Goal: Information Seeking & Learning: Learn about a topic

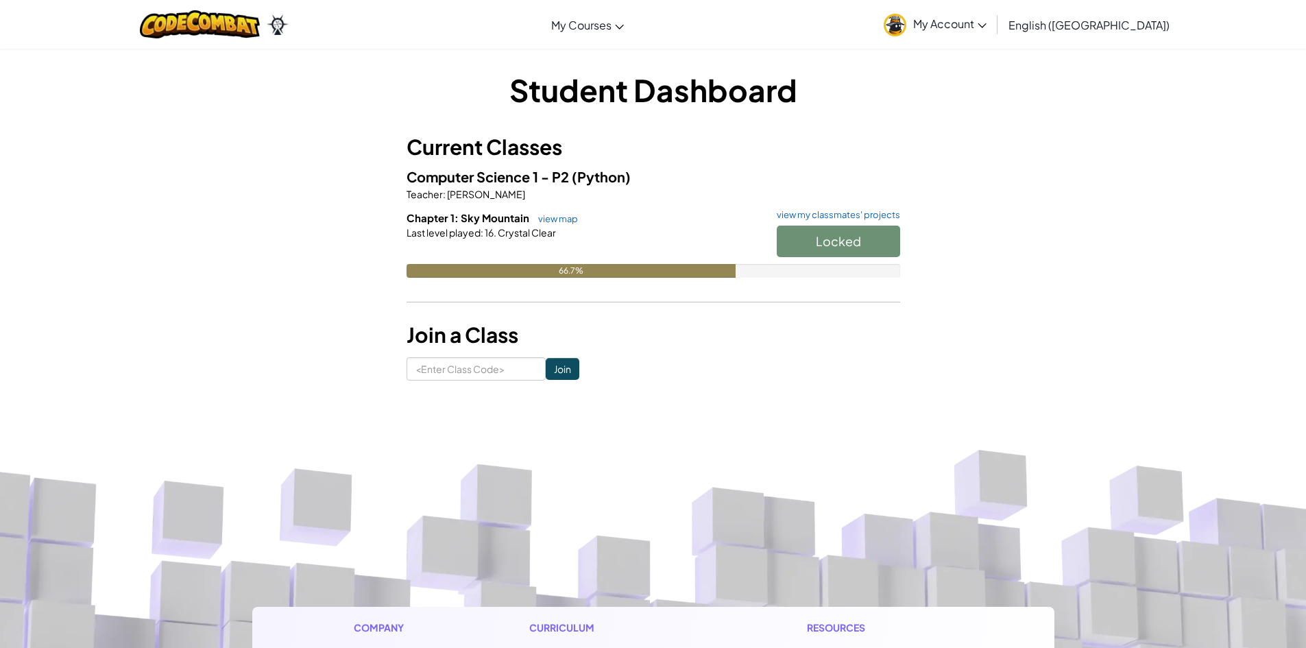
click at [834, 237] on div "Locked" at bounding box center [831, 245] width 137 height 38
drag, startPoint x: 834, startPoint y: 237, endPoint x: 731, endPoint y: 184, distance: 115.3
click at [833, 235] on div "Locked" at bounding box center [831, 245] width 137 height 38
drag, startPoint x: 767, startPoint y: 230, endPoint x: 787, endPoint y: 235, distance: 21.1
click at [771, 233] on div "Locked" at bounding box center [831, 245] width 137 height 38
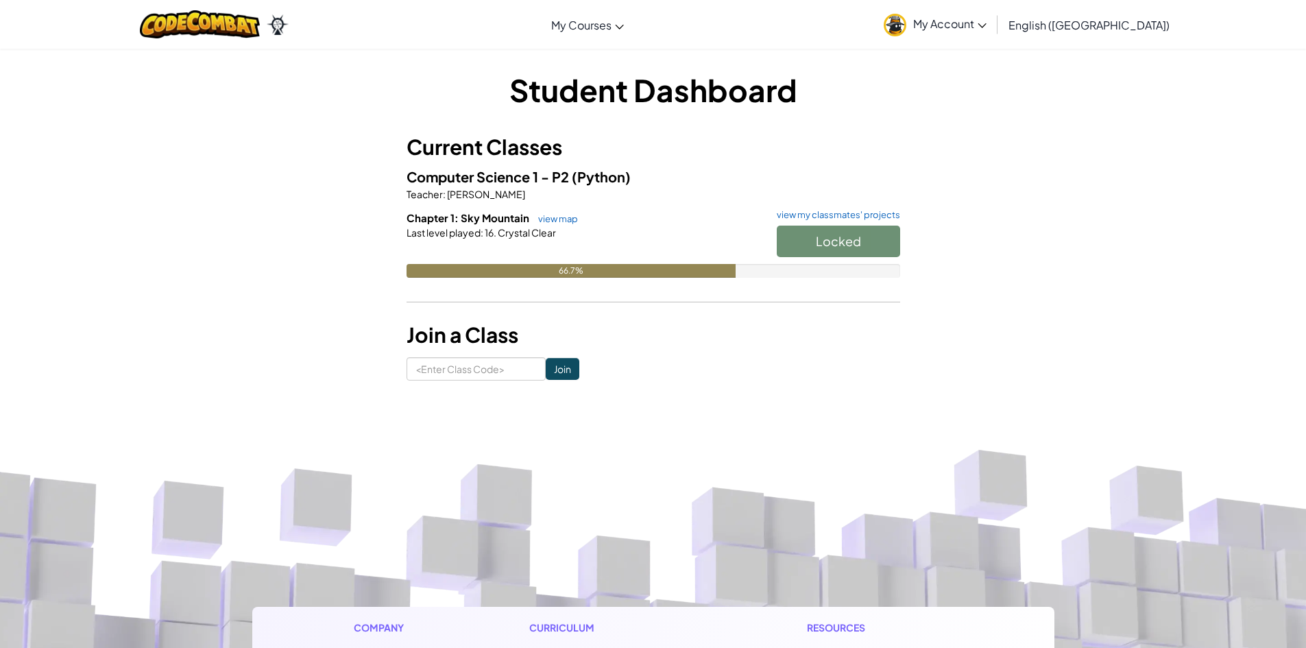
click at [787, 235] on div "Locked" at bounding box center [831, 245] width 137 height 38
click at [787, 239] on button "Start" at bounding box center [838, 242] width 123 height 32
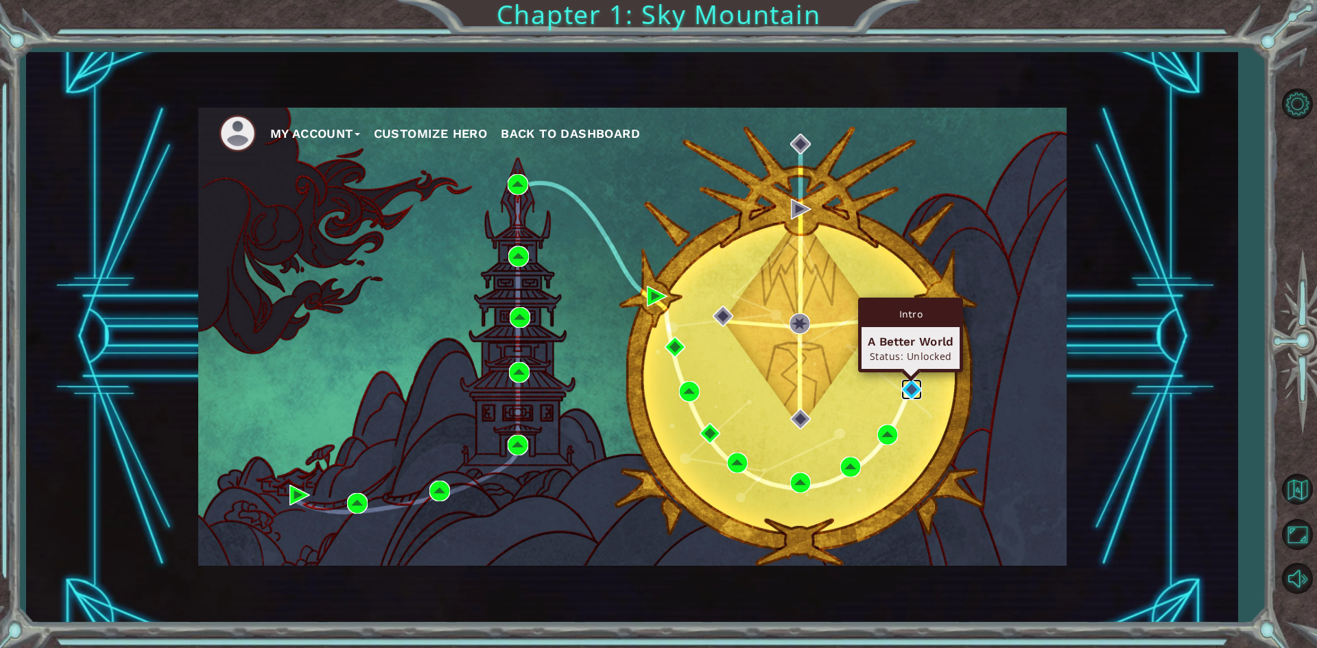
click at [911, 399] on img at bounding box center [911, 389] width 21 height 21
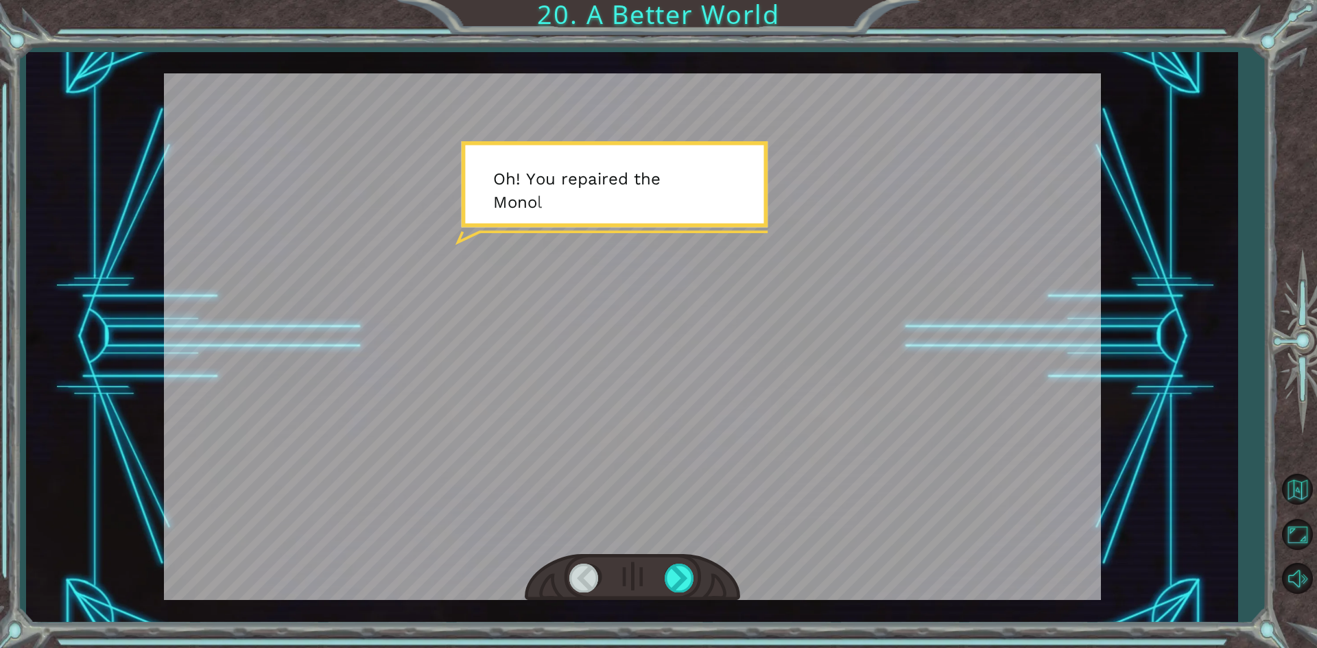
drag, startPoint x: 1062, startPoint y: 386, endPoint x: 1035, endPoint y: 388, distance: 26.8
click at [1044, 389] on div at bounding box center [632, 336] width 937 height 527
click at [1003, 383] on div at bounding box center [632, 336] width 937 height 527
click at [751, 193] on div at bounding box center [632, 336] width 937 height 527
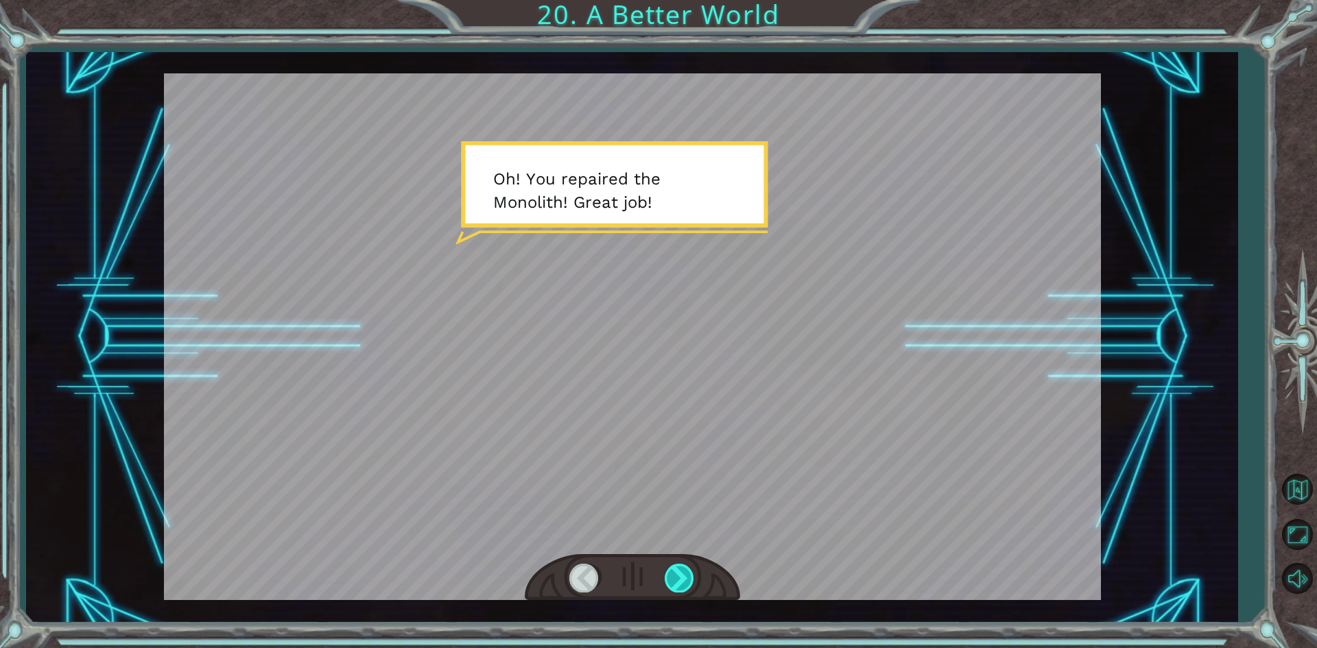
click at [686, 569] on div at bounding box center [679, 578] width 31 height 28
click at [686, 571] on div at bounding box center [679, 578] width 31 height 28
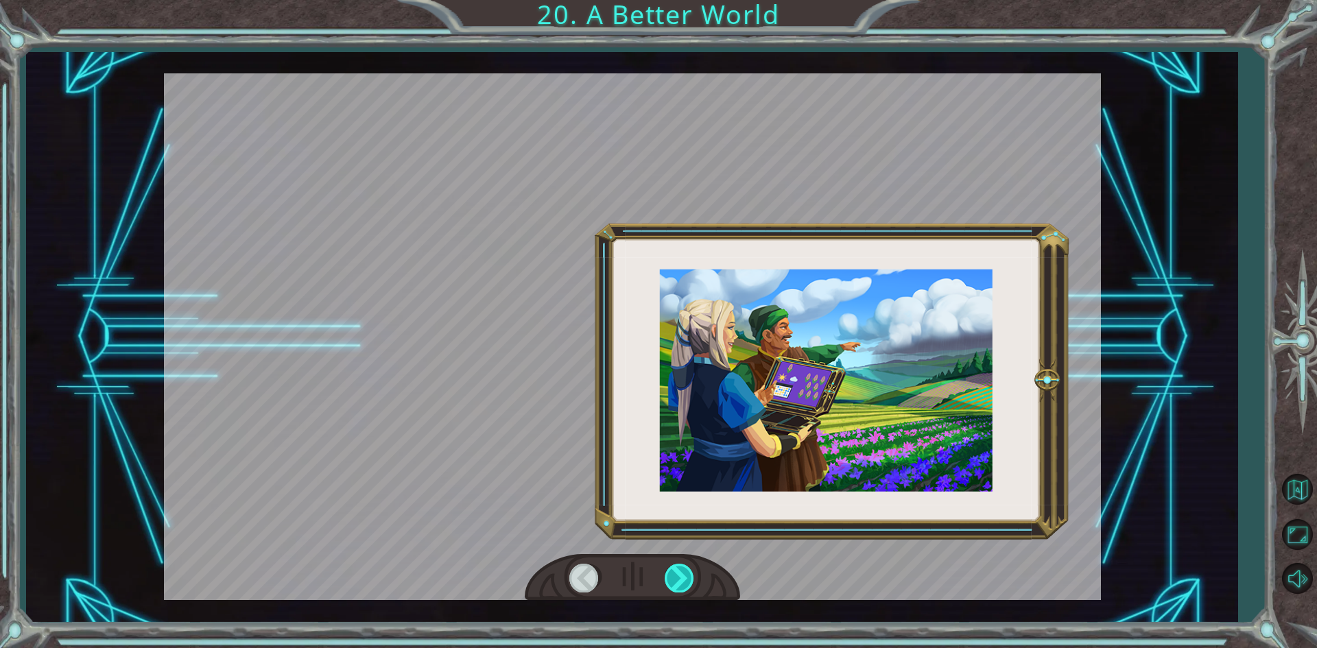
click at [686, 571] on div at bounding box center [679, 578] width 31 height 28
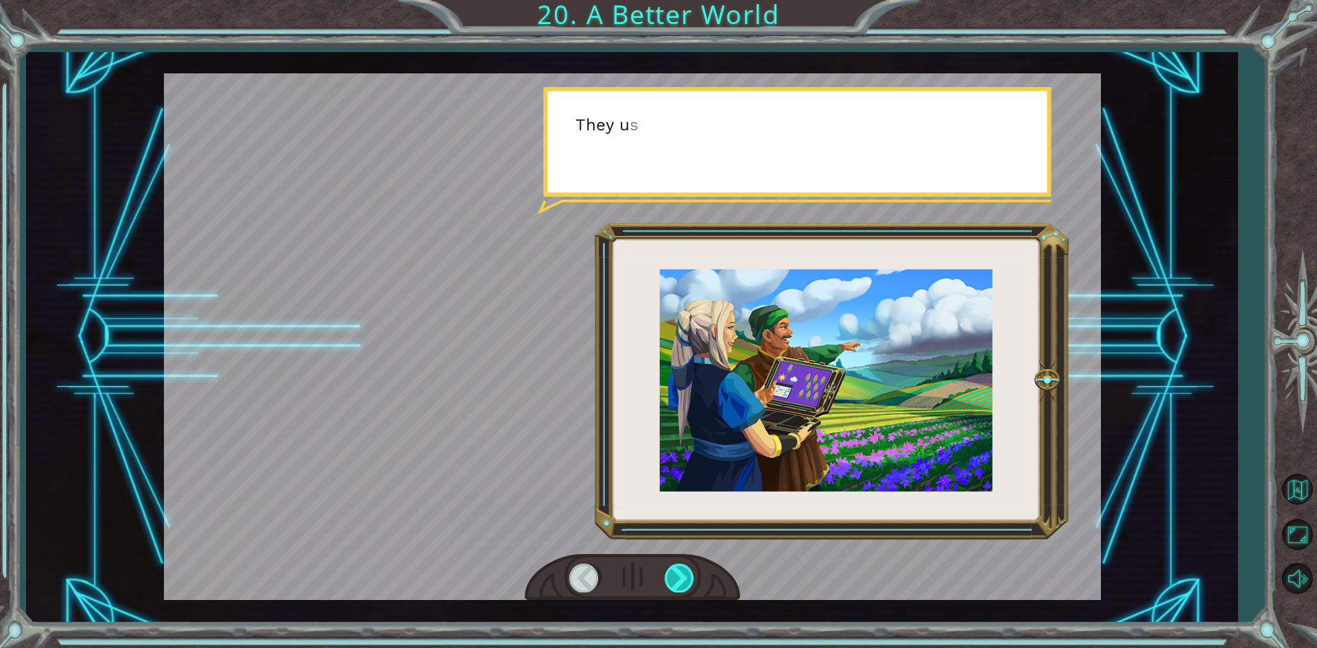
click at [686, 571] on div at bounding box center [679, 578] width 31 height 28
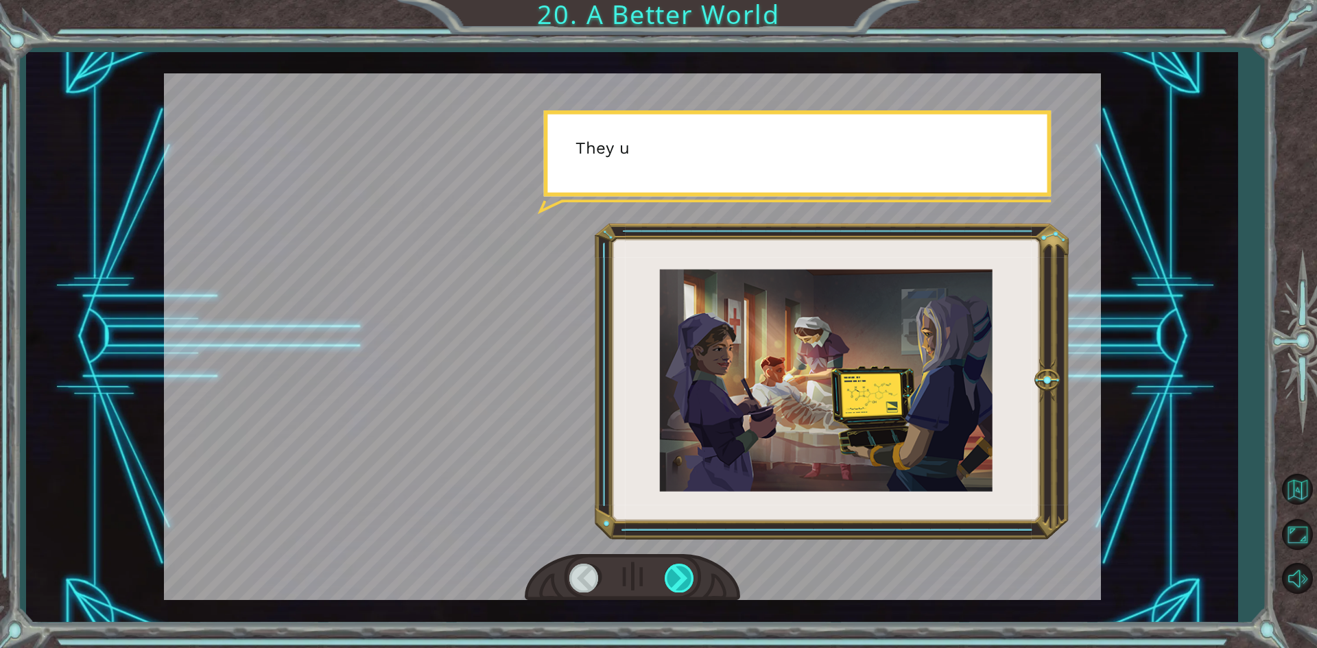
click at [686, 571] on div at bounding box center [679, 578] width 31 height 28
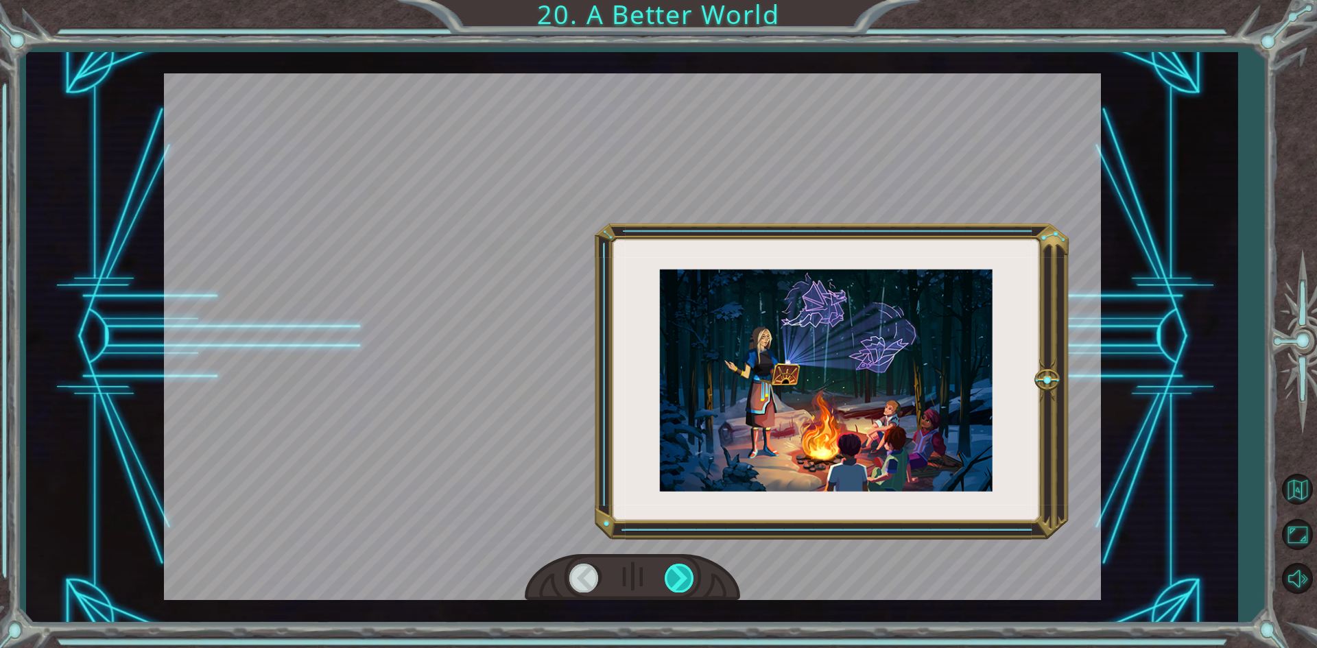
click at [686, 571] on div at bounding box center [679, 578] width 31 height 28
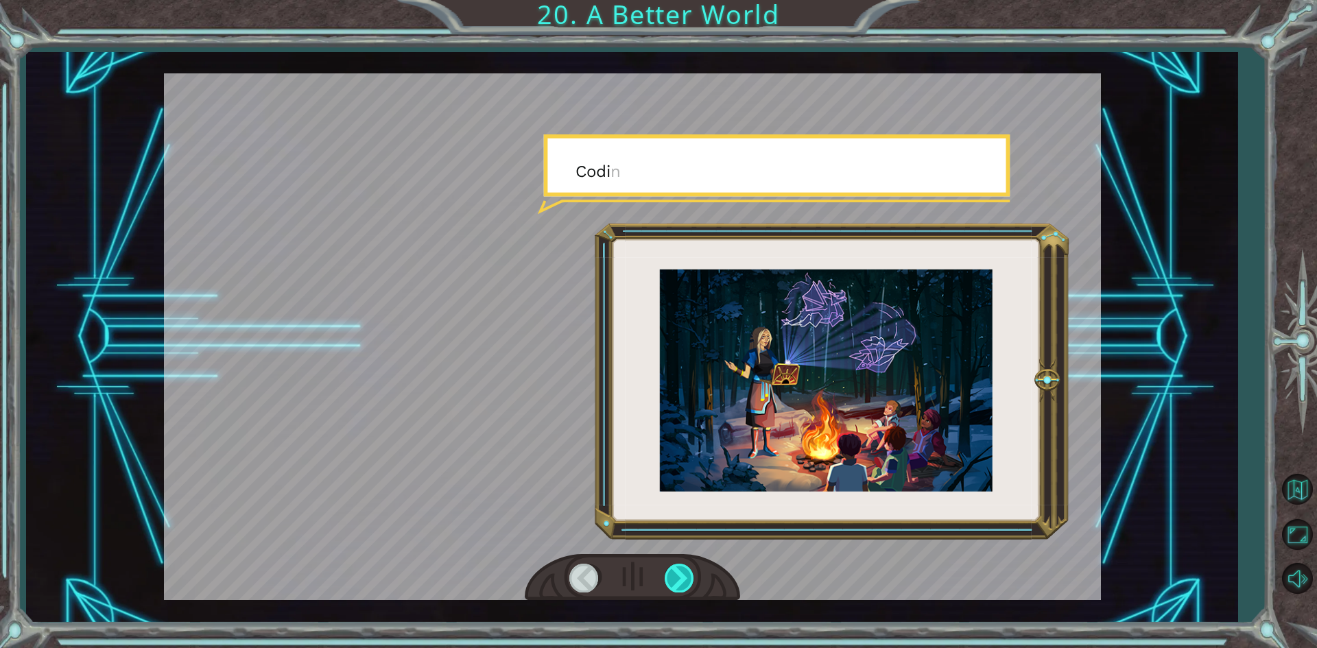
click at [686, 571] on div at bounding box center [679, 578] width 31 height 28
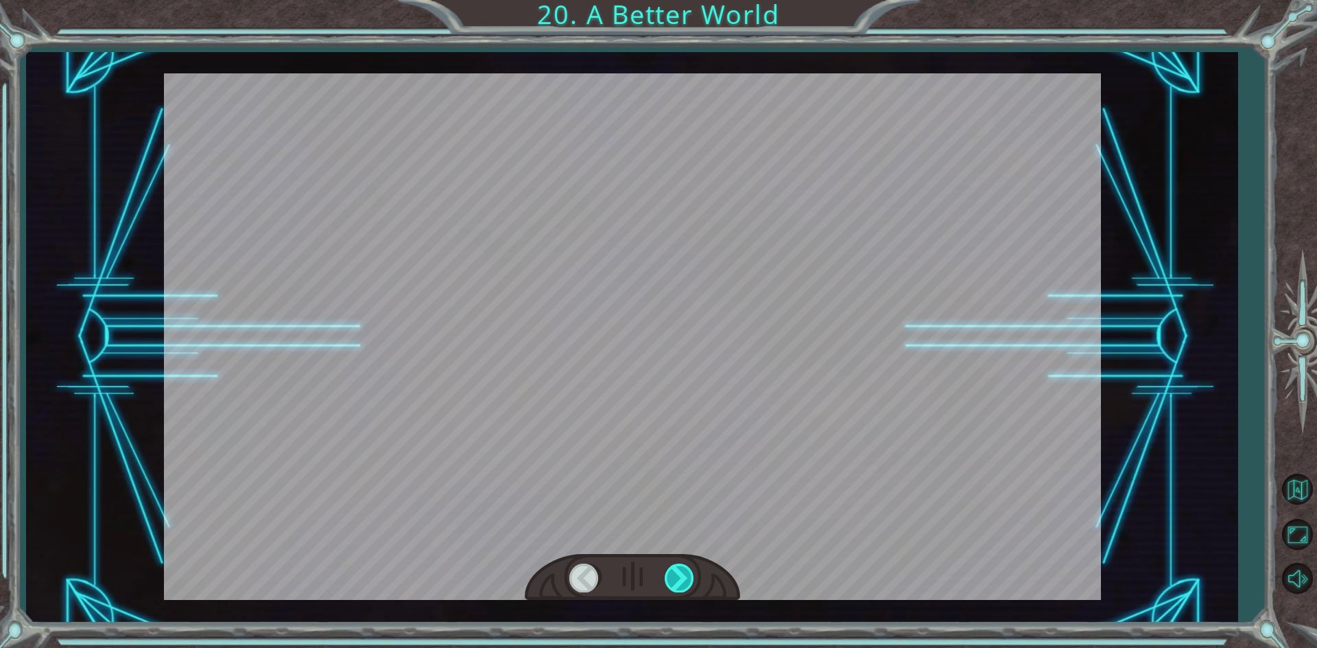
click at [684, 571] on div at bounding box center [679, 578] width 31 height 28
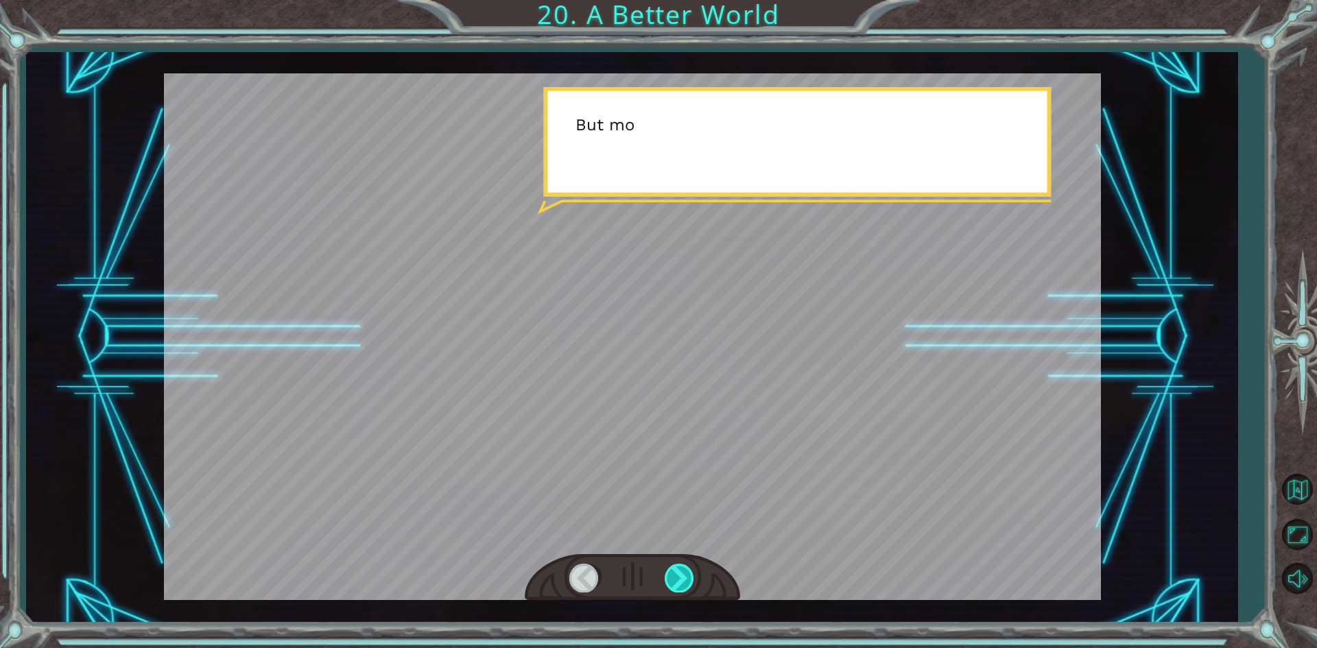
click at [684, 571] on div at bounding box center [679, 578] width 31 height 28
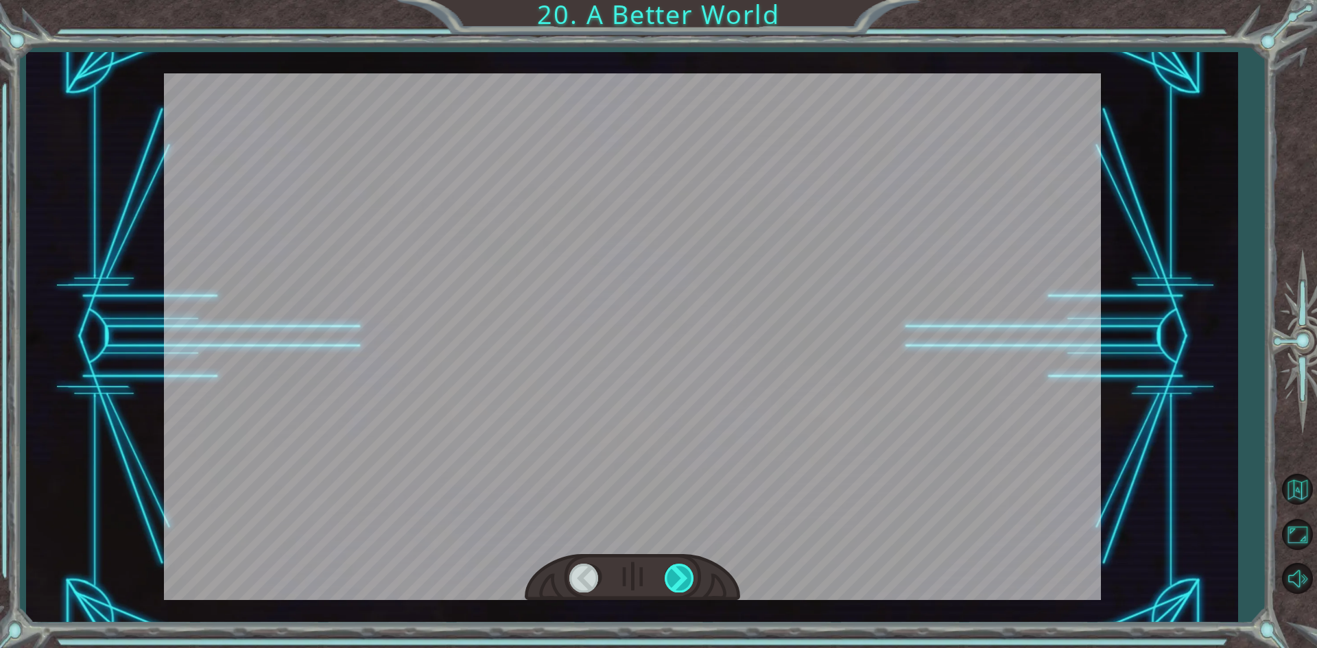
click at [684, 571] on div at bounding box center [679, 578] width 31 height 28
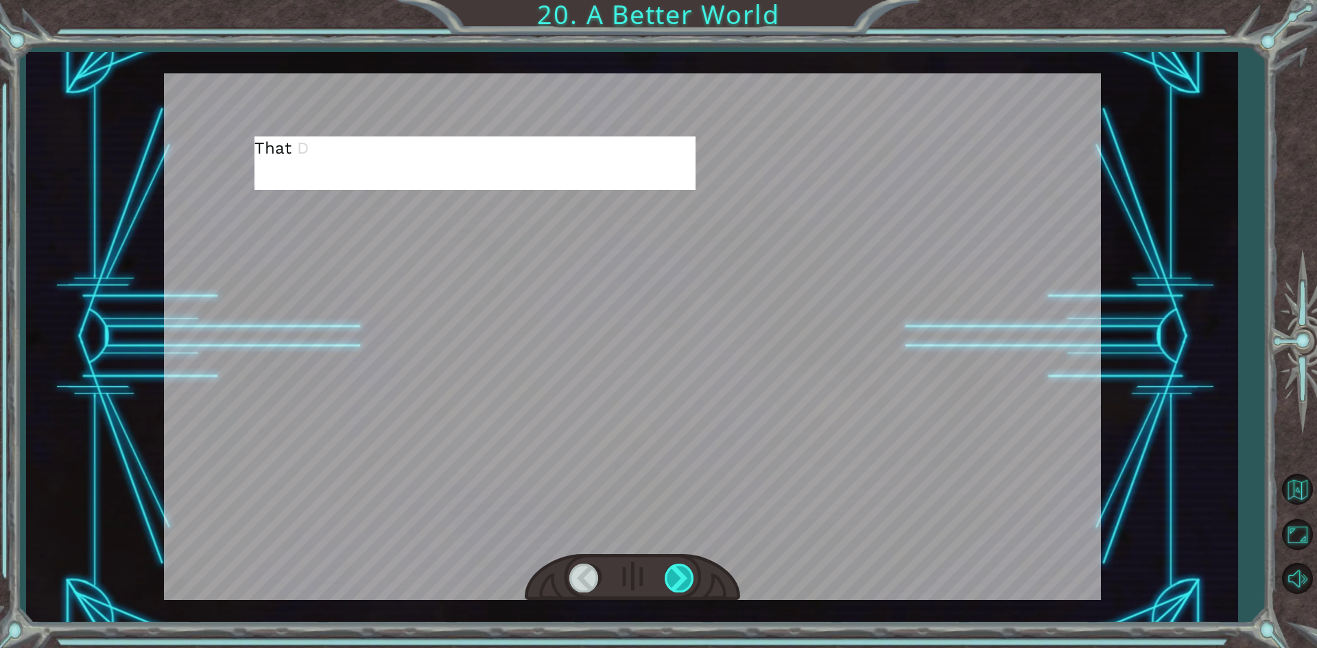
click at [684, 571] on div at bounding box center [679, 578] width 31 height 28
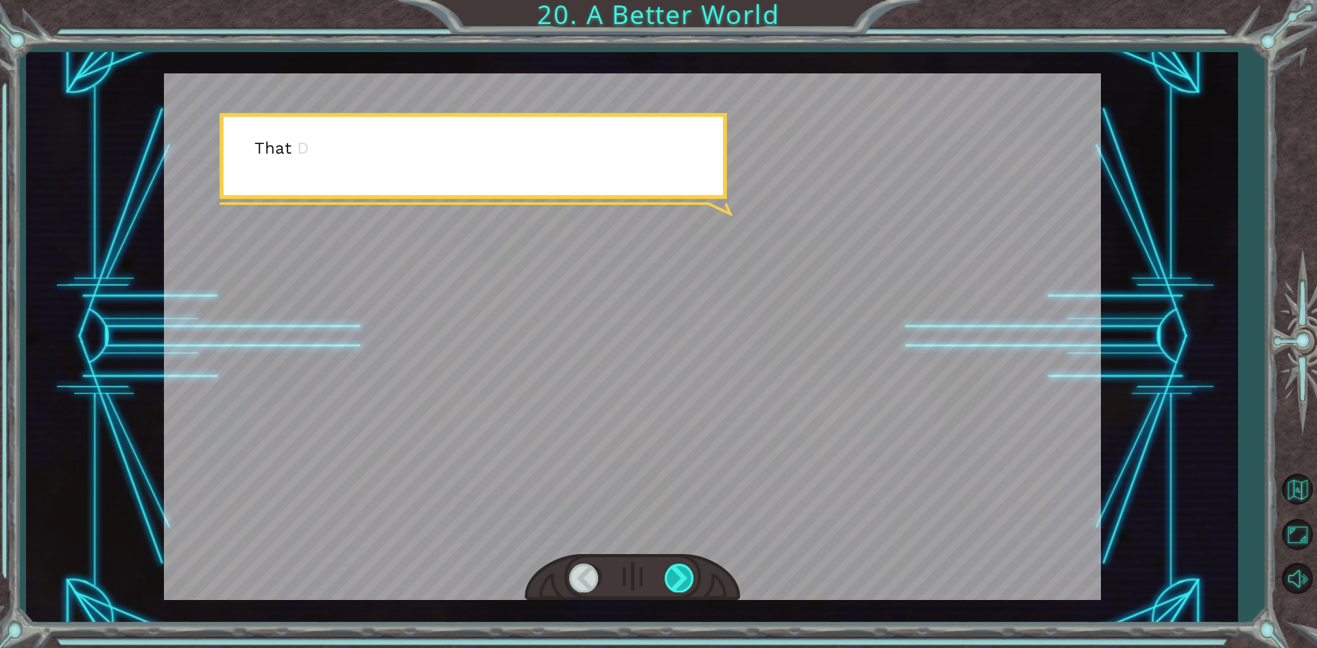
click at [684, 571] on div at bounding box center [679, 578] width 31 height 28
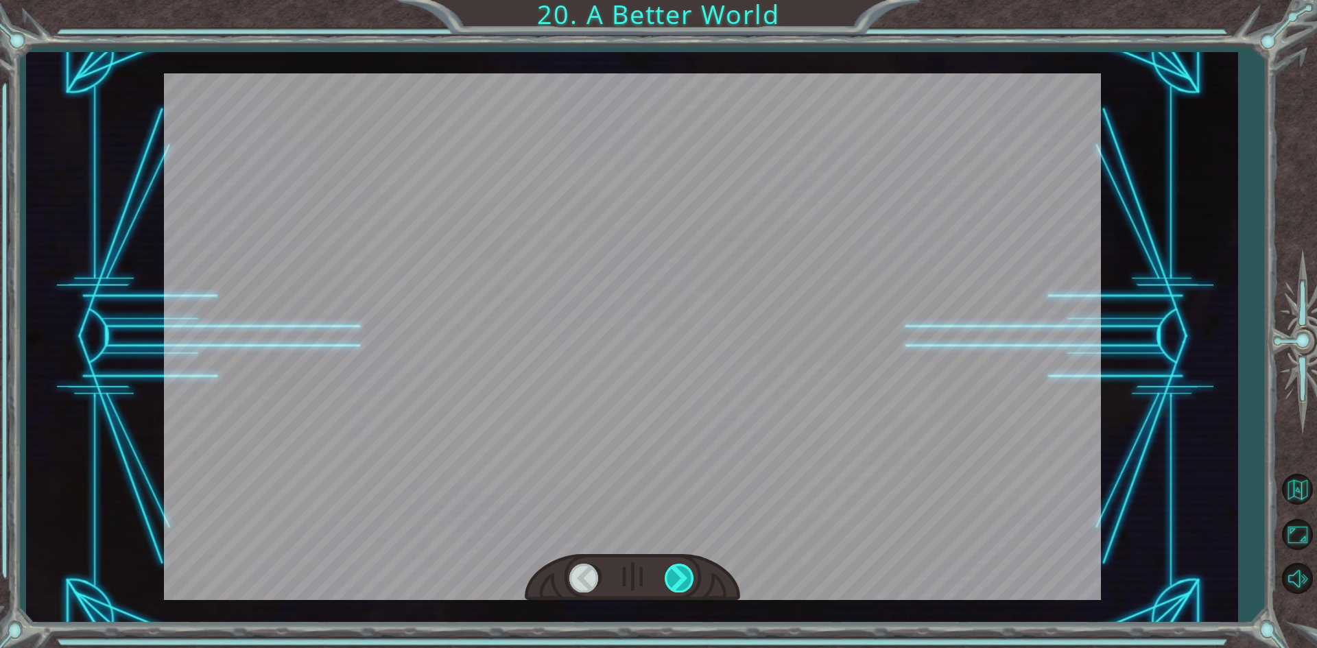
click at [683, 571] on div at bounding box center [679, 578] width 31 height 28
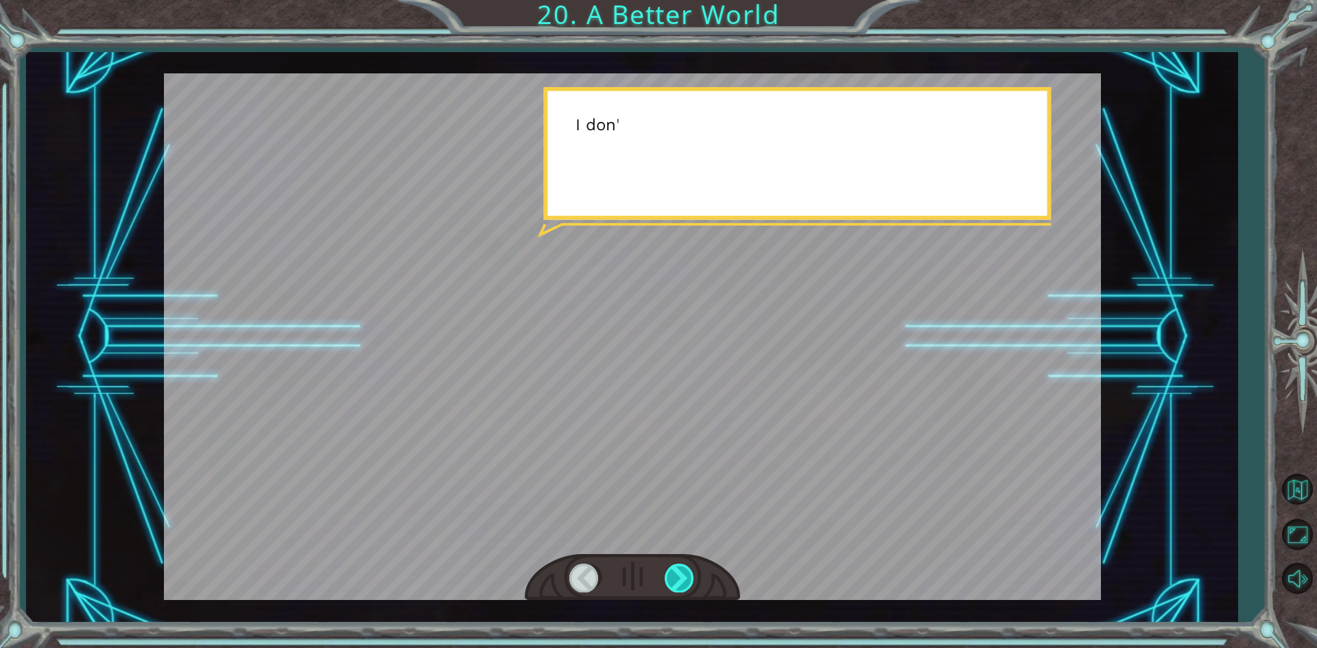
click at [683, 571] on div at bounding box center [679, 578] width 31 height 28
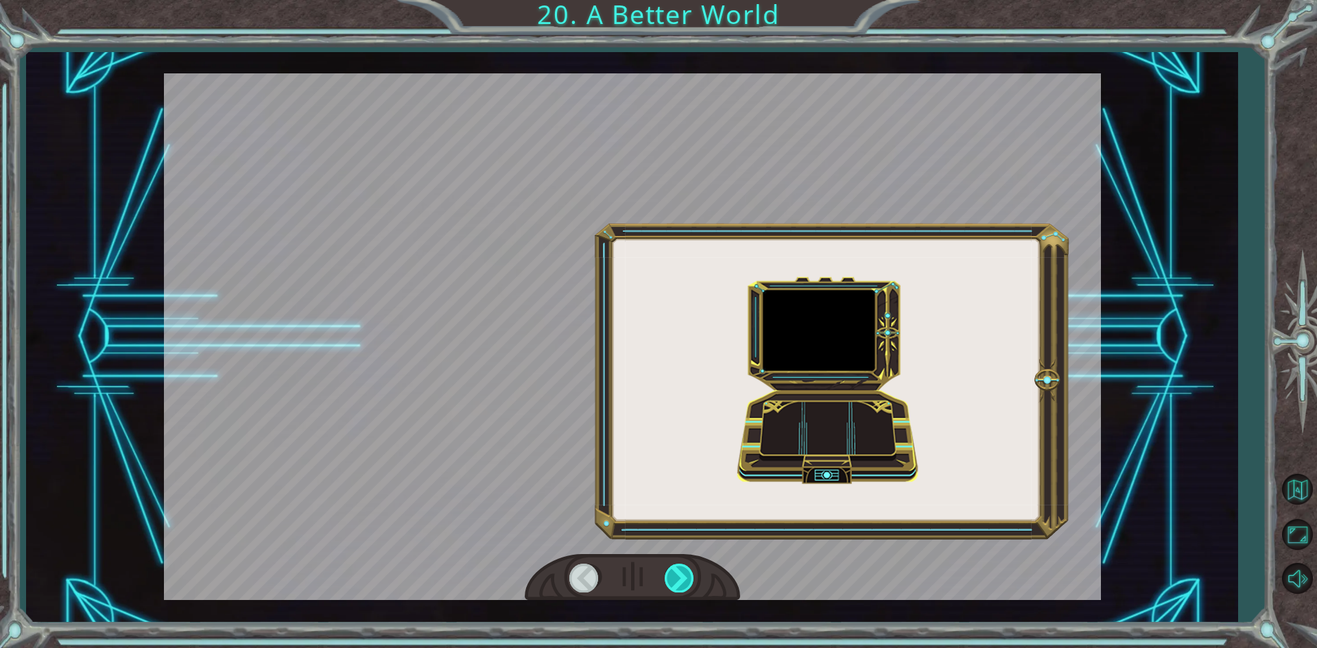
click at [682, 571] on div at bounding box center [679, 578] width 31 height 28
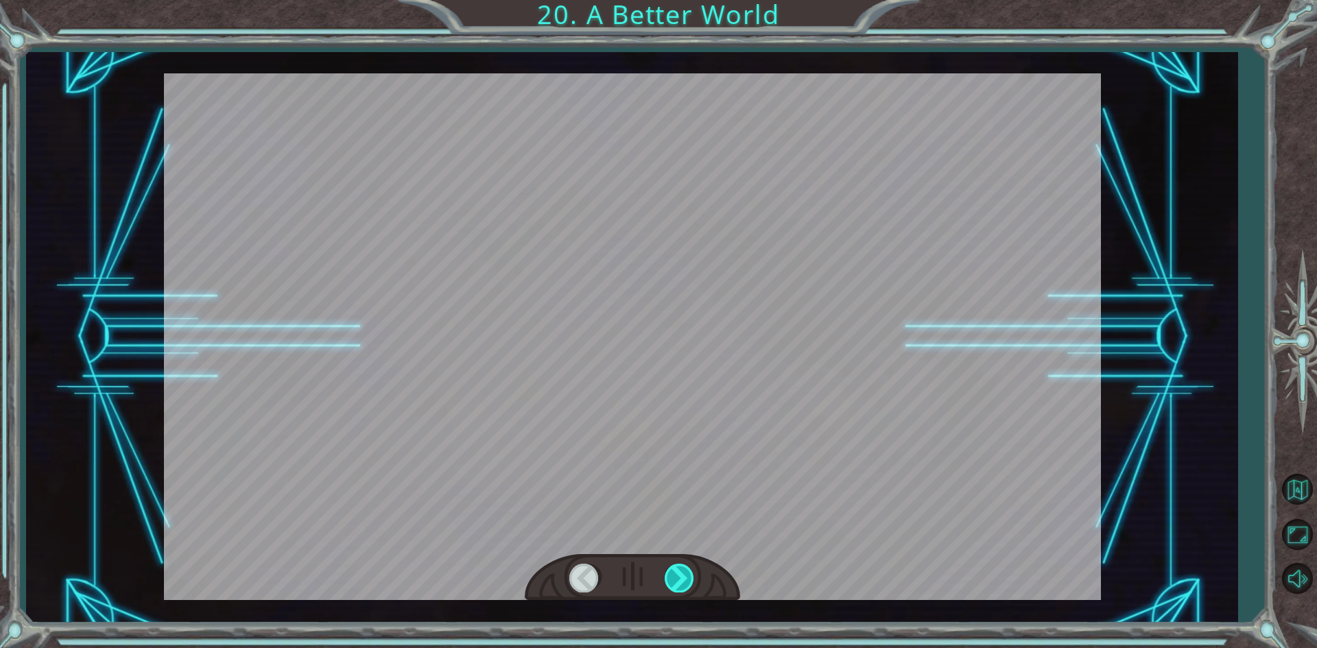
click at [682, 571] on div at bounding box center [679, 578] width 31 height 28
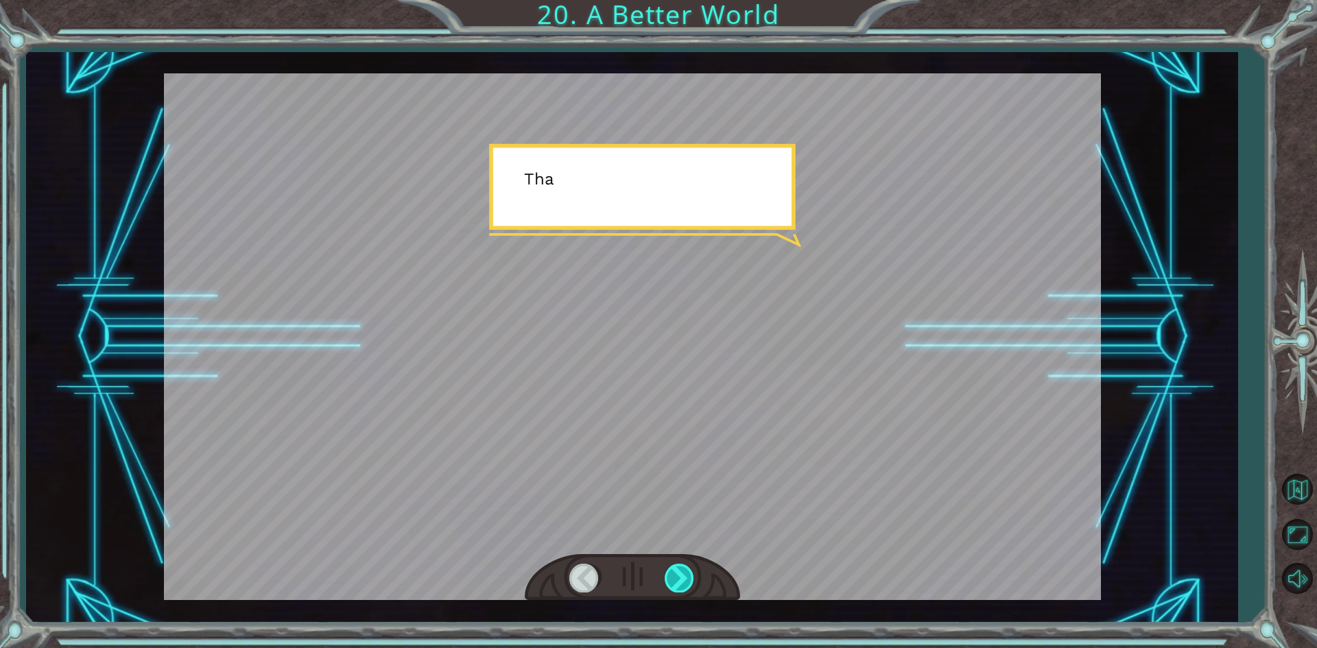
click at [682, 571] on div at bounding box center [679, 578] width 31 height 28
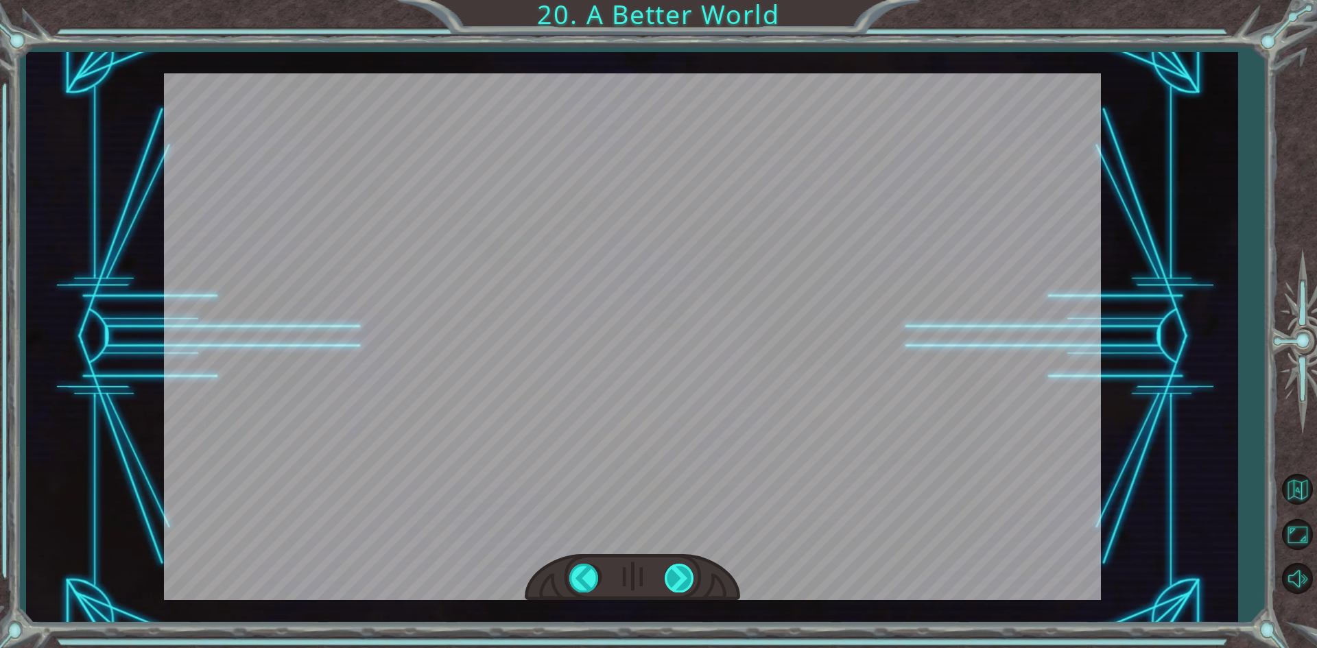
click at [682, 571] on div at bounding box center [679, 578] width 31 height 28
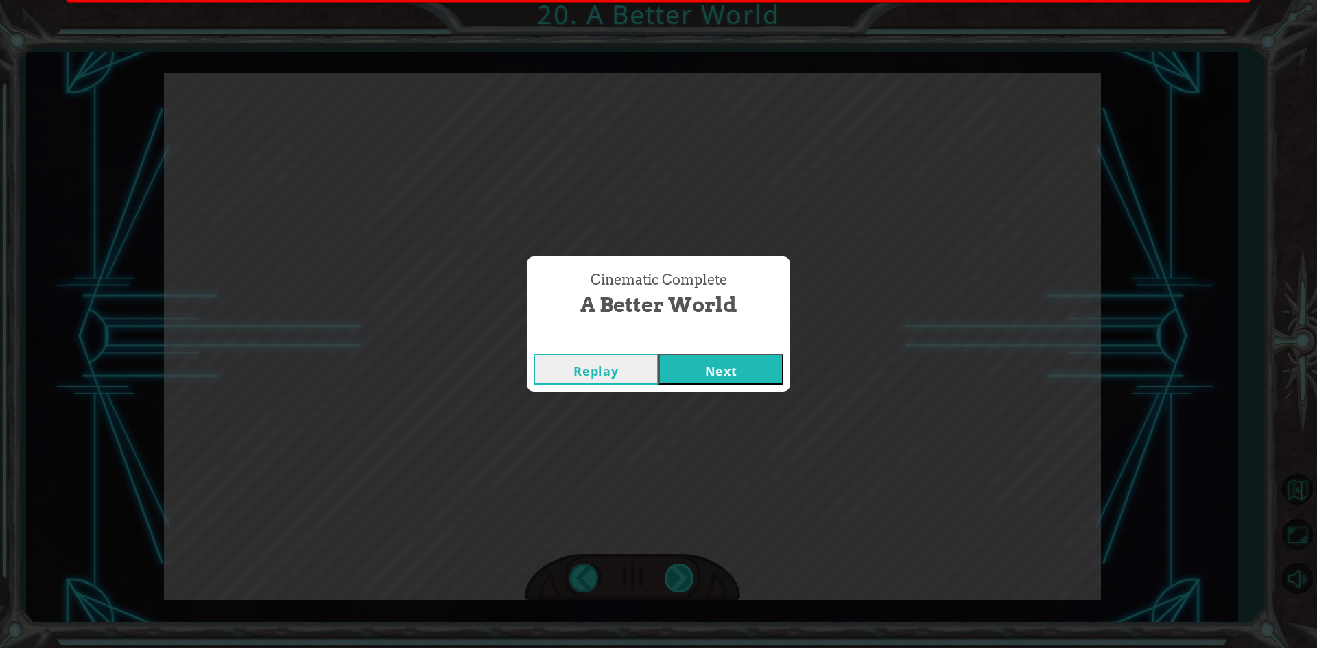
click at [682, 571] on div "Cinematic Complete A Better World Replay Next" at bounding box center [658, 324] width 1317 height 648
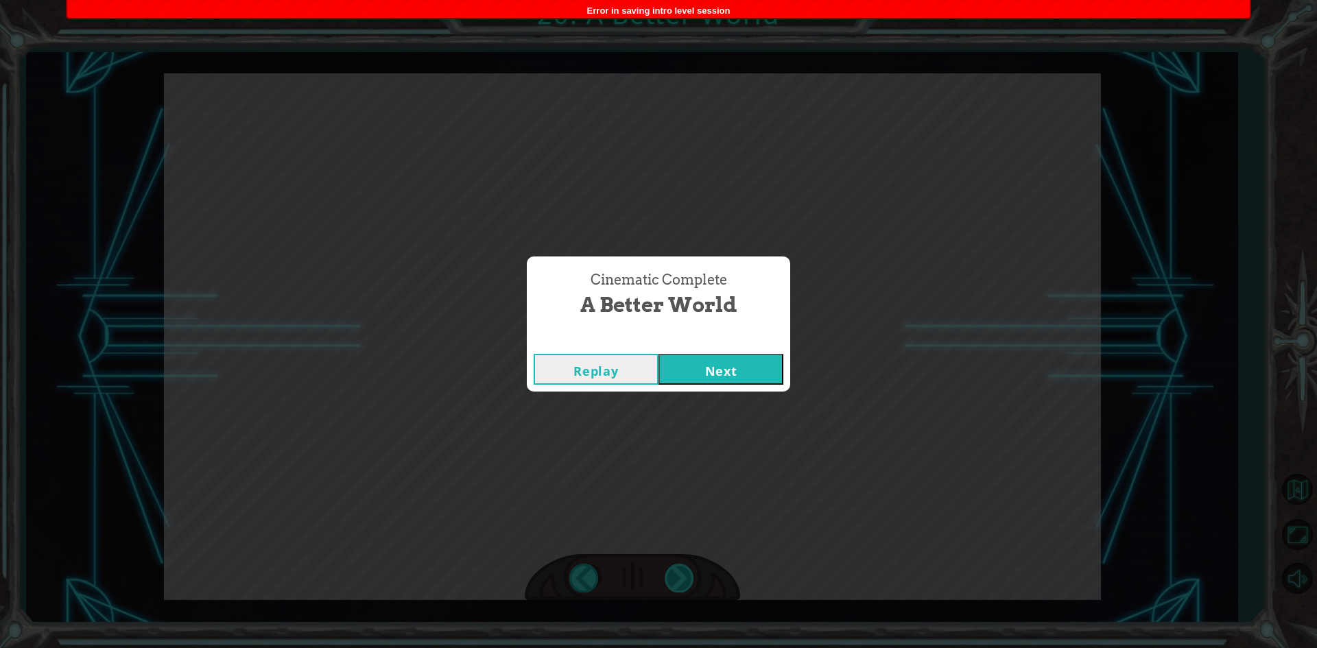
click at [682, 571] on div "Cinematic Complete A Better World Replay Next" at bounding box center [658, 324] width 1317 height 648
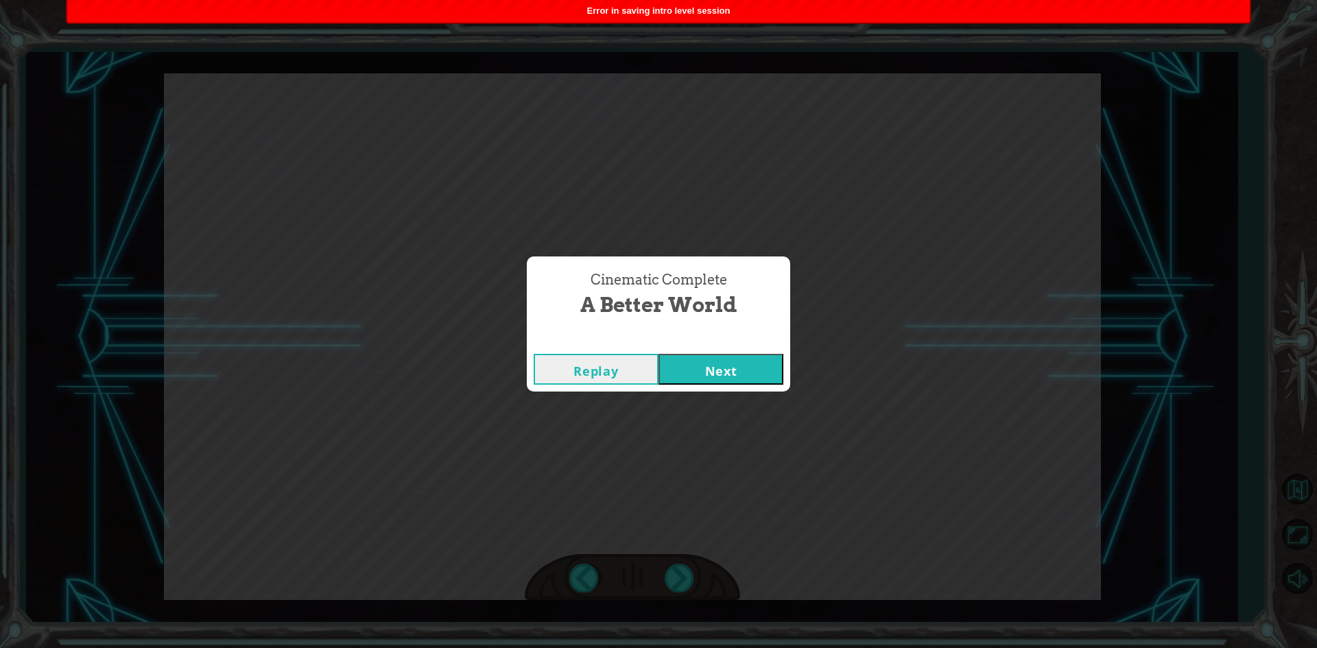
click at [730, 377] on button "Next" at bounding box center [720, 369] width 125 height 31
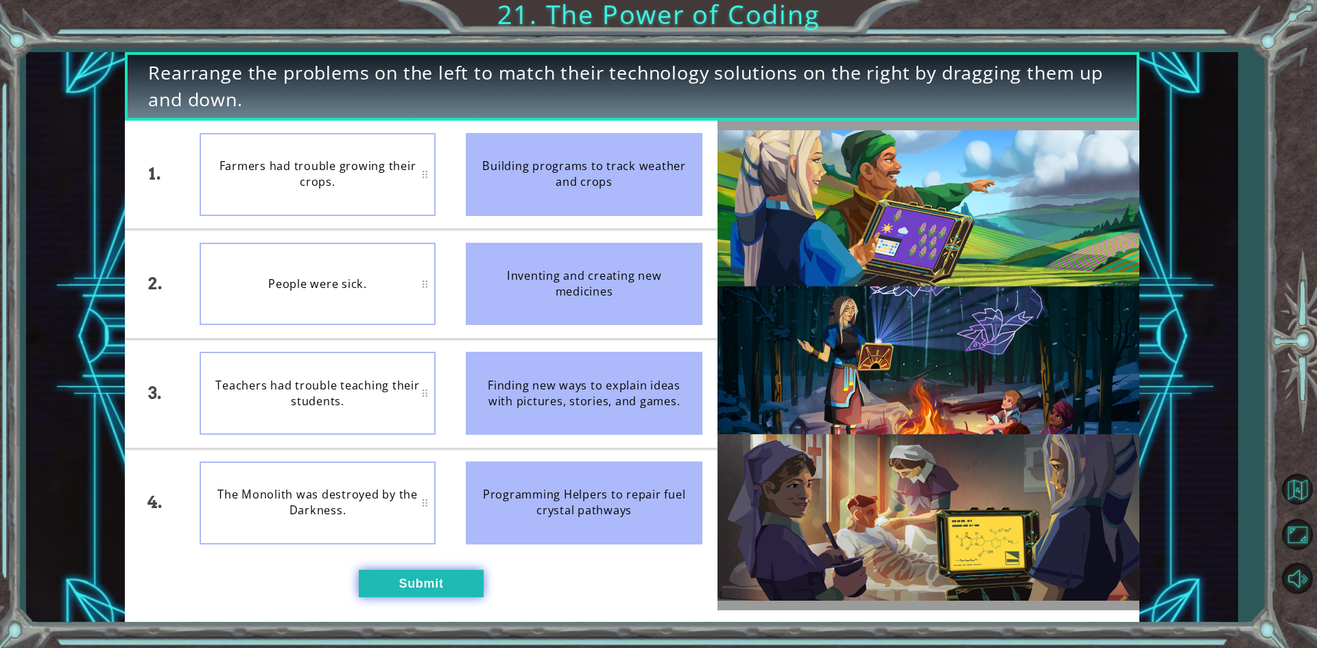
click at [414, 580] on button "Submit" at bounding box center [421, 583] width 125 height 27
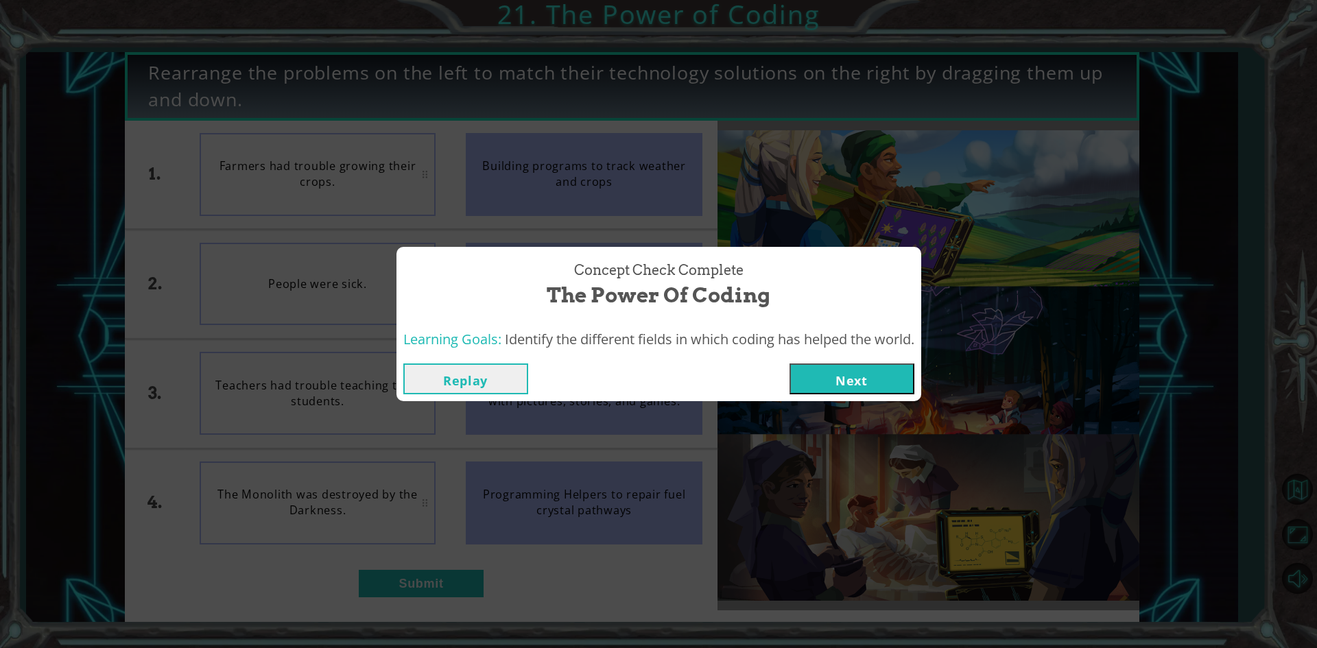
click at [826, 383] on button "Next" at bounding box center [851, 378] width 125 height 31
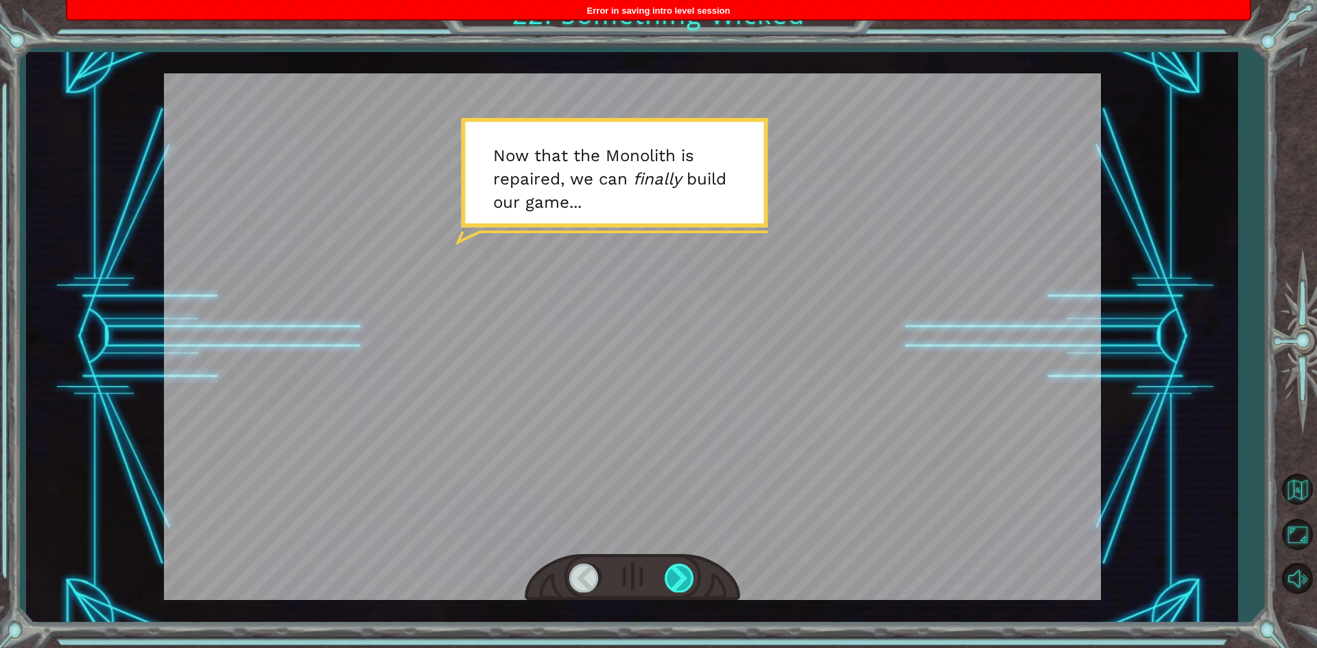
click at [682, 568] on div at bounding box center [679, 578] width 31 height 28
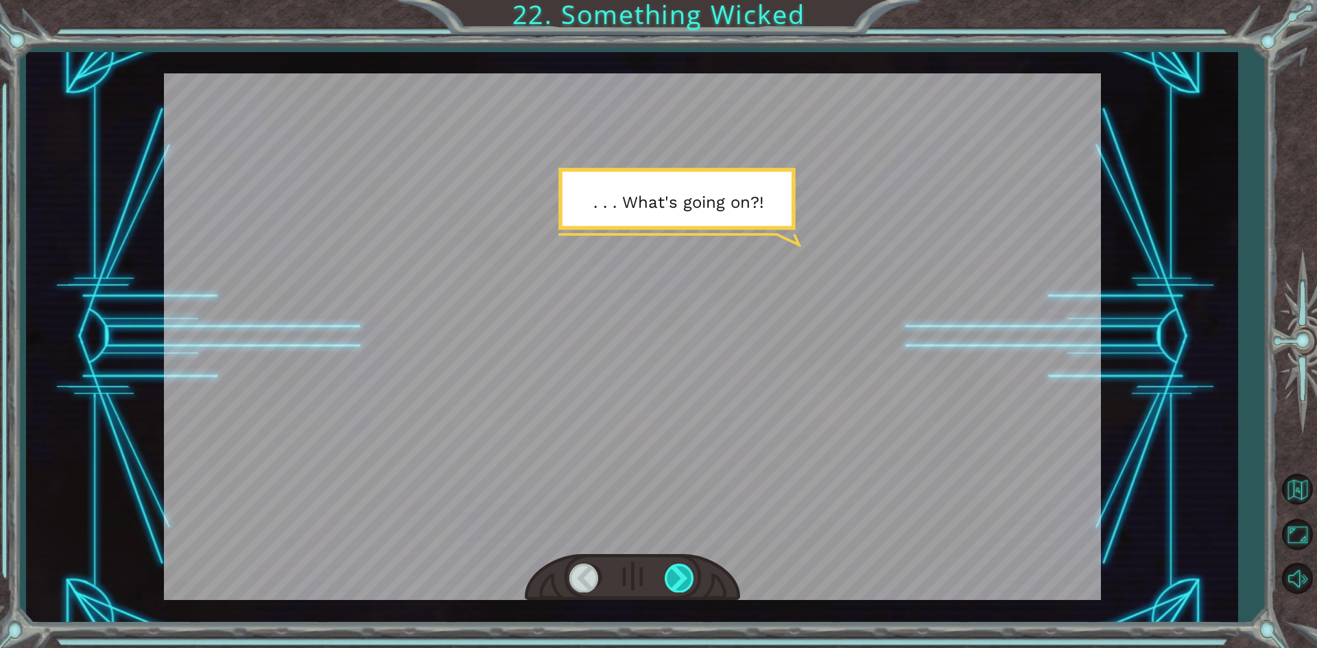
click at [682, 568] on div at bounding box center [679, 578] width 31 height 28
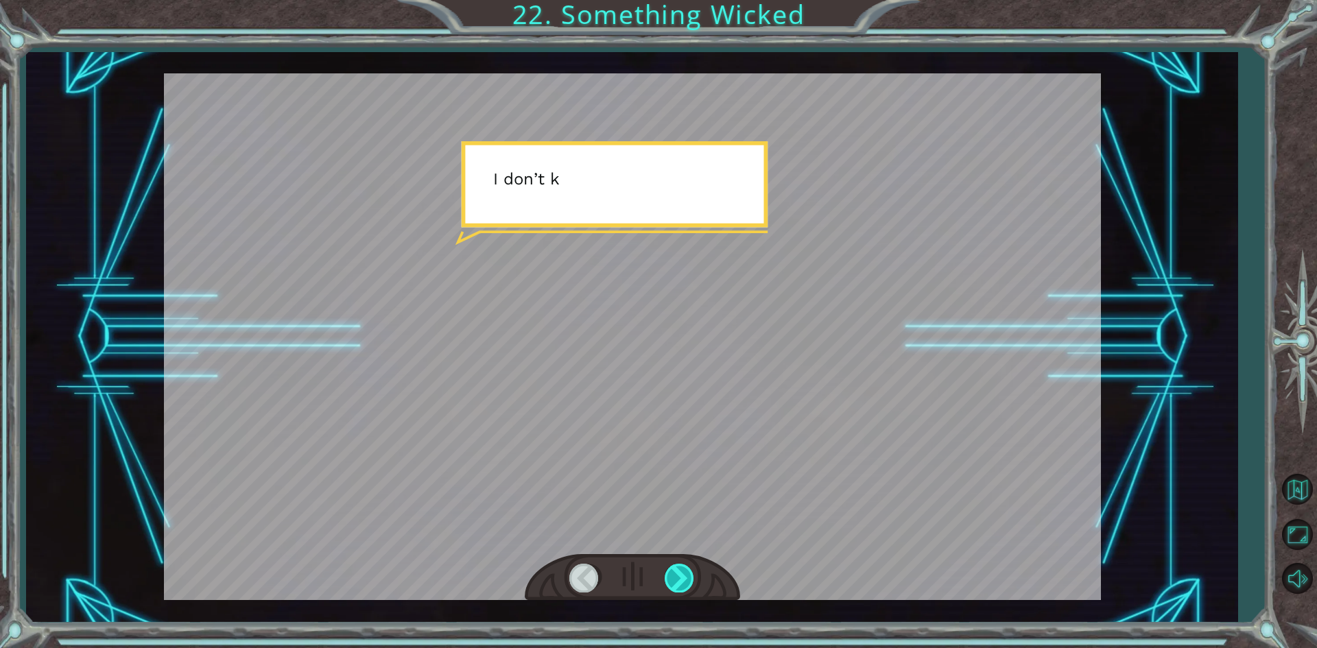
click at [682, 568] on div at bounding box center [679, 578] width 31 height 28
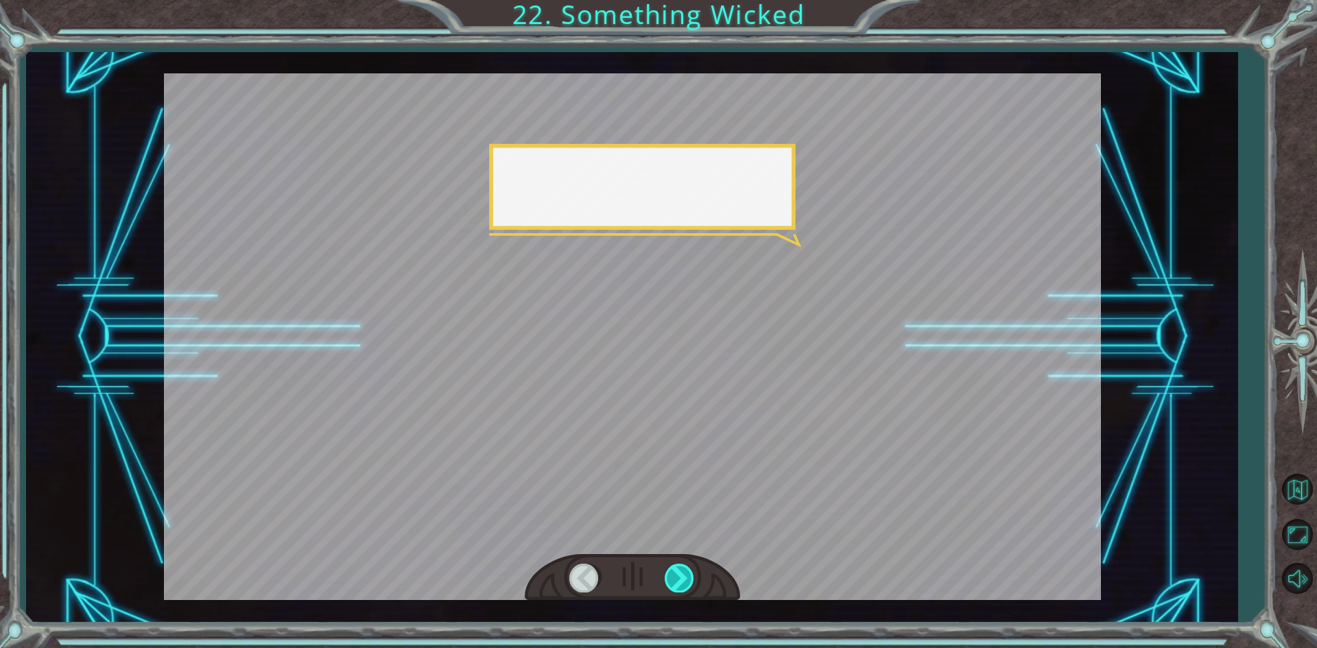
click at [682, 568] on div at bounding box center [679, 578] width 31 height 28
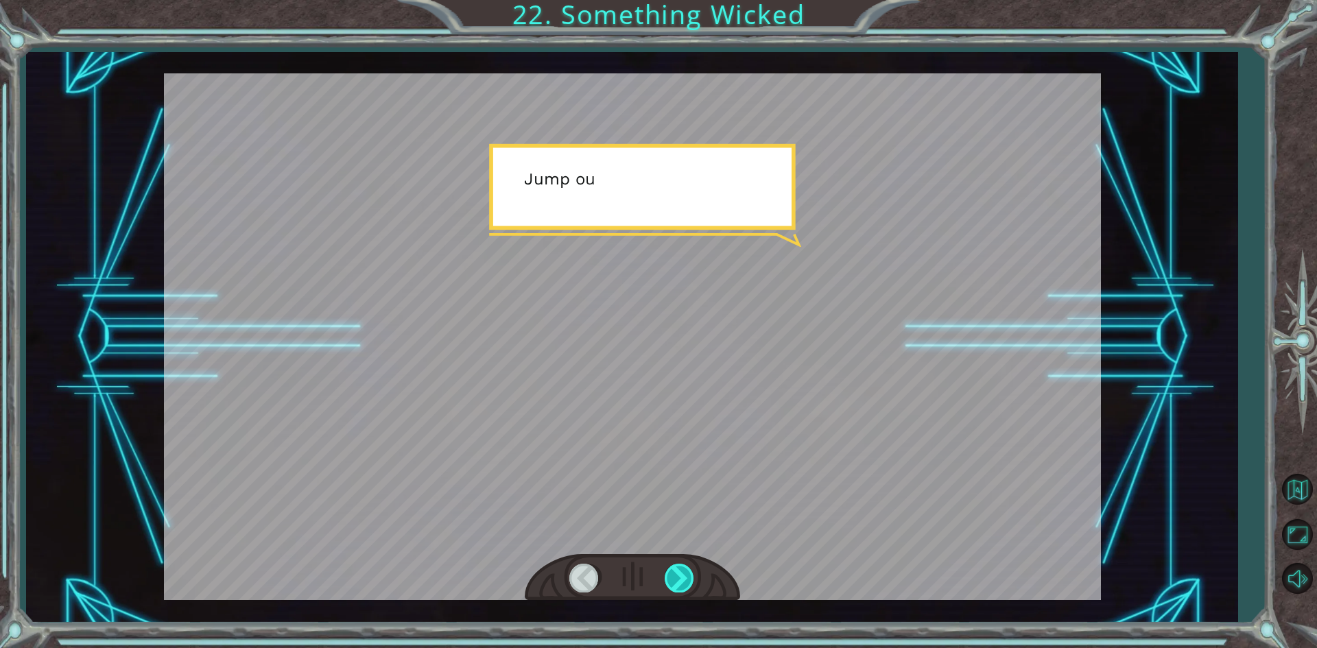
click at [682, 568] on div at bounding box center [679, 578] width 31 height 28
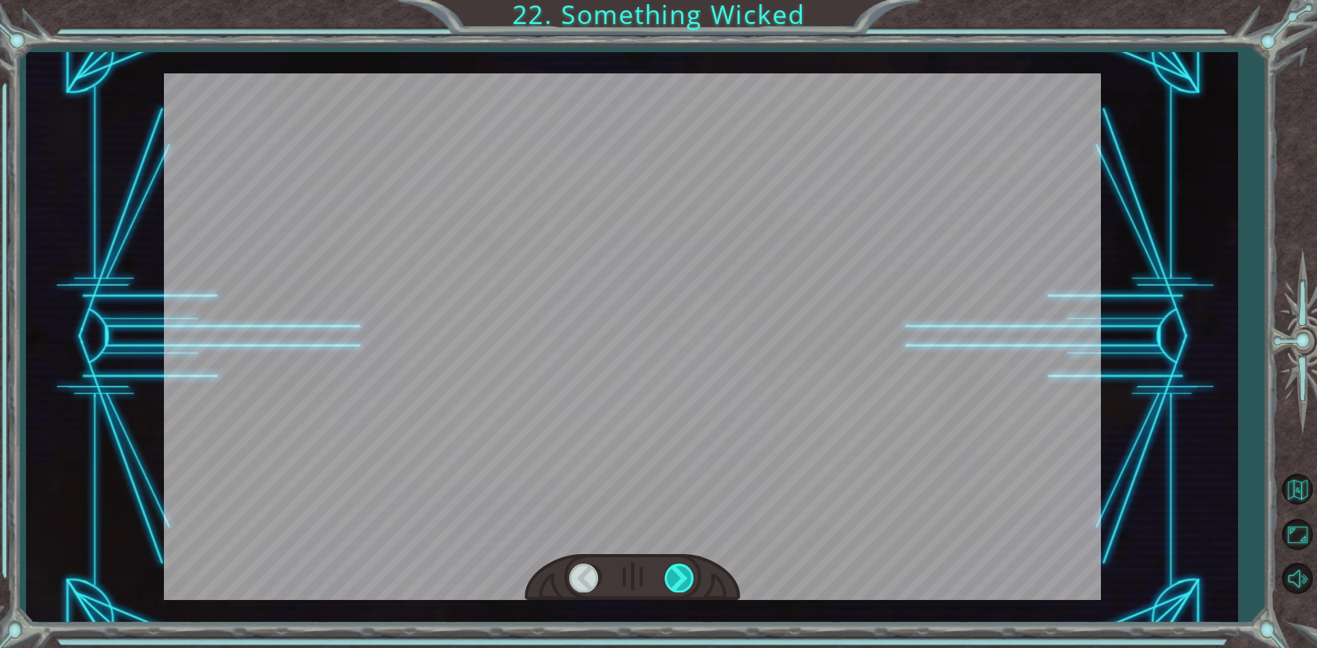
click at [682, 568] on div at bounding box center [679, 578] width 31 height 28
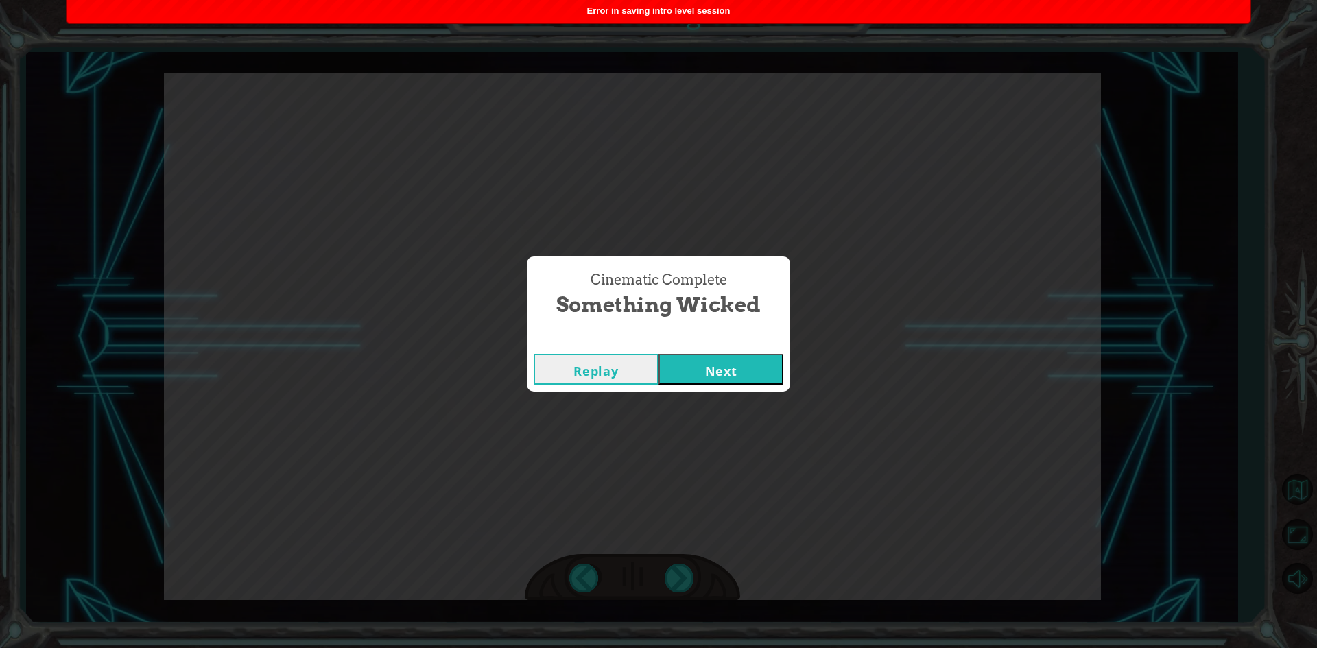
click at [712, 383] on button "Next" at bounding box center [720, 369] width 125 height 31
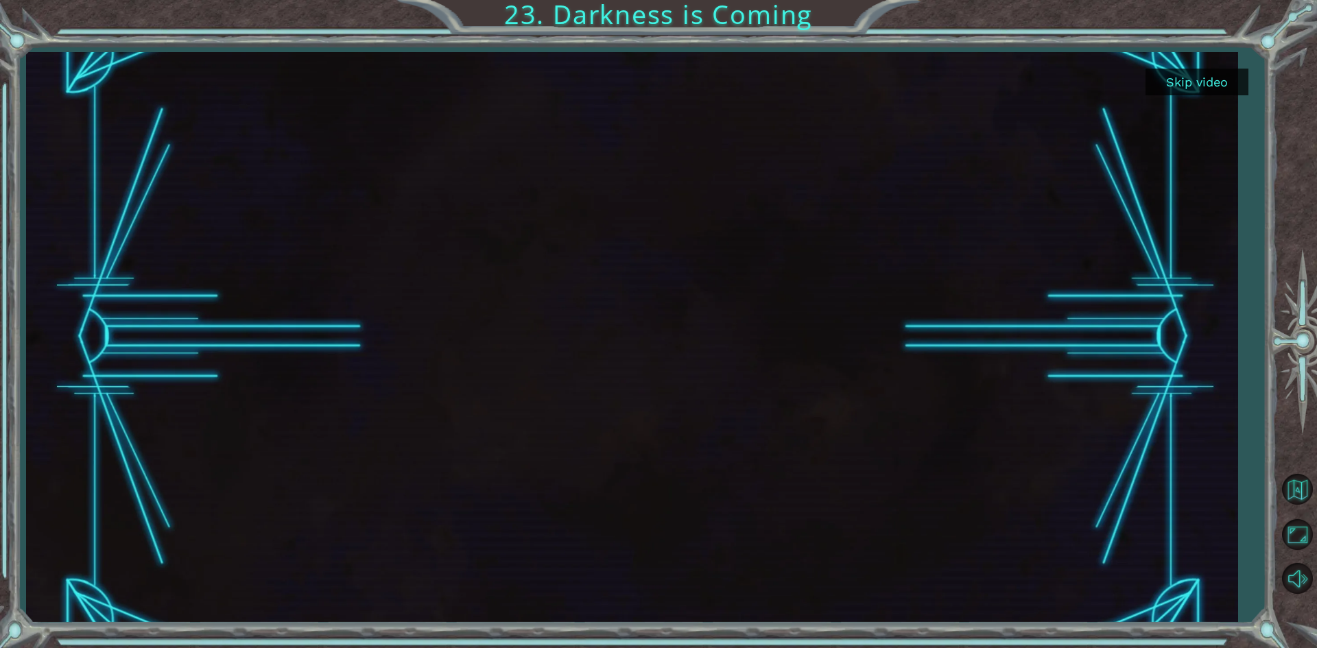
click at [1233, 86] on button "Skip video" at bounding box center [1196, 82] width 103 height 27
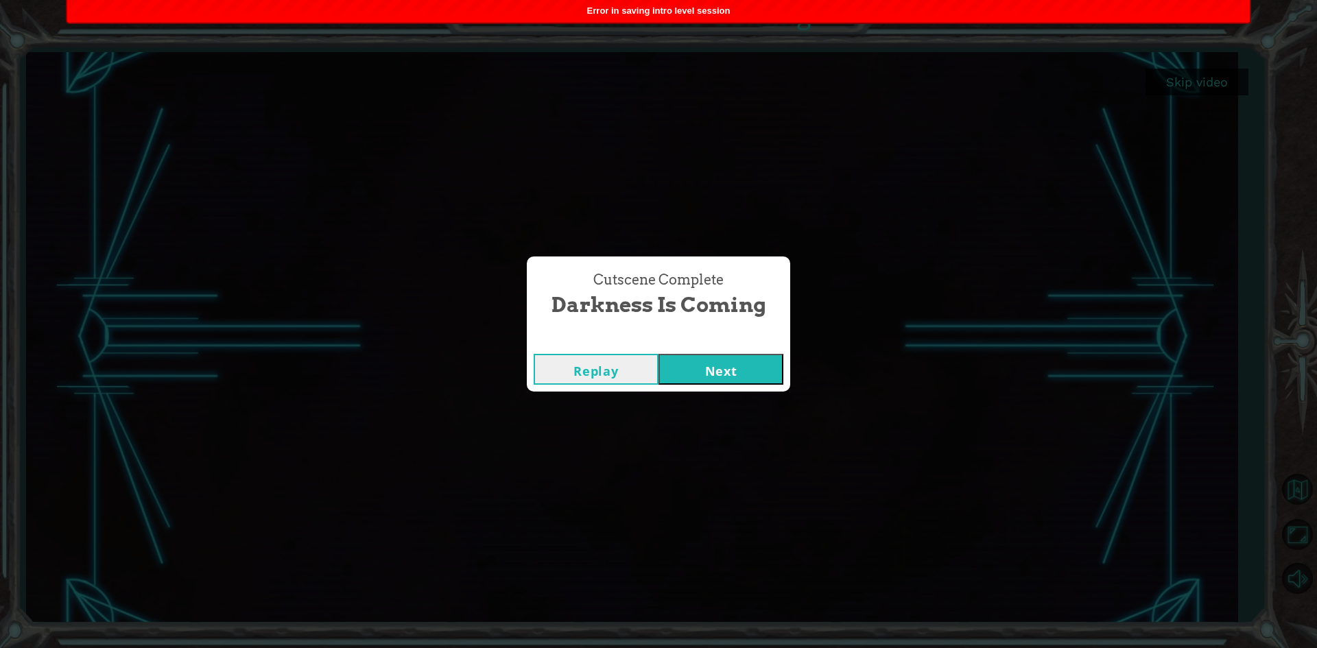
click at [736, 368] on button "Next" at bounding box center [720, 369] width 125 height 31
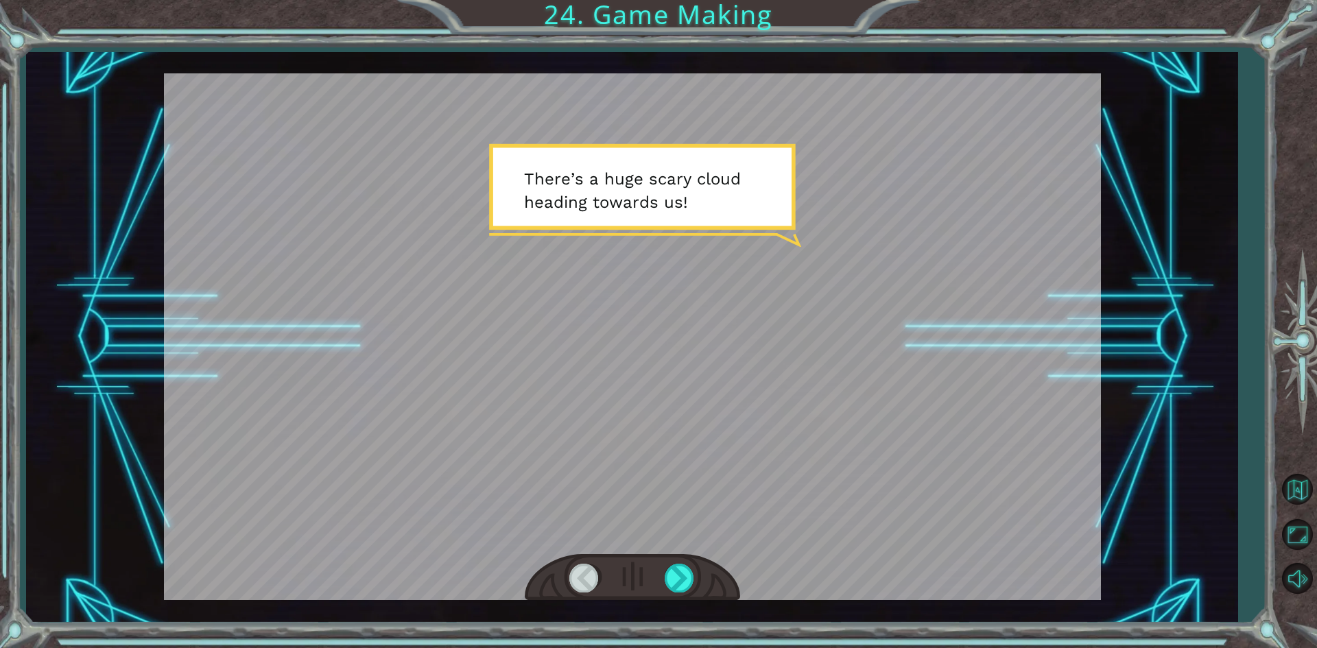
click at [800, 349] on div at bounding box center [632, 336] width 937 height 527
click at [673, 560] on div at bounding box center [632, 577] width 215 height 47
click at [673, 571] on div at bounding box center [679, 578] width 31 height 28
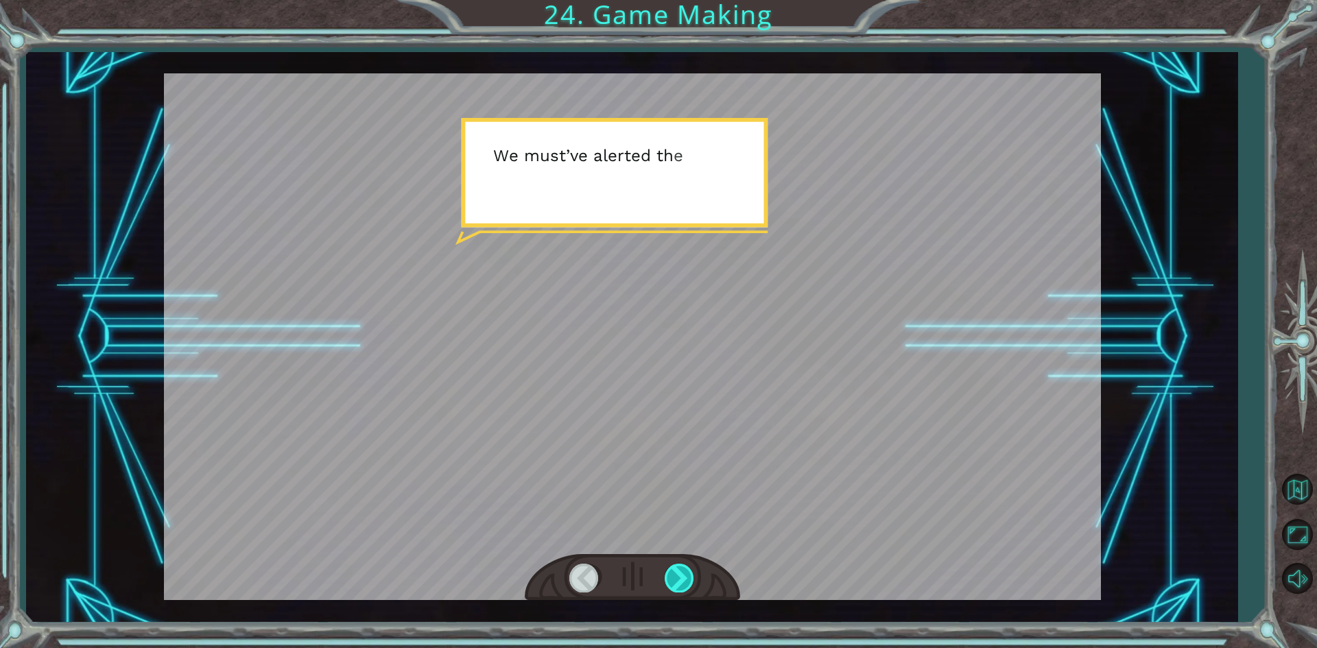
click at [673, 571] on div at bounding box center [679, 578] width 31 height 28
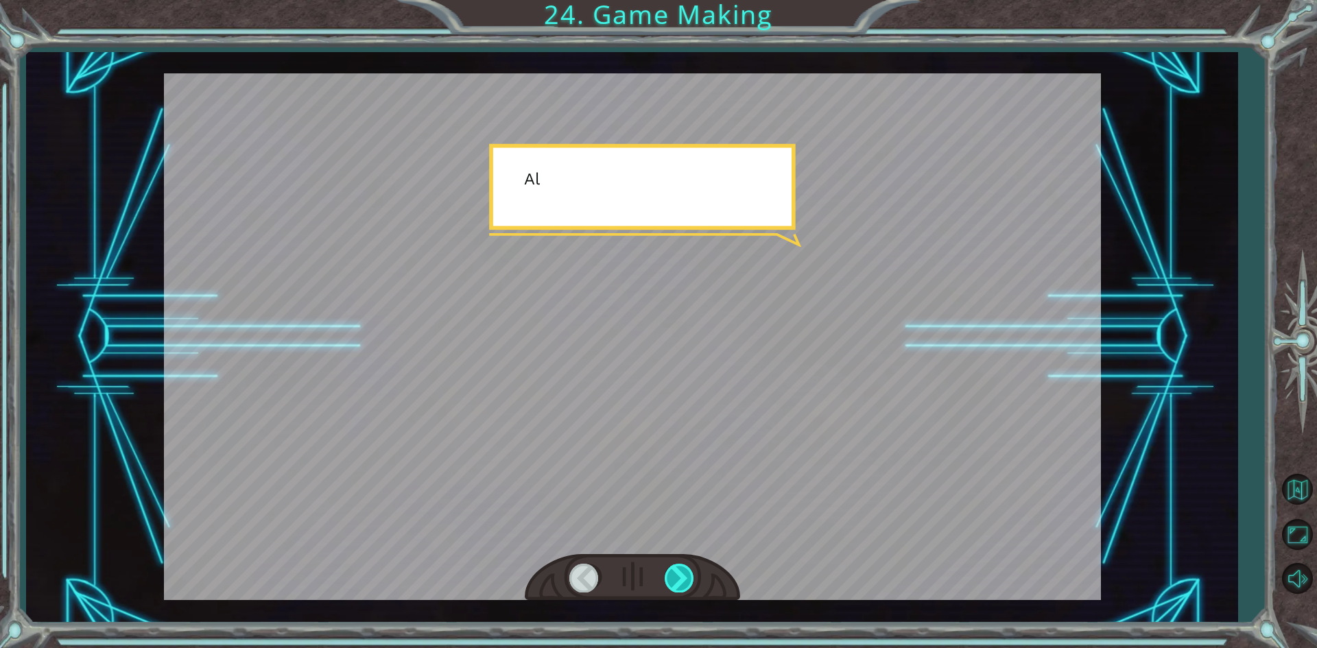
click at [673, 571] on div at bounding box center [679, 578] width 31 height 28
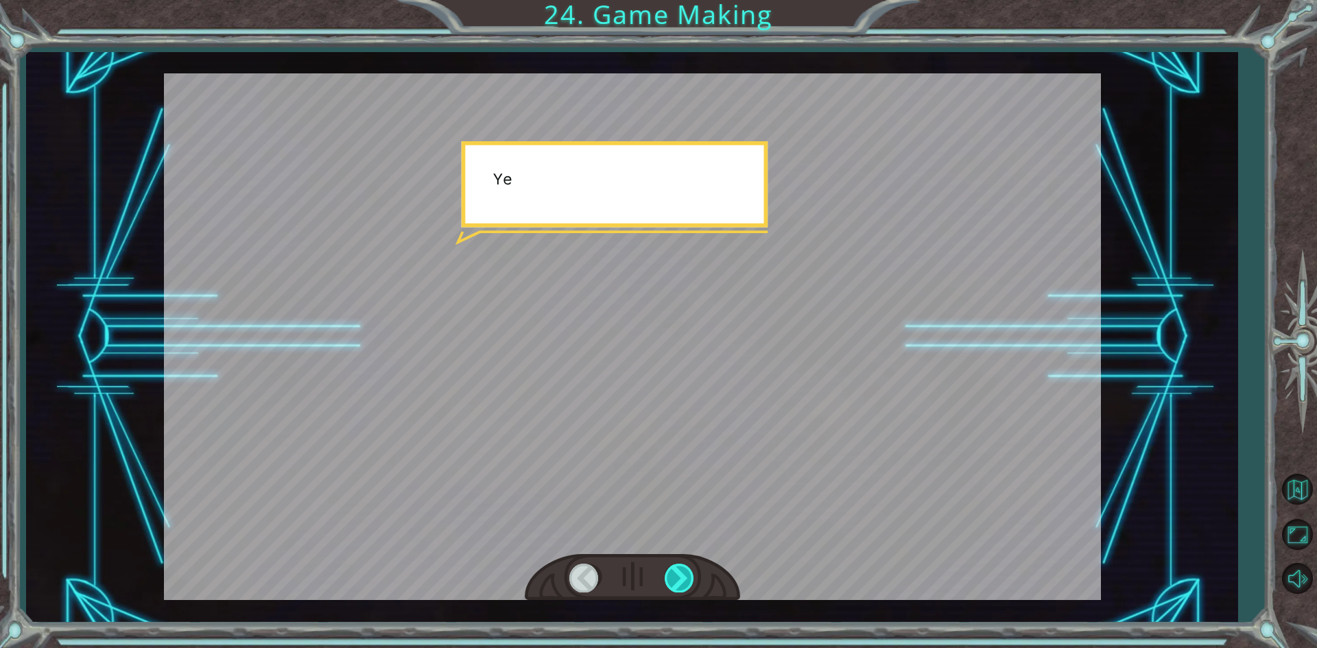
click at [673, 571] on div at bounding box center [679, 578] width 31 height 28
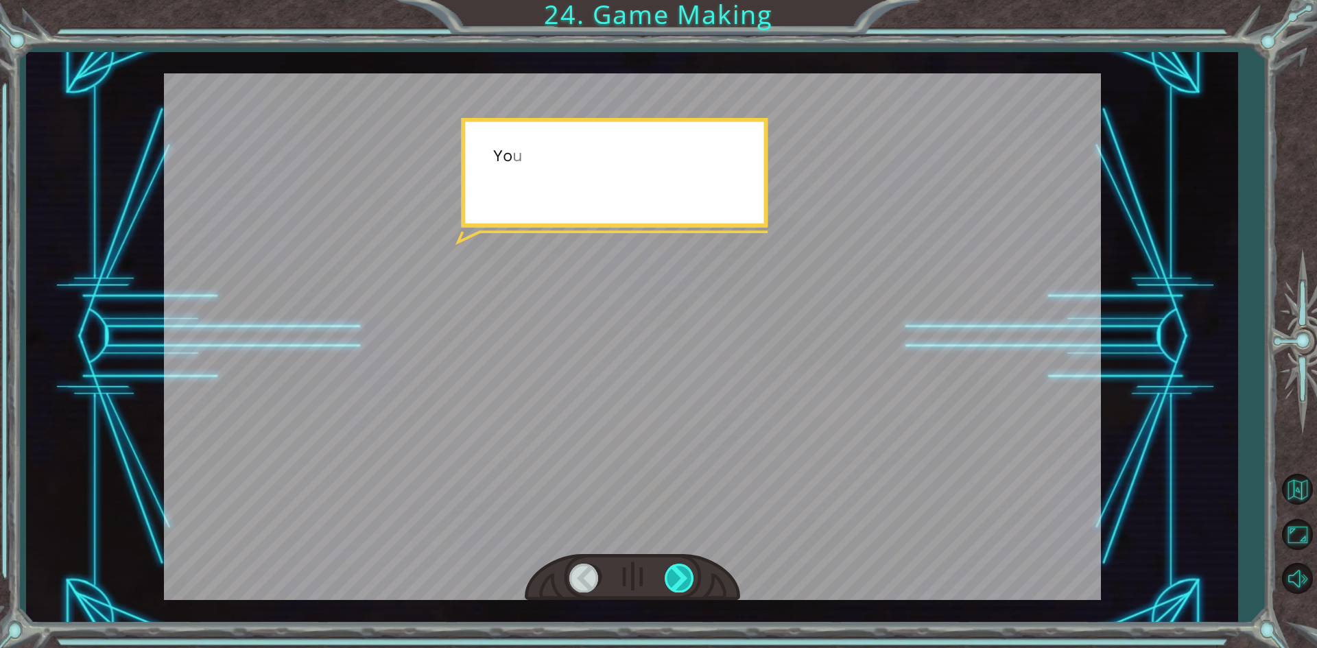
click at [673, 571] on div at bounding box center [679, 578] width 31 height 28
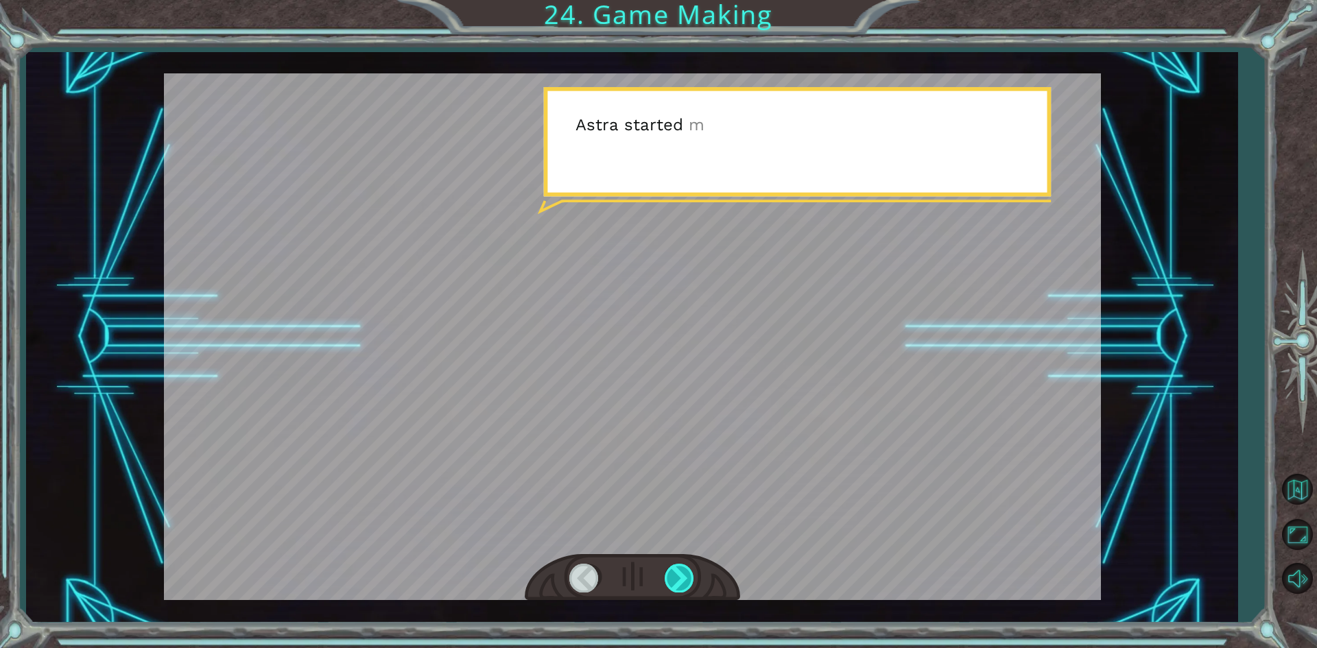
click at [673, 571] on div at bounding box center [679, 578] width 31 height 28
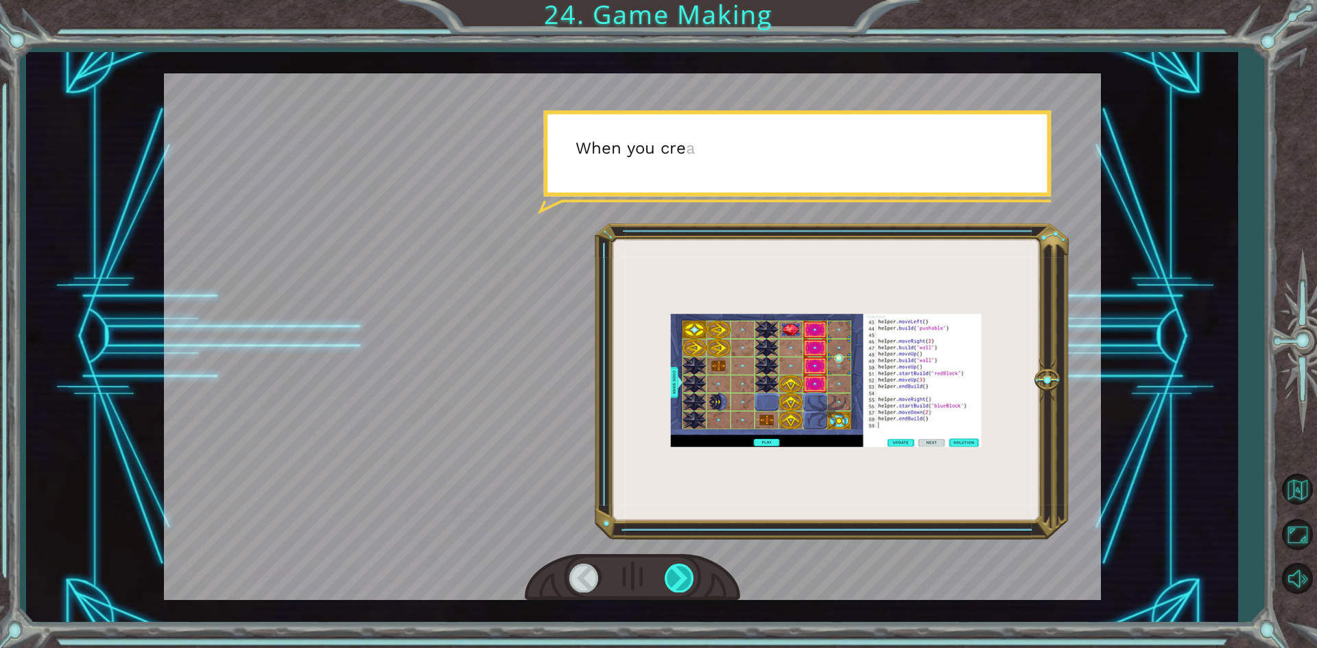
click at [673, 571] on div at bounding box center [679, 578] width 31 height 28
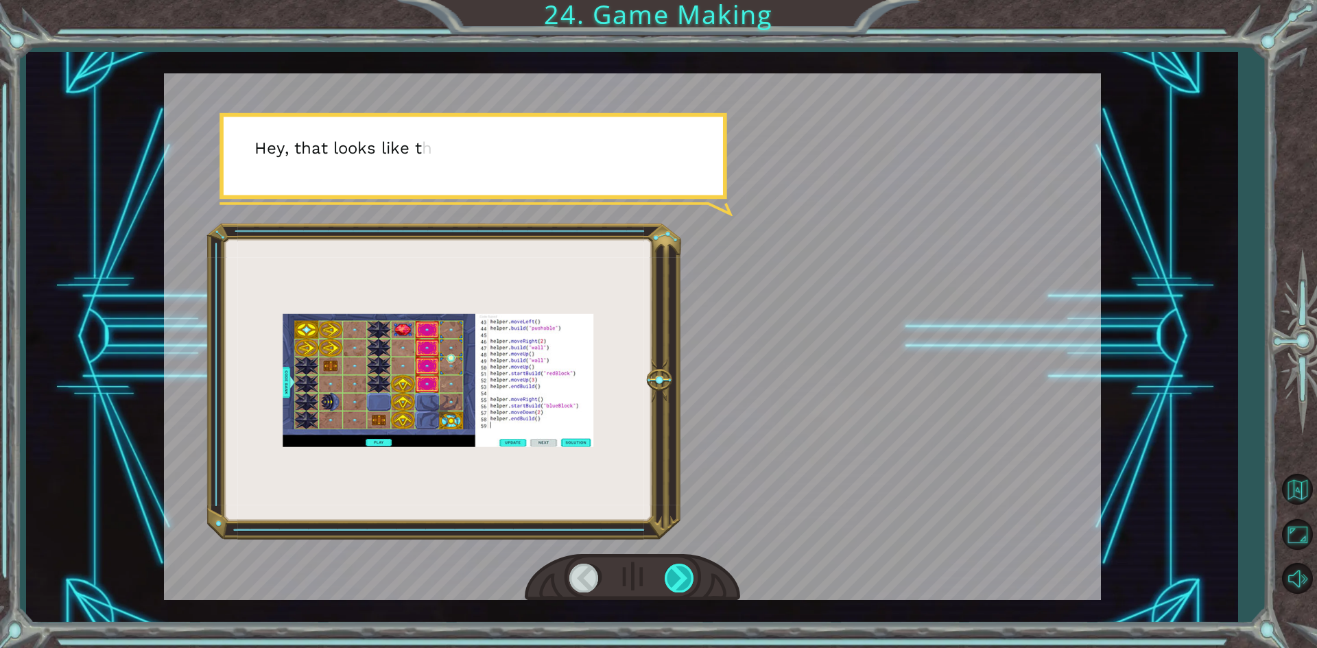
click at [673, 571] on div at bounding box center [679, 578] width 31 height 28
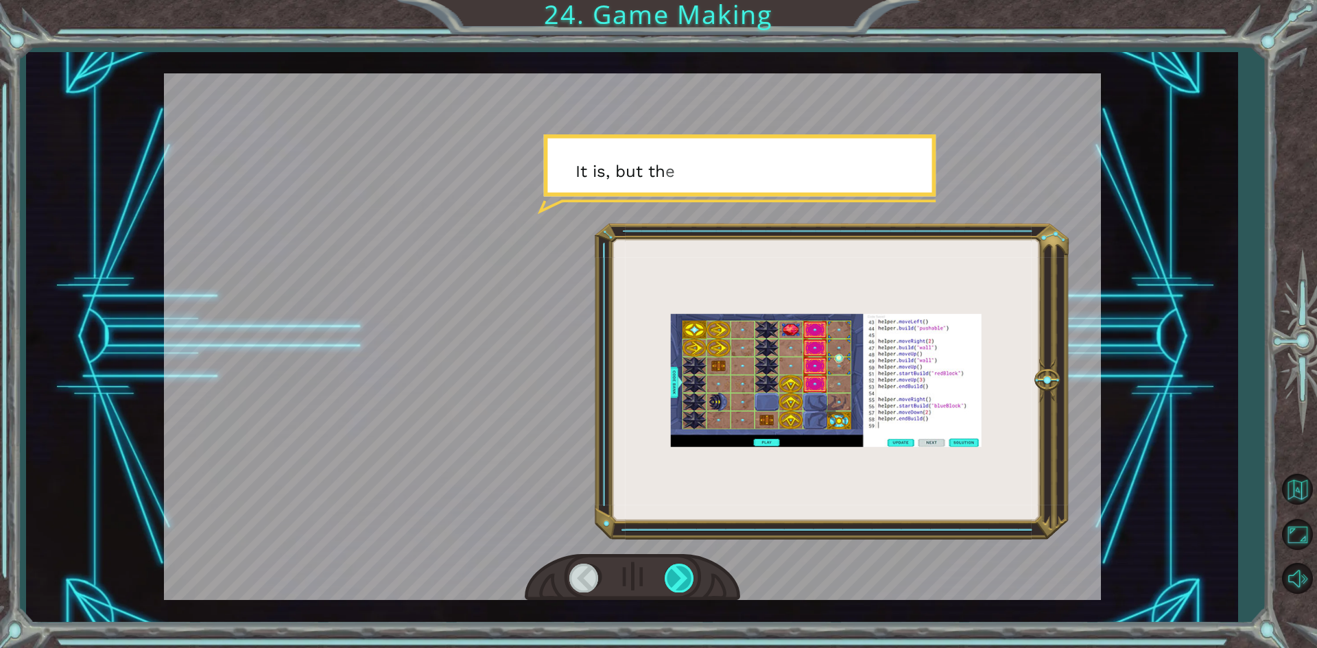
click at [673, 571] on div at bounding box center [679, 578] width 31 height 28
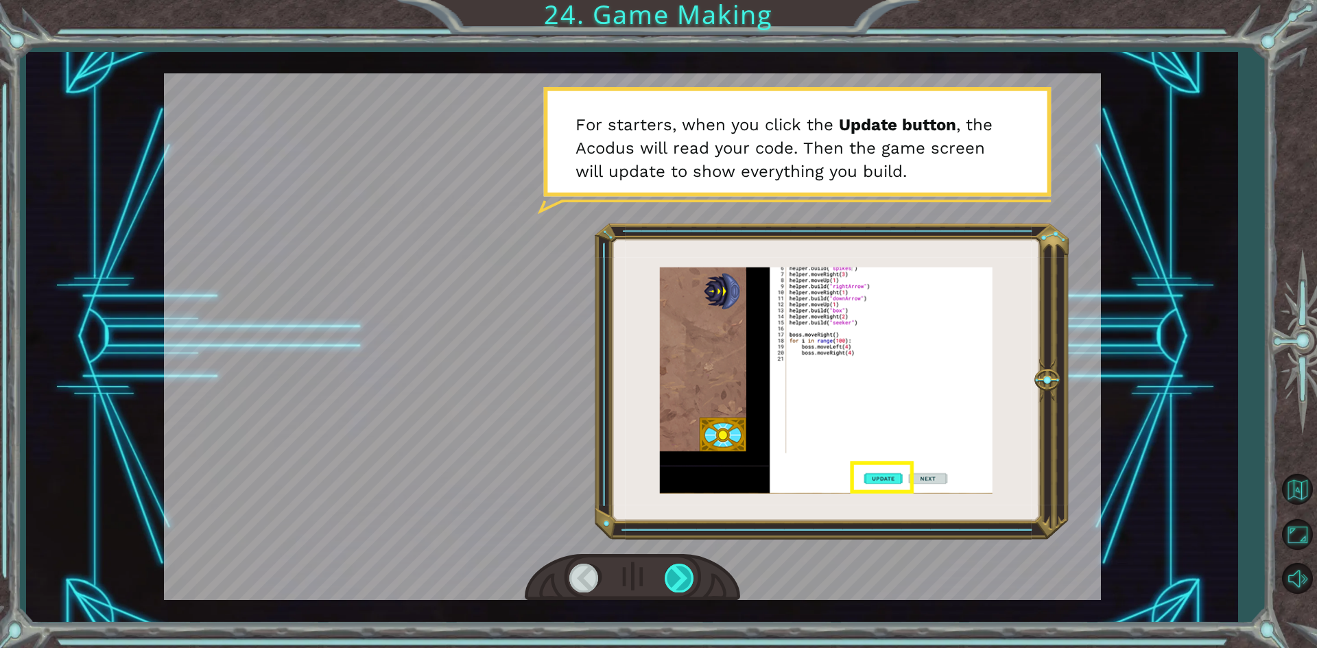
click at [673, 575] on div at bounding box center [679, 578] width 31 height 28
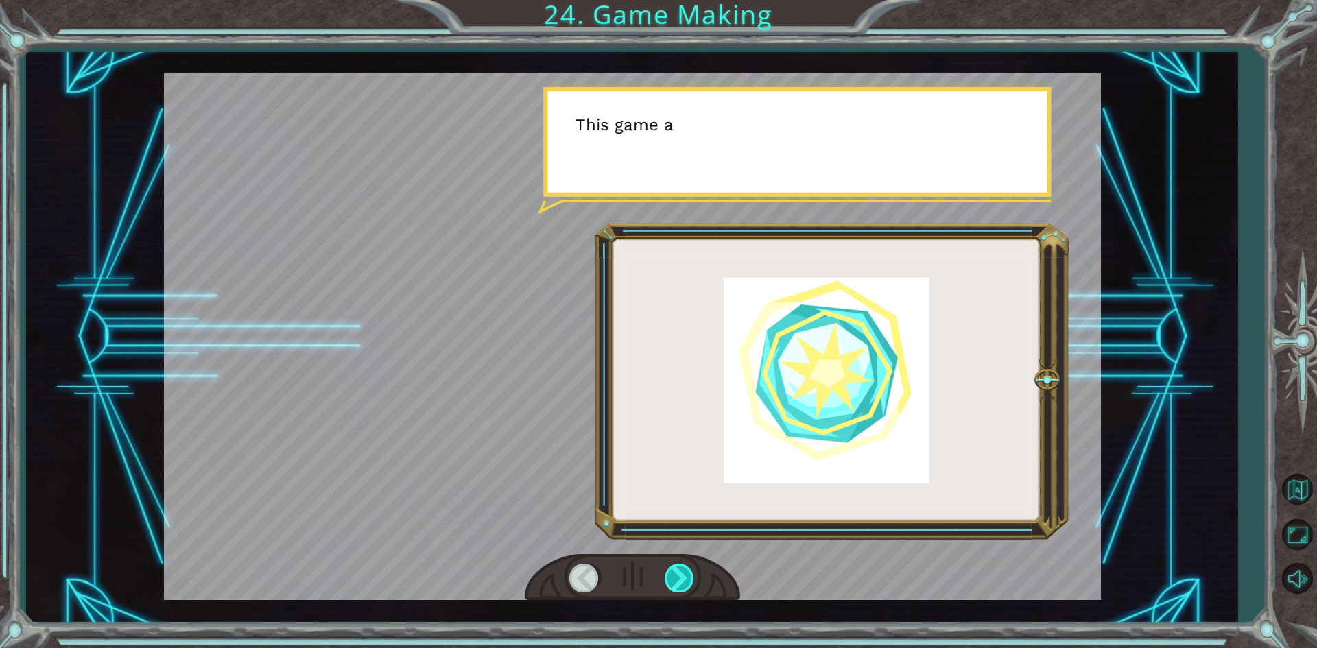
click at [680, 575] on div at bounding box center [679, 578] width 31 height 28
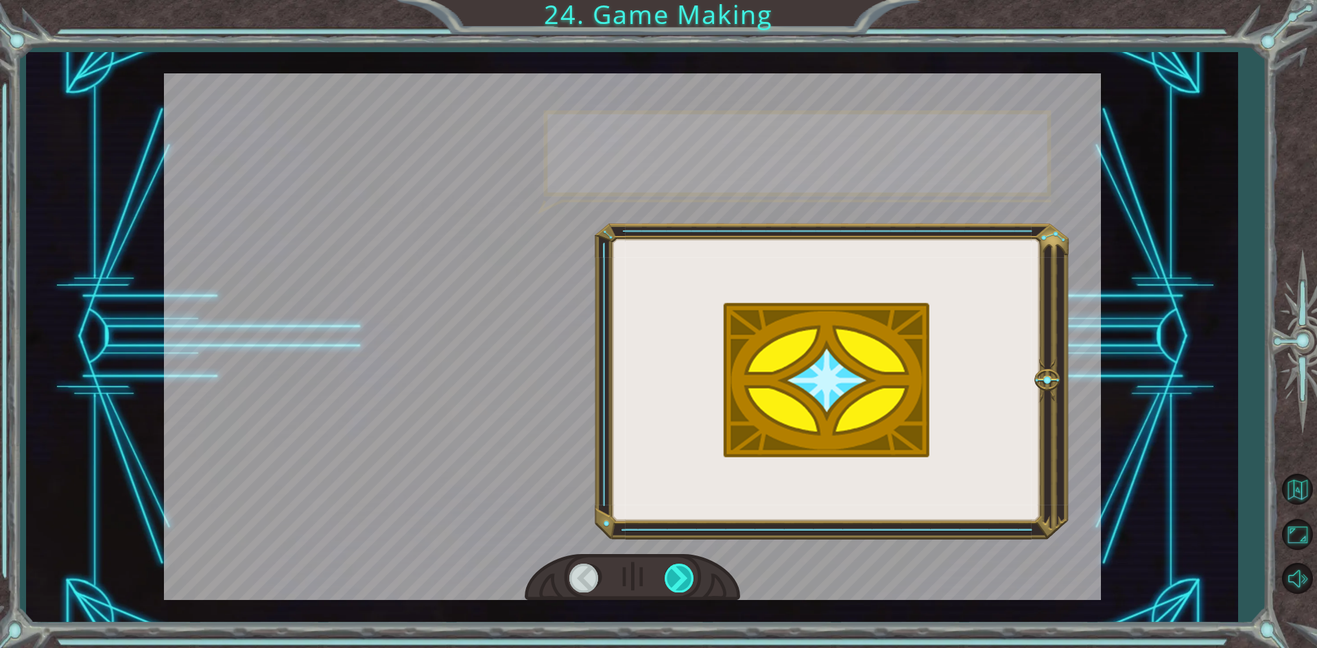
click at [680, 575] on div at bounding box center [679, 578] width 31 height 28
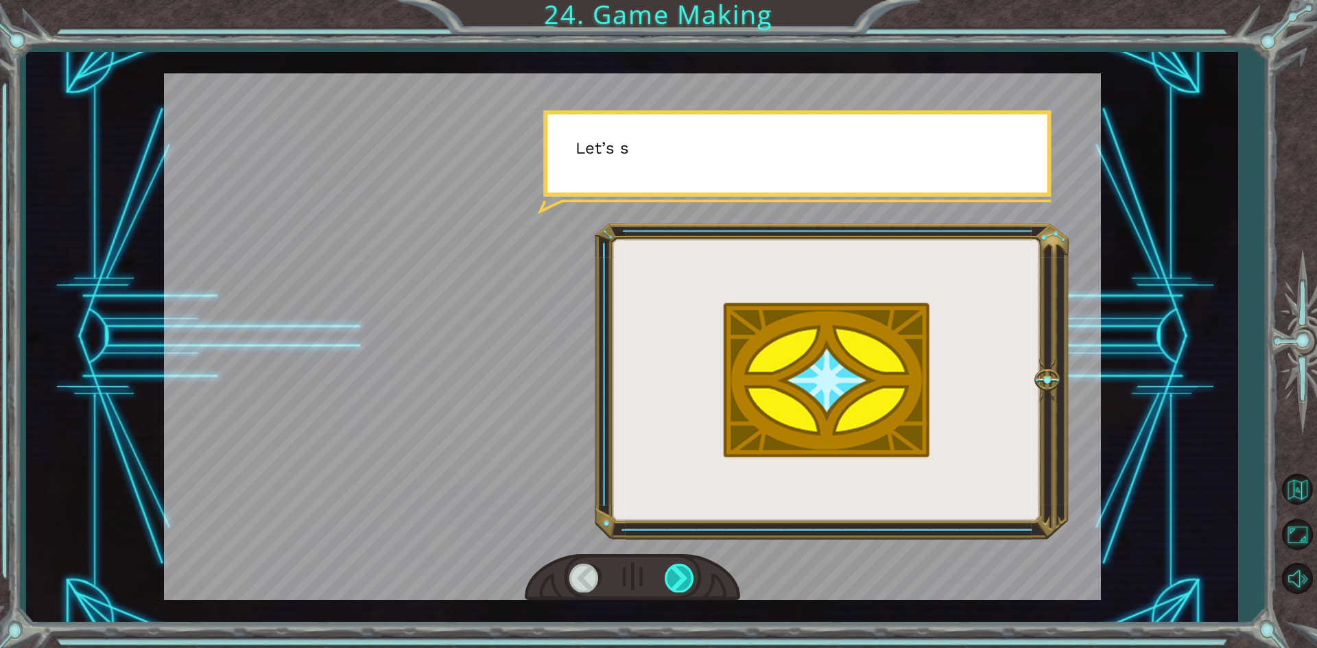
click at [680, 575] on div at bounding box center [679, 578] width 31 height 28
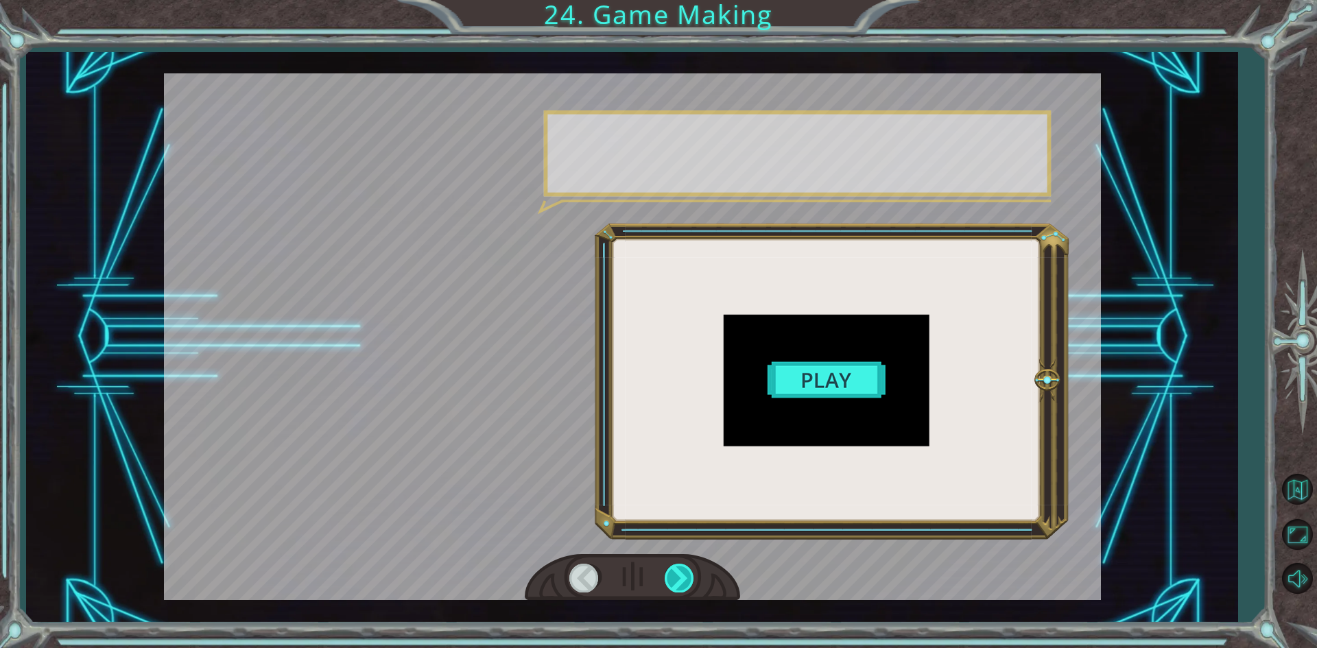
click at [680, 575] on div at bounding box center [679, 578] width 31 height 28
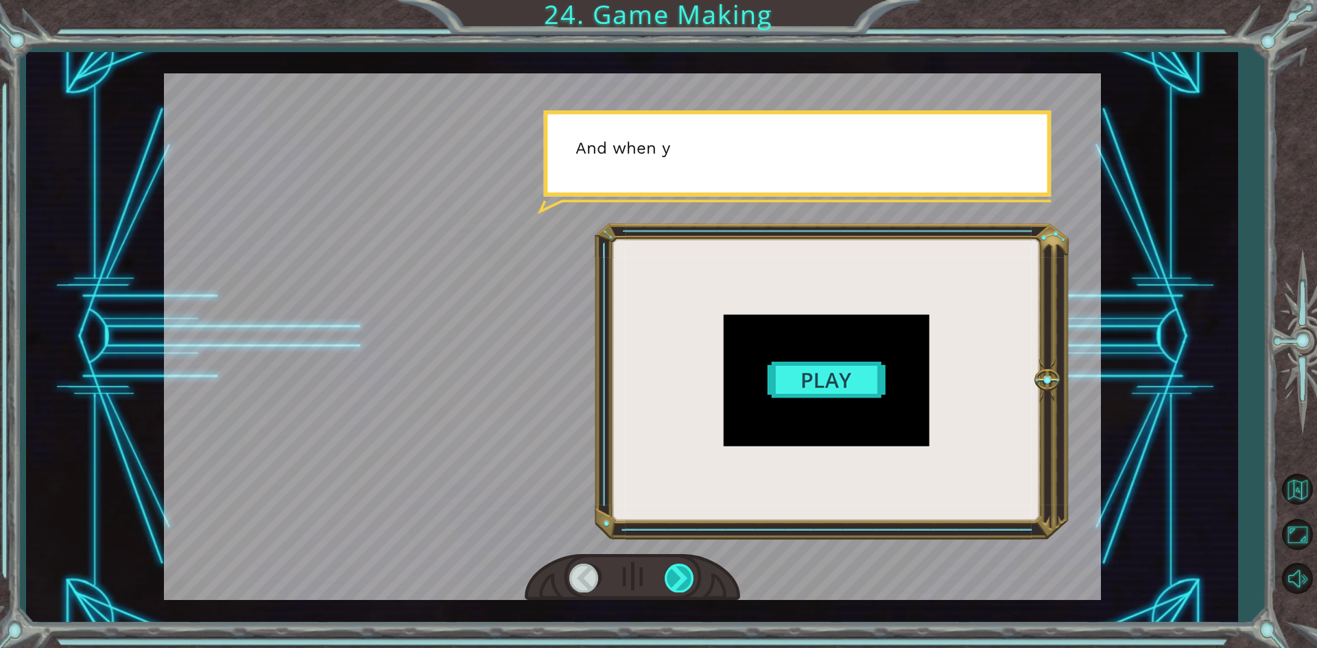
click at [680, 575] on div at bounding box center [679, 578] width 31 height 28
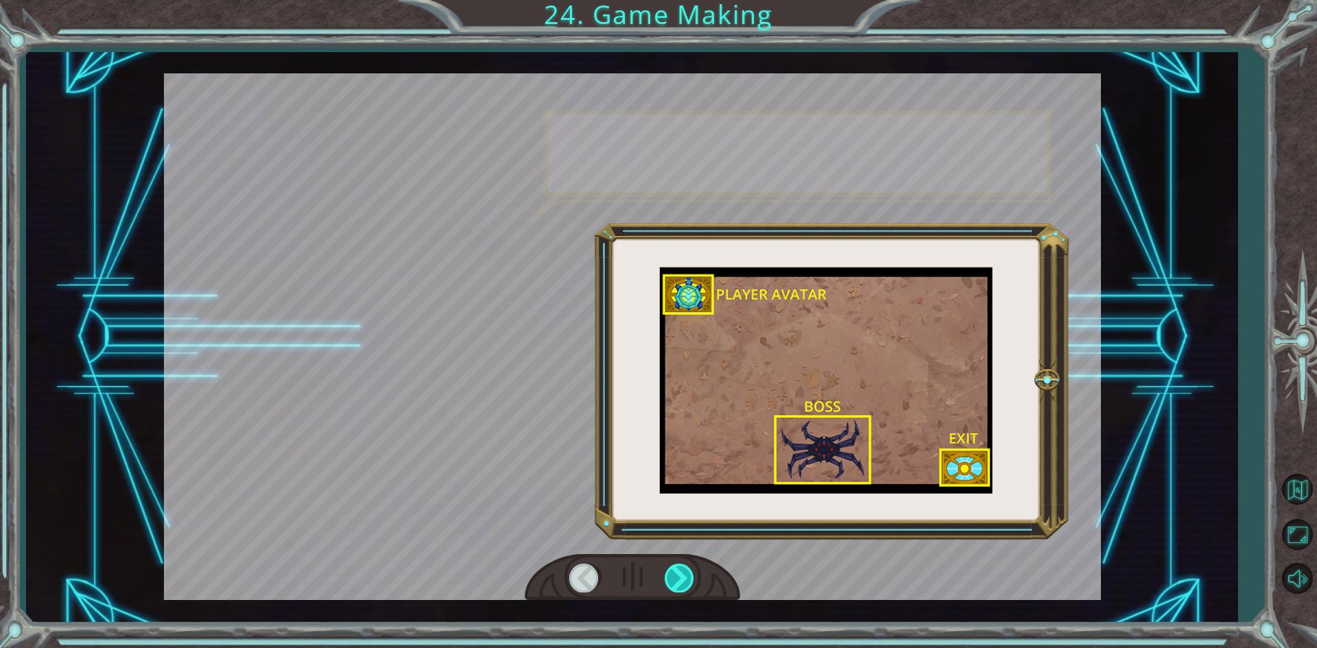
click at [680, 575] on div at bounding box center [679, 578] width 31 height 28
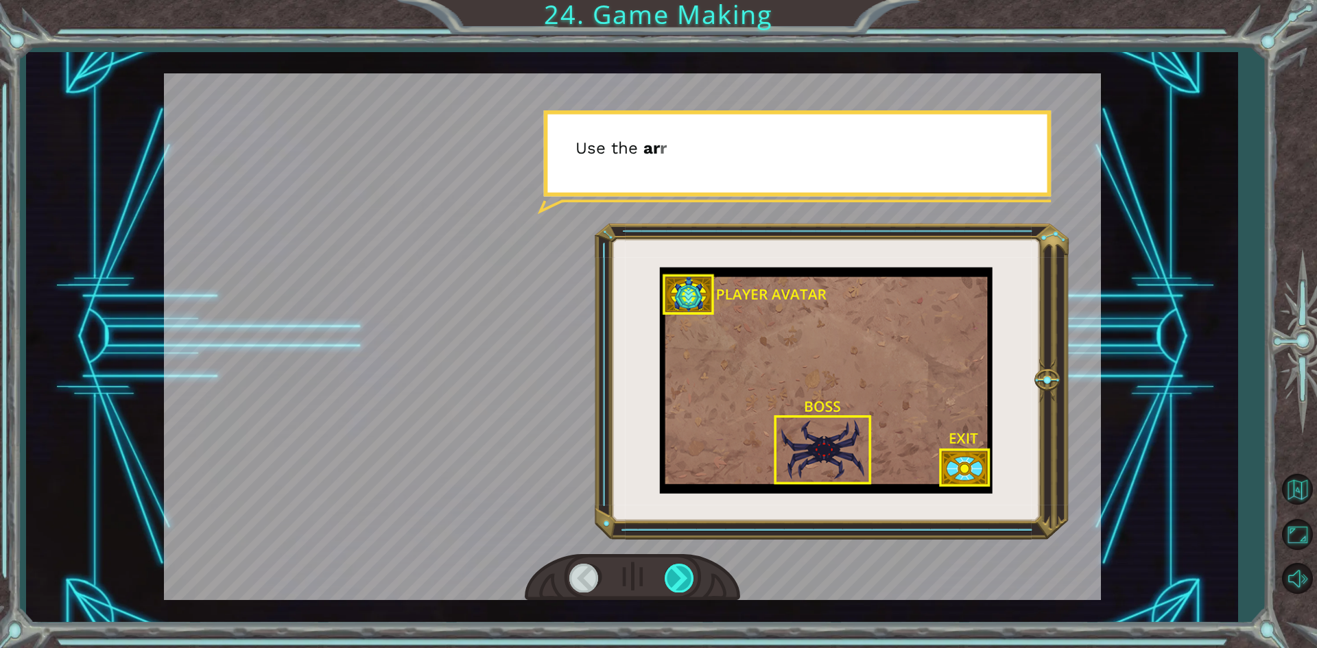
drag, startPoint x: 680, startPoint y: 575, endPoint x: 678, endPoint y: 584, distance: 9.0
click at [679, 583] on div at bounding box center [679, 578] width 31 height 28
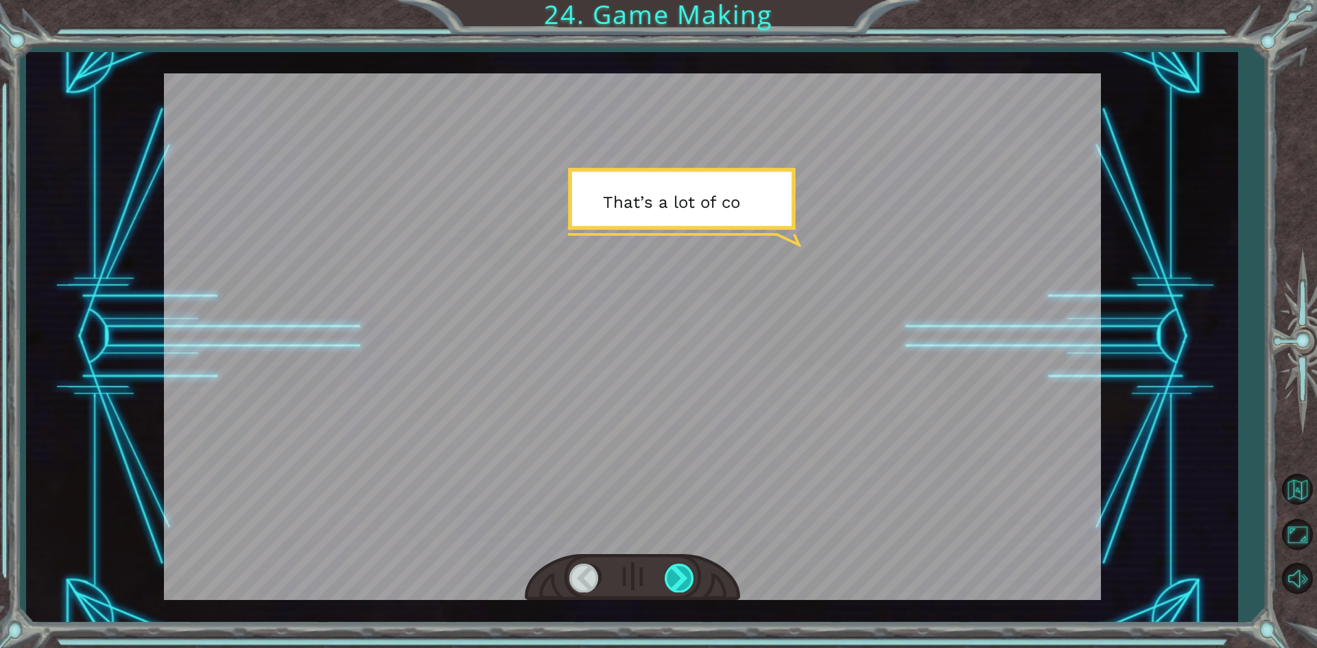
click at [678, 584] on div at bounding box center [679, 578] width 31 height 28
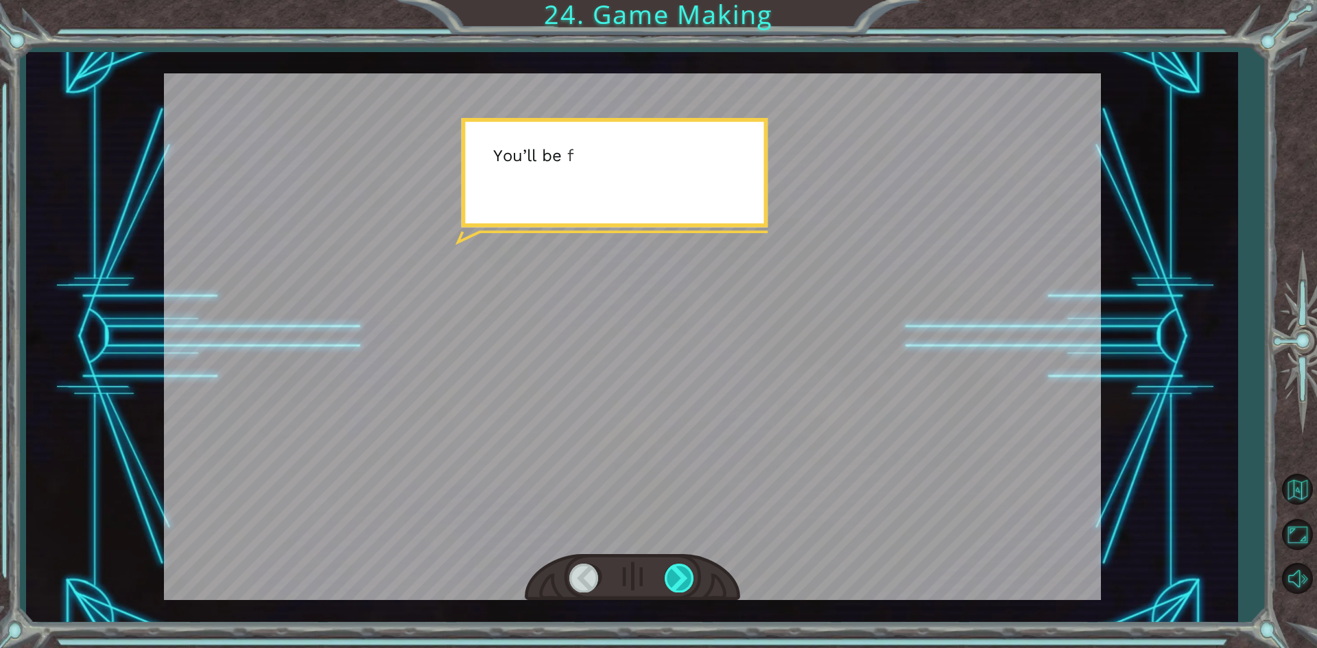
drag, startPoint x: 664, startPoint y: 574, endPoint x: 687, endPoint y: 584, distance: 24.6
click at [683, 582] on div at bounding box center [679, 578] width 31 height 28
drag, startPoint x: 687, startPoint y: 564, endPoint x: 682, endPoint y: 573, distance: 10.1
click at [682, 573] on div at bounding box center [679, 578] width 31 height 28
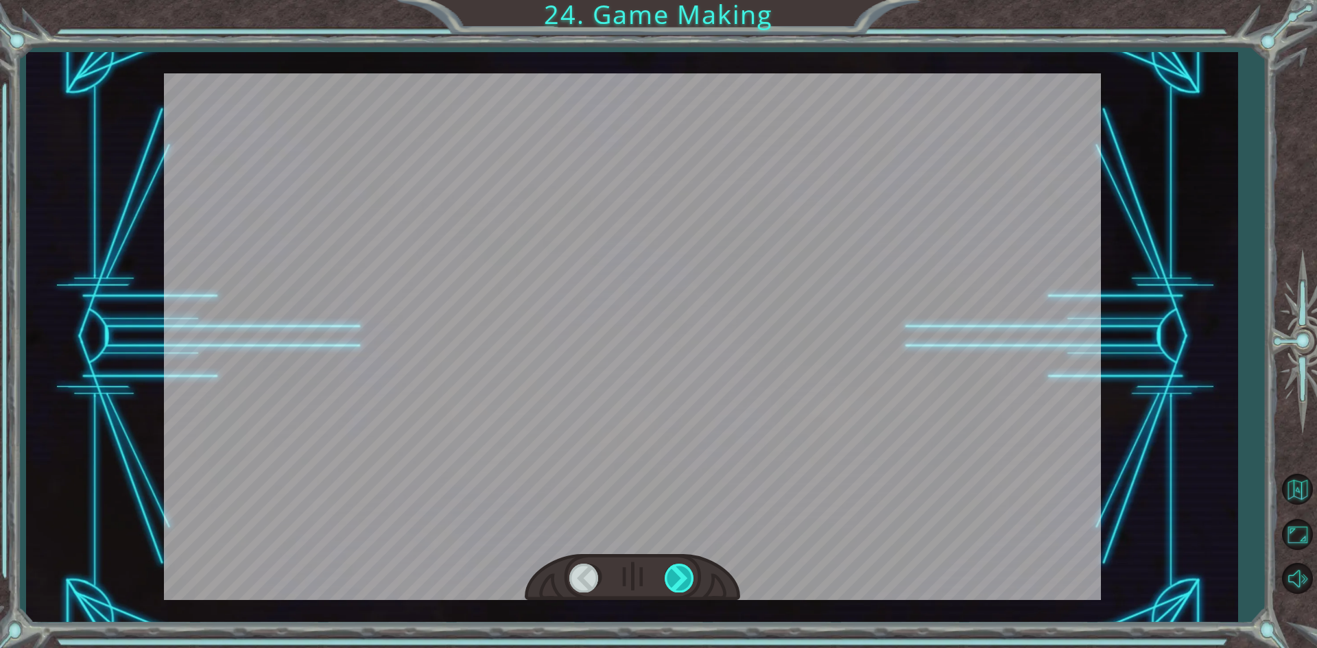
drag, startPoint x: 682, startPoint y: 566, endPoint x: 678, endPoint y: 573, distance: 7.1
click at [678, 573] on div at bounding box center [679, 578] width 31 height 28
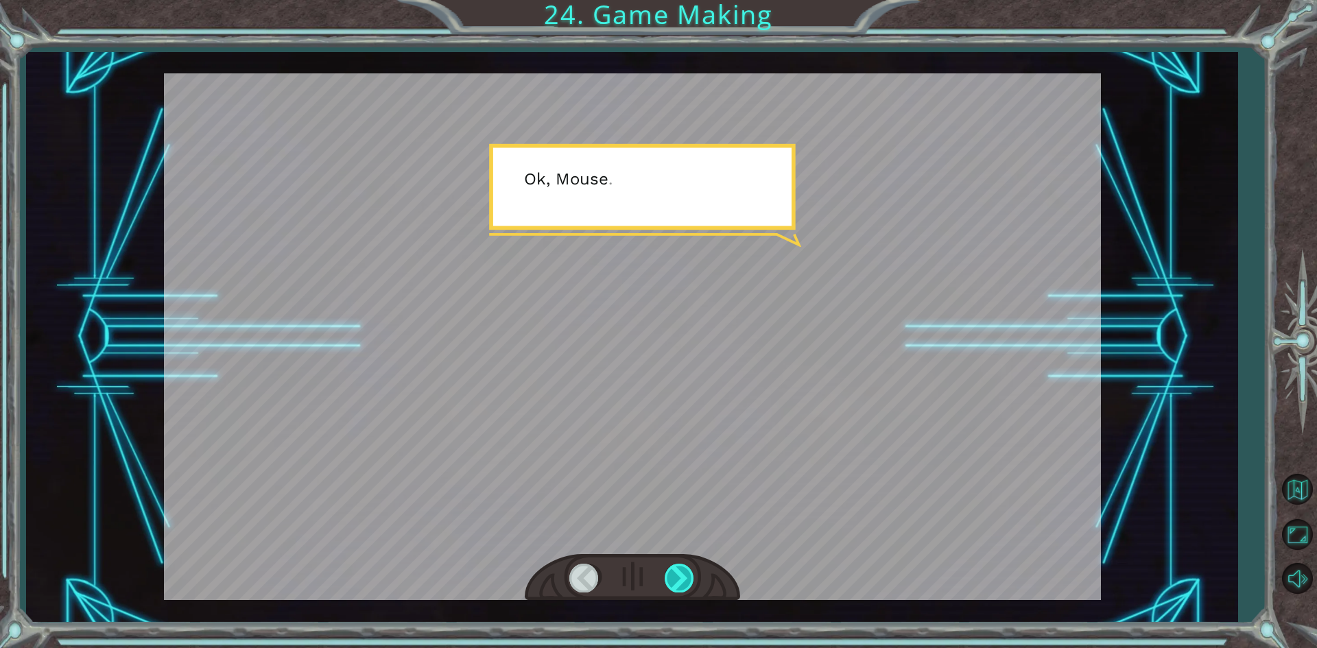
click at [678, 572] on div at bounding box center [679, 578] width 31 height 28
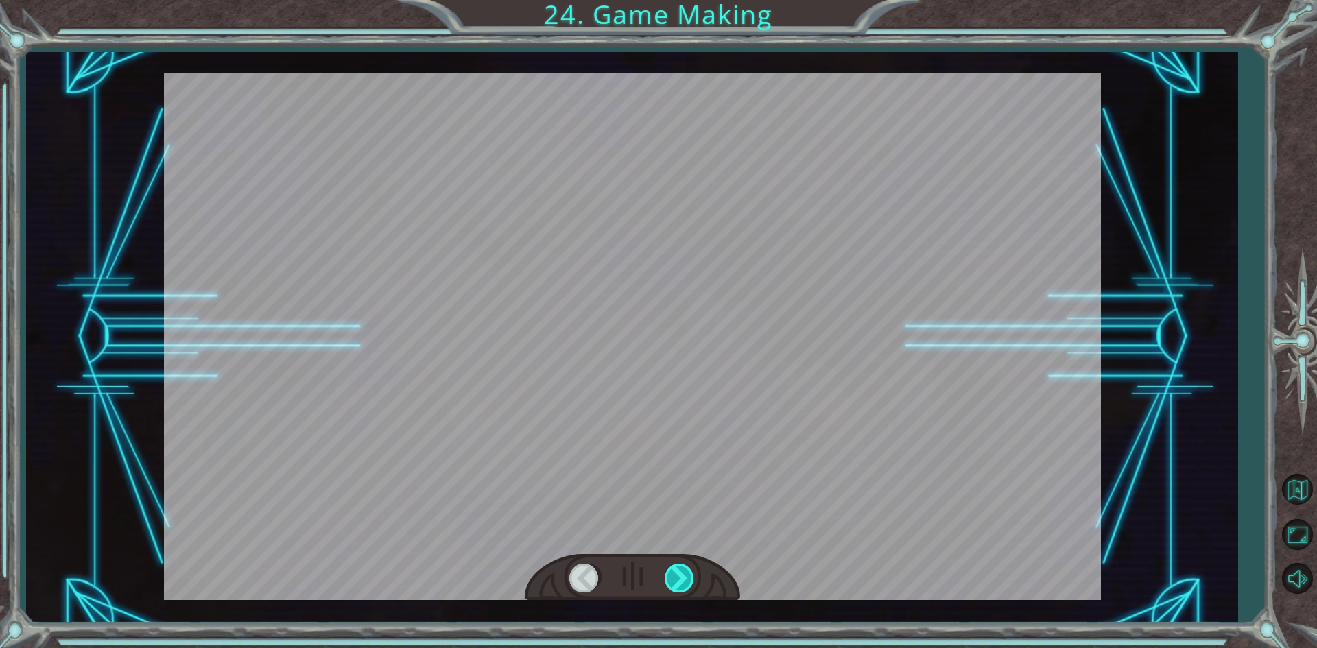
click at [678, 572] on div at bounding box center [679, 578] width 31 height 28
click at [675, 0] on div "T h e r e ’ s a h u g e s c a r y c l o u d h e a d i n g t o w a r d s u s ! W…" at bounding box center [658, 0] width 1317 height 0
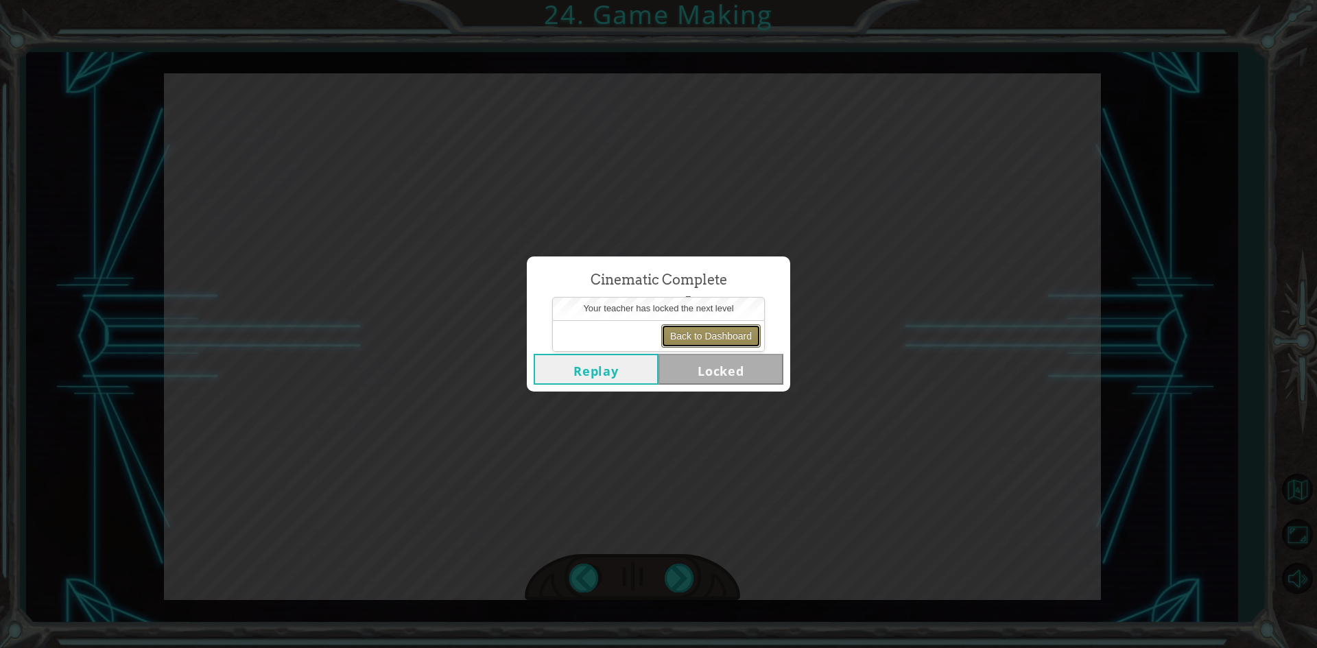
click at [710, 343] on button "Back to Dashboard" at bounding box center [710, 335] width 99 height 23
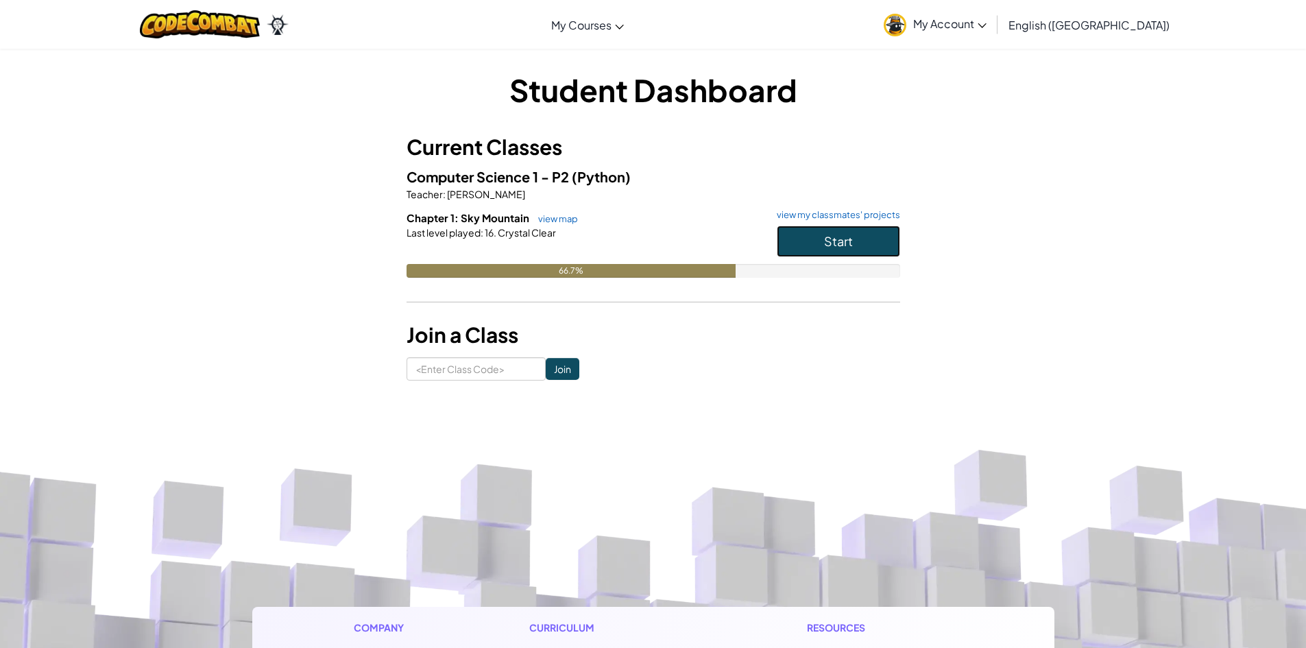
click at [851, 246] on span "Start" at bounding box center [838, 241] width 29 height 16
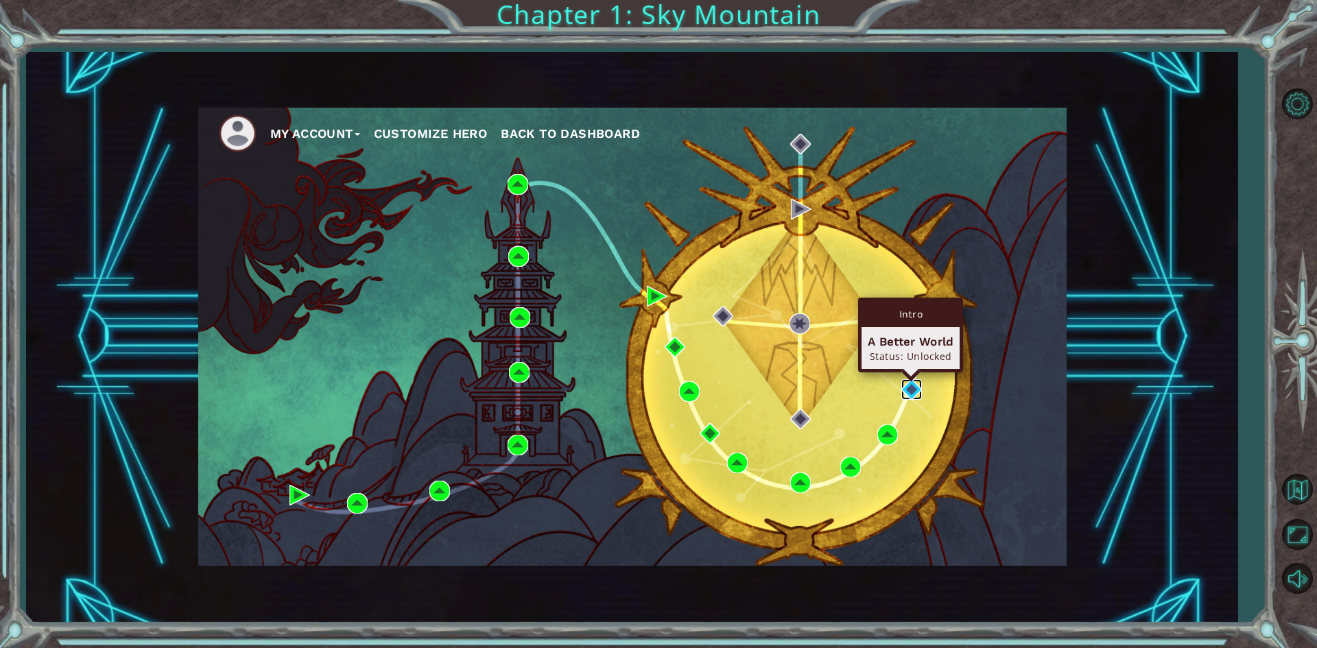
click at [906, 384] on img at bounding box center [911, 389] width 21 height 21
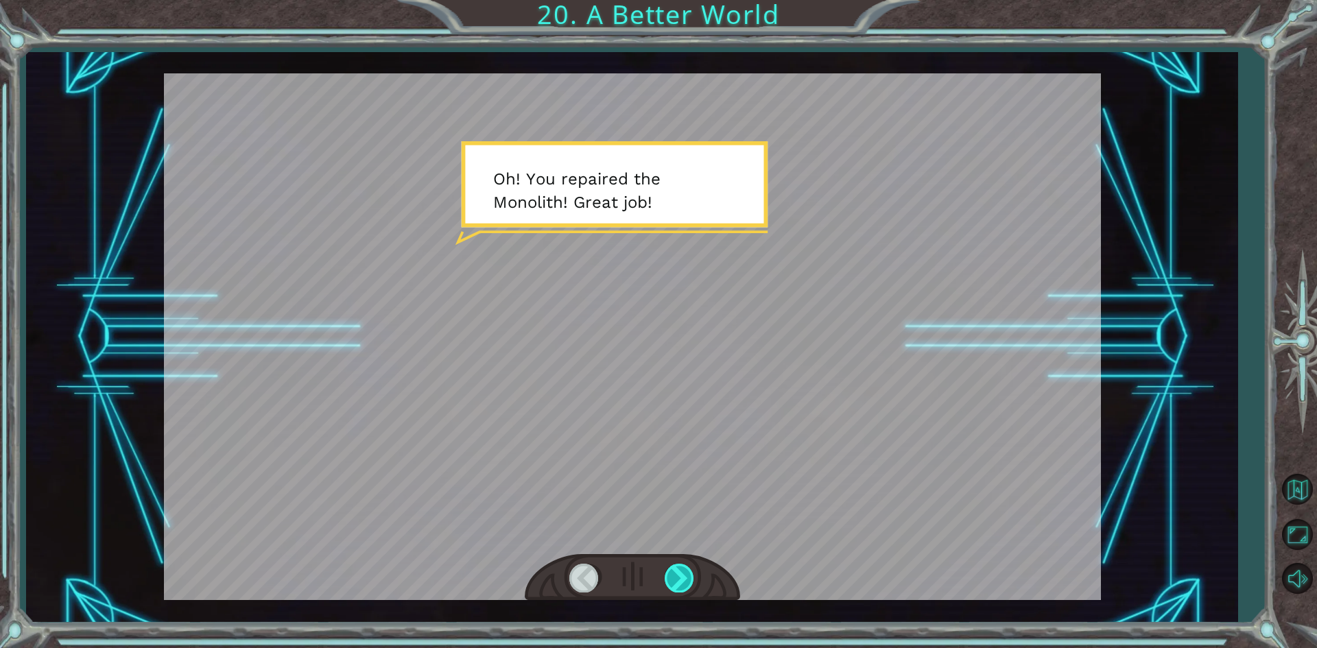
click at [682, 568] on div at bounding box center [679, 578] width 31 height 28
click at [679, 570] on div at bounding box center [679, 578] width 31 height 28
click at [667, 573] on div at bounding box center [679, 578] width 31 height 28
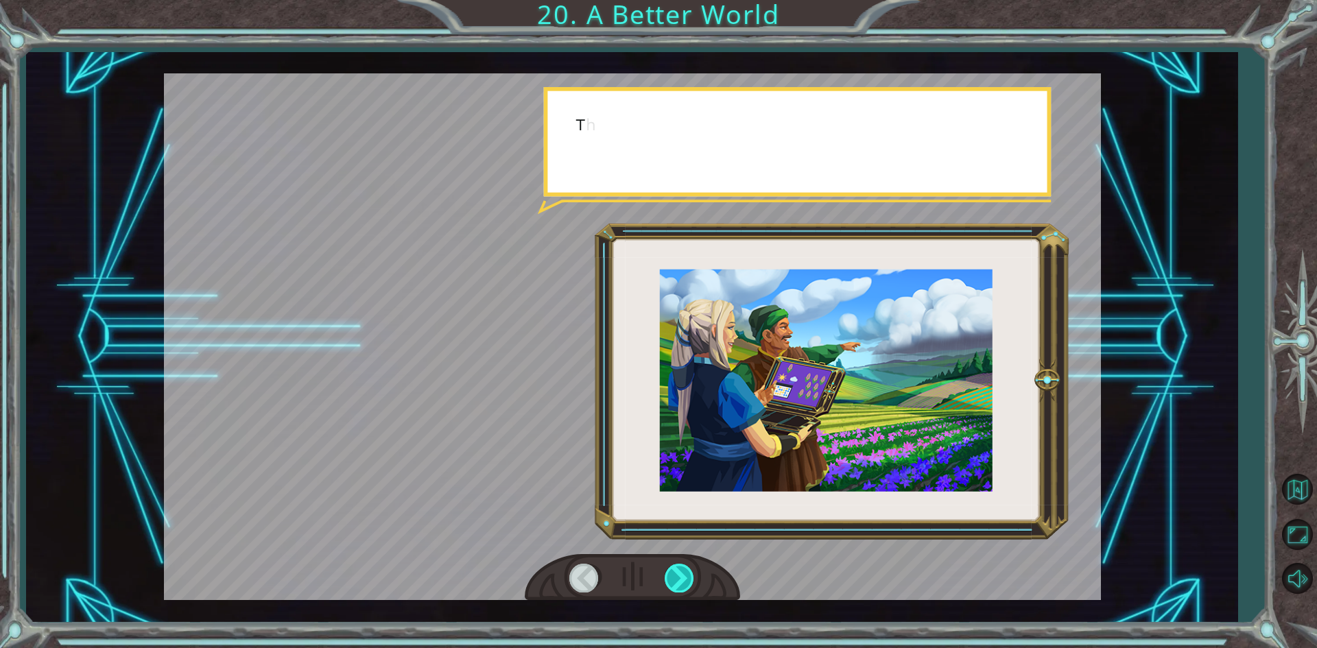
click at [667, 573] on div at bounding box center [679, 578] width 31 height 28
click at [669, 573] on div at bounding box center [679, 578] width 31 height 28
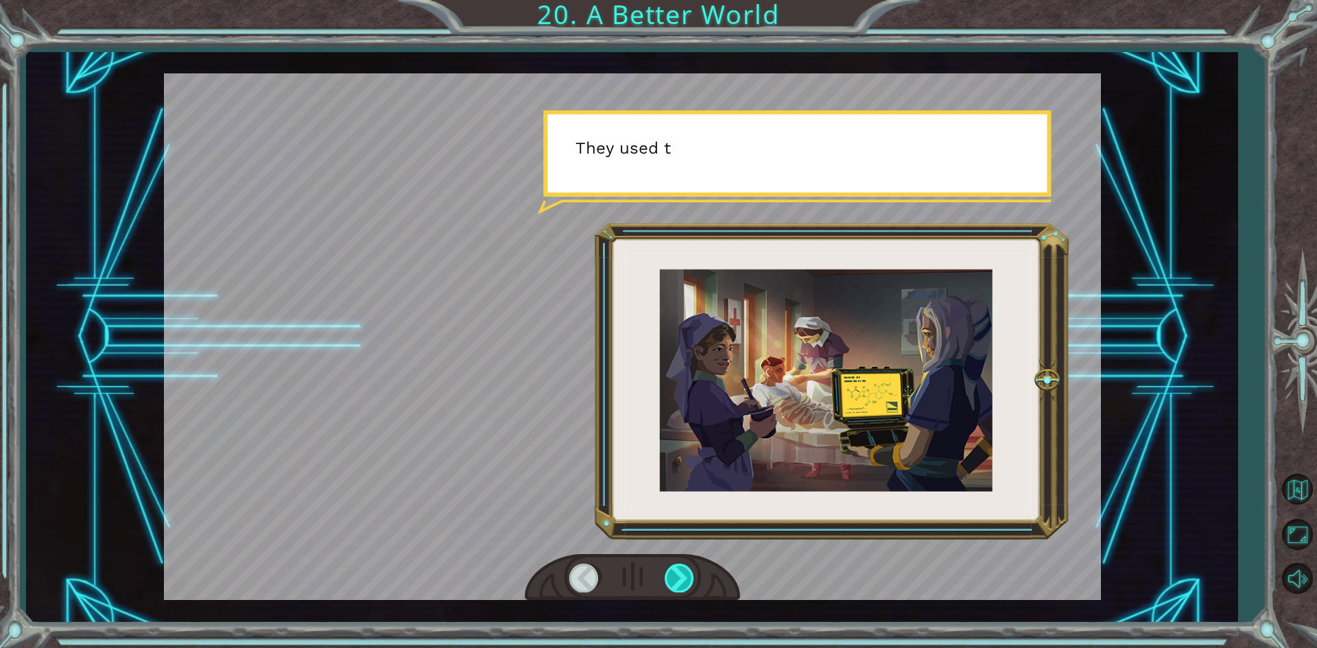
click at [670, 573] on div at bounding box center [679, 578] width 31 height 28
click at [671, 573] on div at bounding box center [679, 578] width 31 height 28
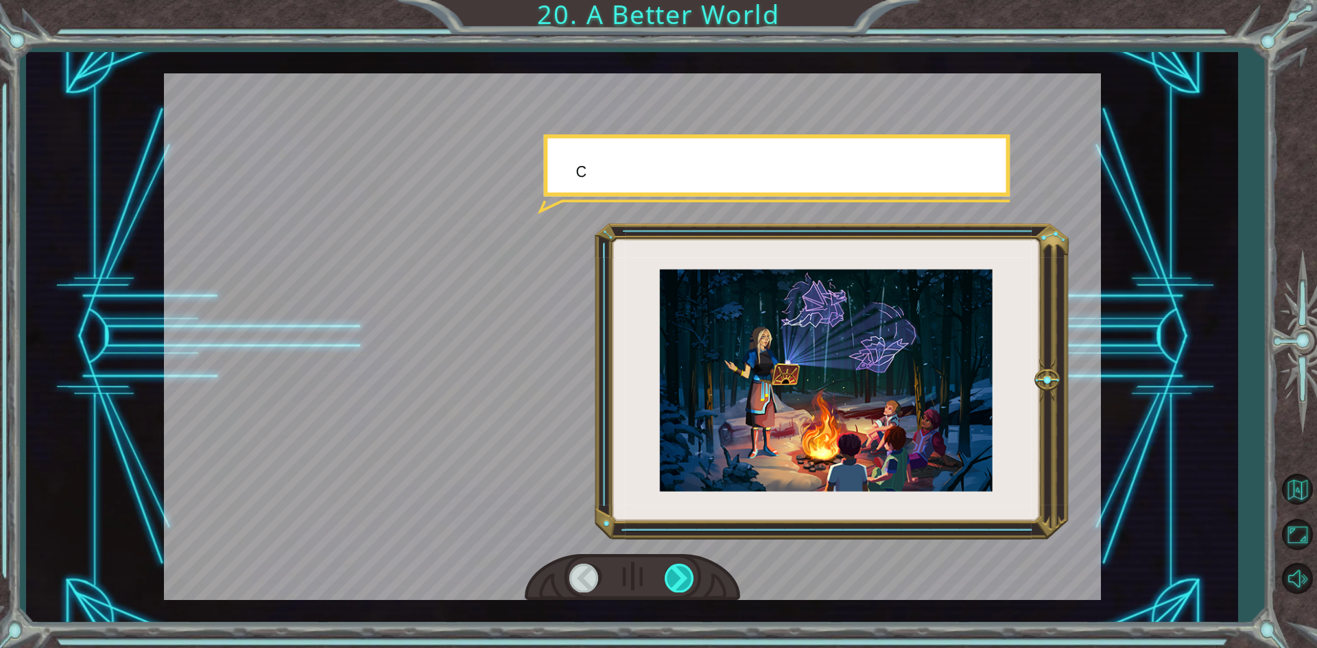
click at [671, 573] on div at bounding box center [679, 578] width 31 height 28
click at [676, 573] on div at bounding box center [679, 578] width 31 height 28
click at [683, 573] on div at bounding box center [679, 578] width 31 height 28
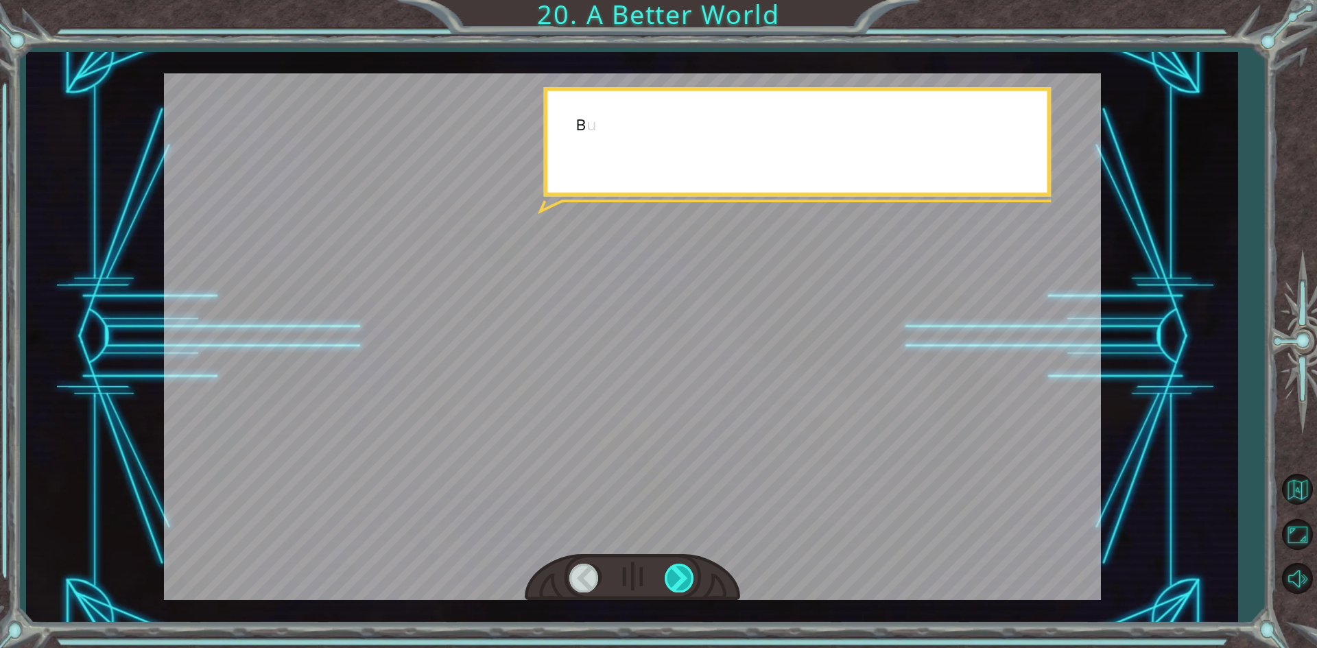
click at [684, 573] on div at bounding box center [679, 578] width 31 height 28
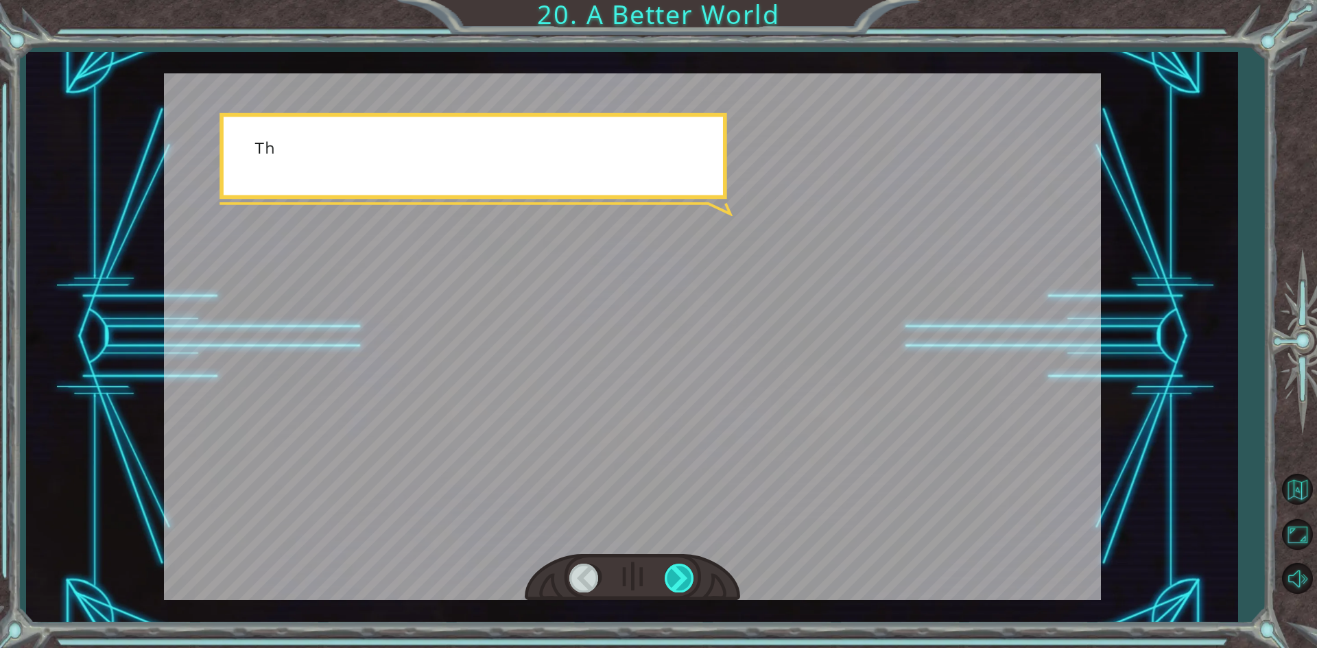
click at [685, 573] on div at bounding box center [679, 578] width 31 height 28
click at [686, 573] on div at bounding box center [679, 578] width 31 height 28
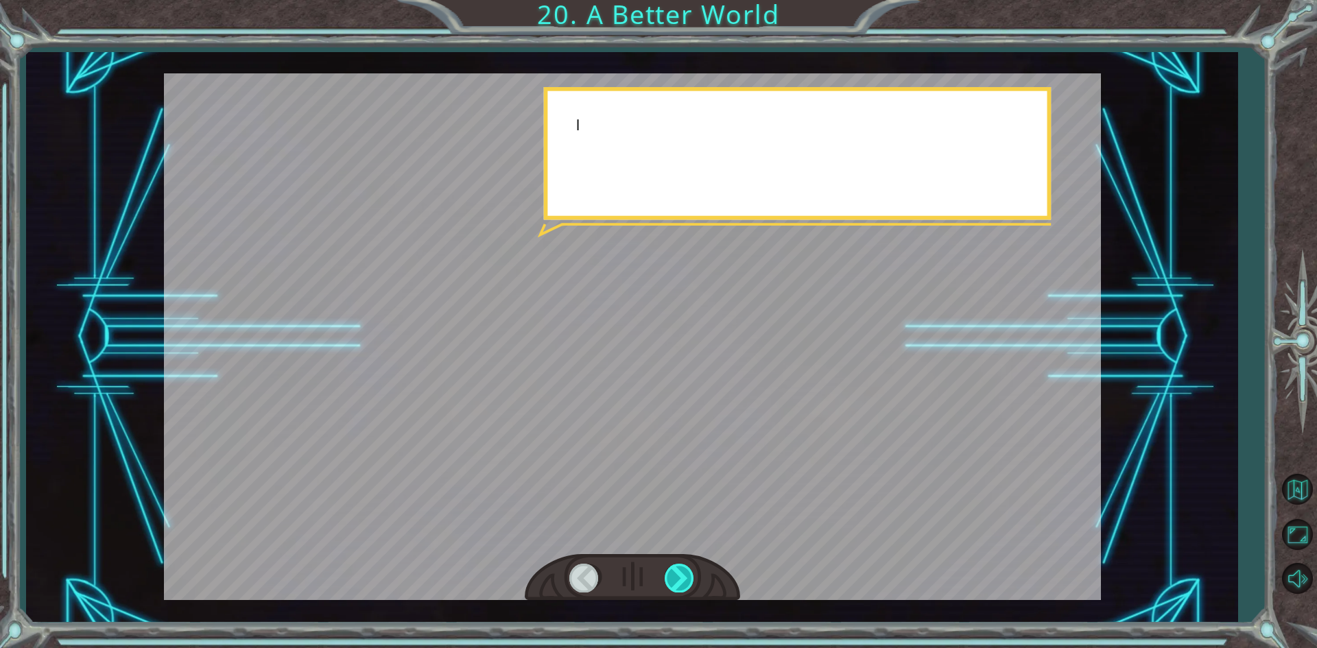
click at [686, 573] on div at bounding box center [679, 578] width 31 height 28
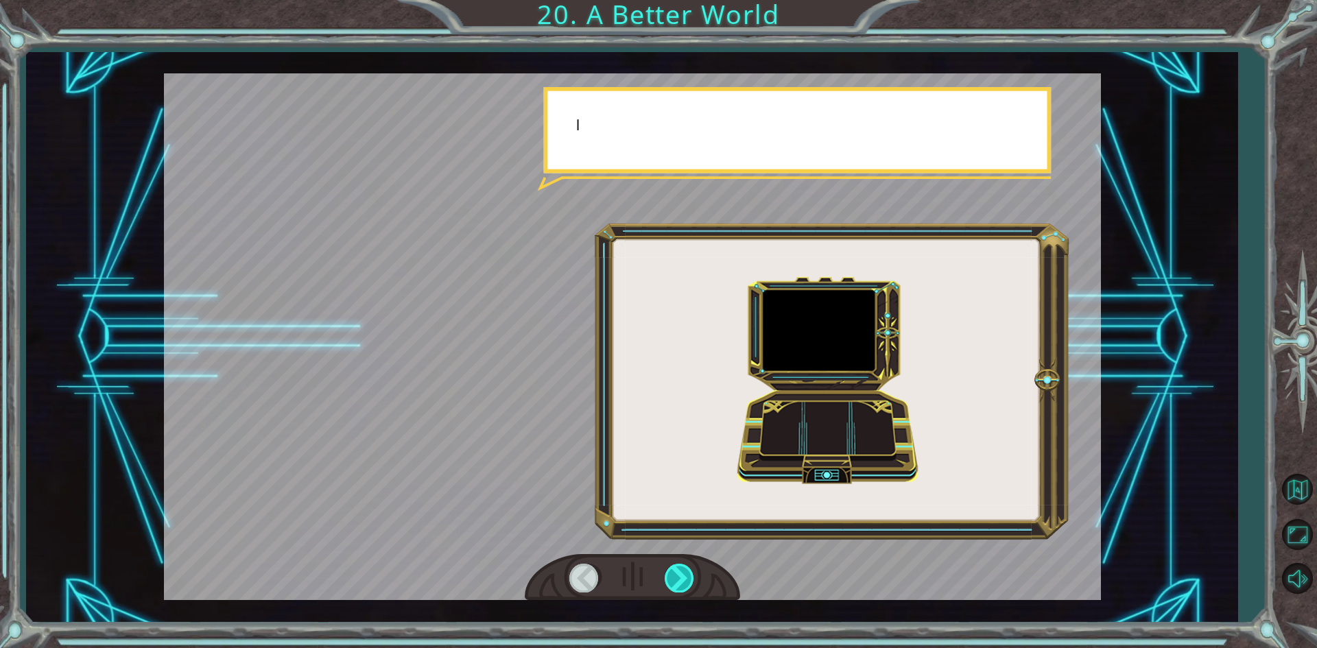
click at [686, 573] on div at bounding box center [679, 578] width 31 height 28
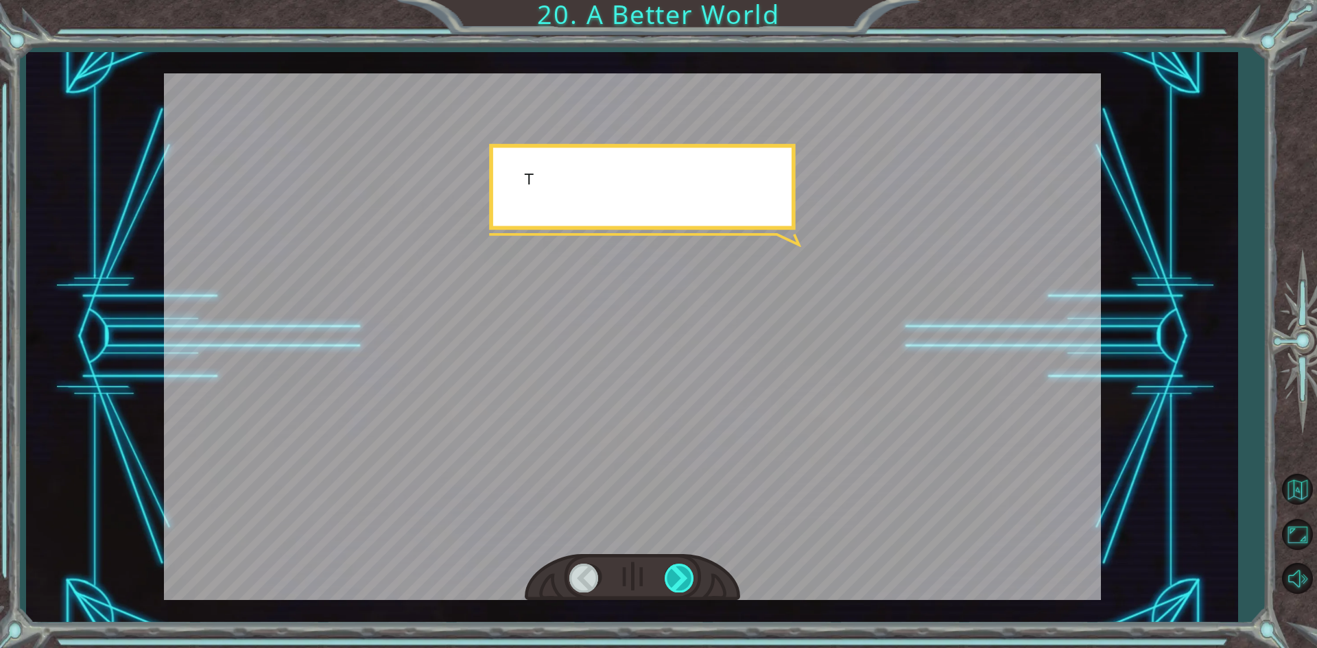
click at [686, 573] on div at bounding box center [679, 578] width 31 height 28
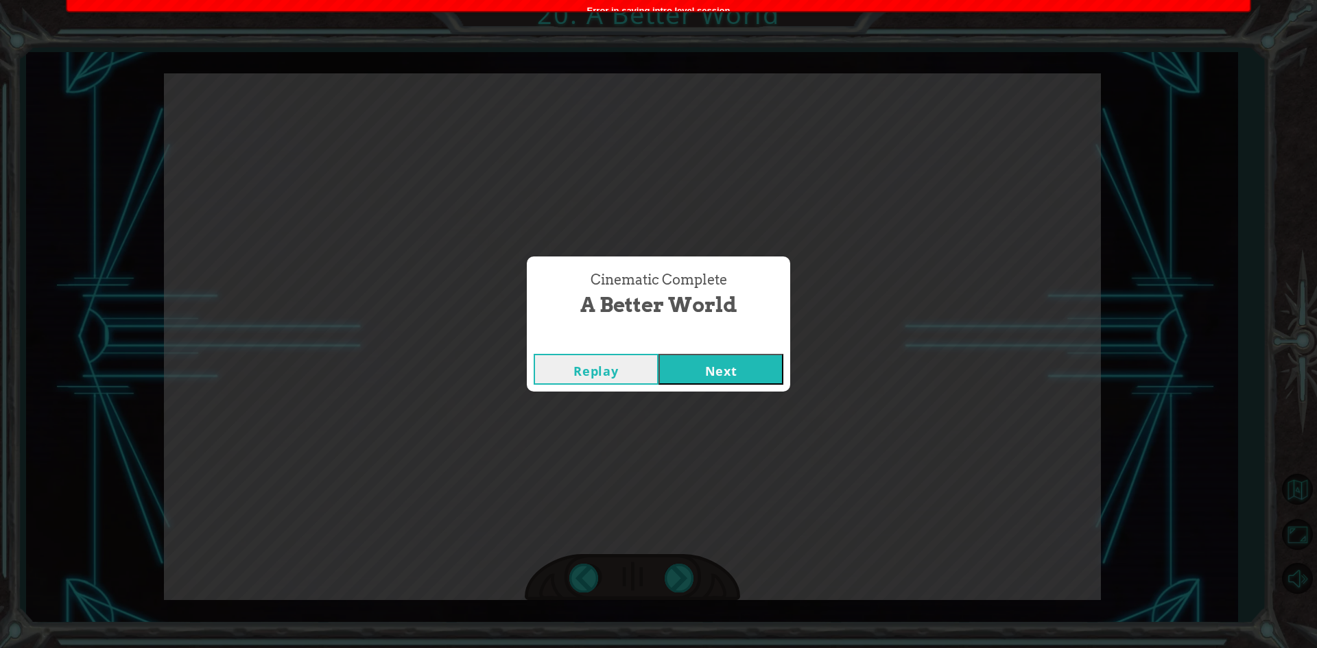
click at [634, 376] on button "Replay" at bounding box center [595, 369] width 125 height 31
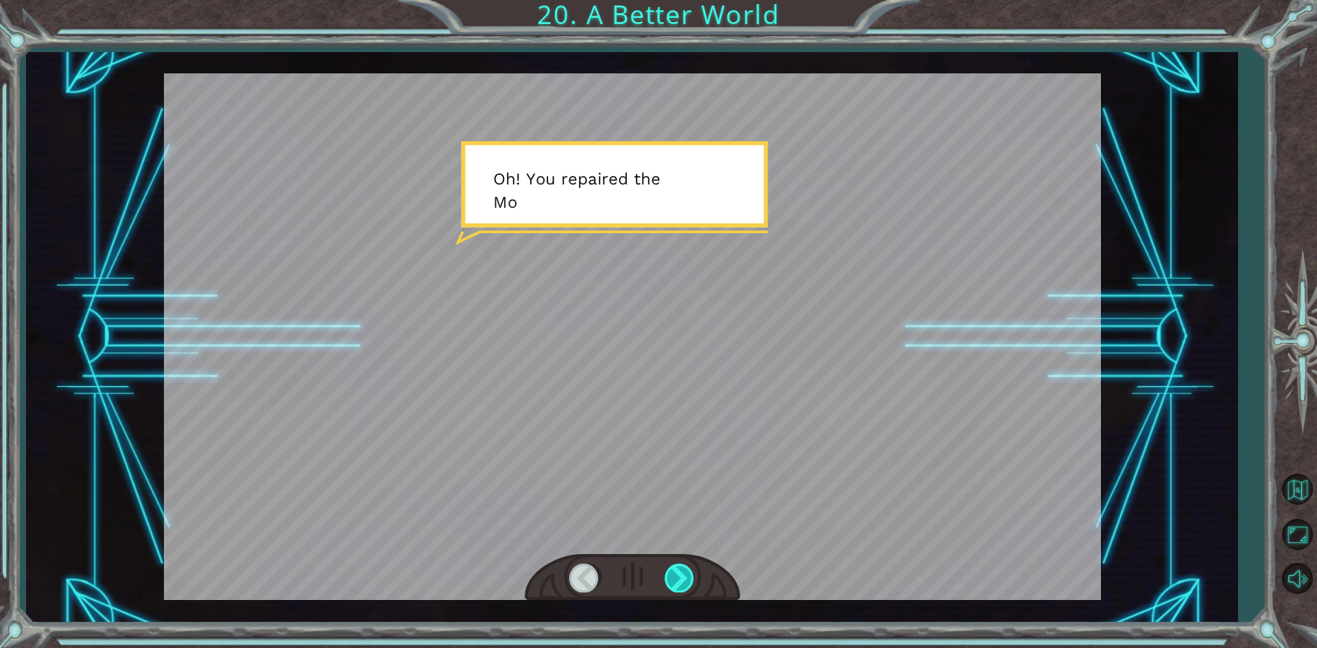
click at [667, 568] on div at bounding box center [679, 578] width 31 height 28
click at [673, 571] on div at bounding box center [679, 578] width 31 height 28
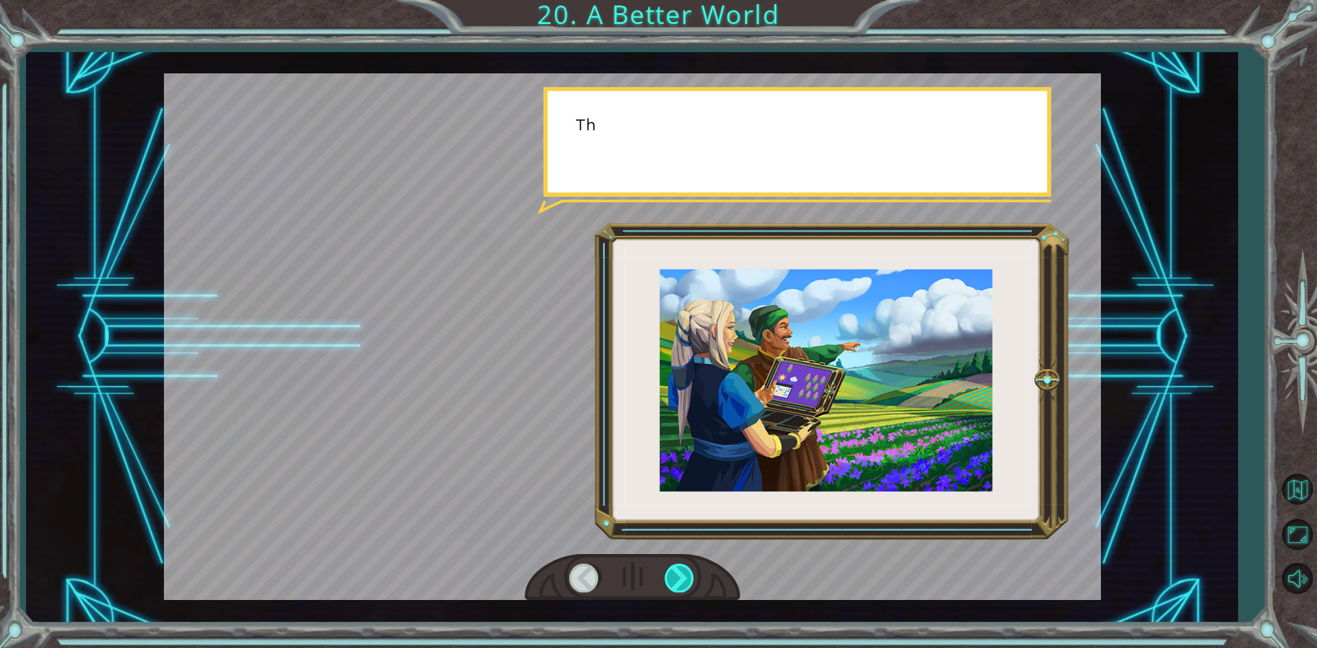
click at [673, 571] on div at bounding box center [679, 578] width 31 height 28
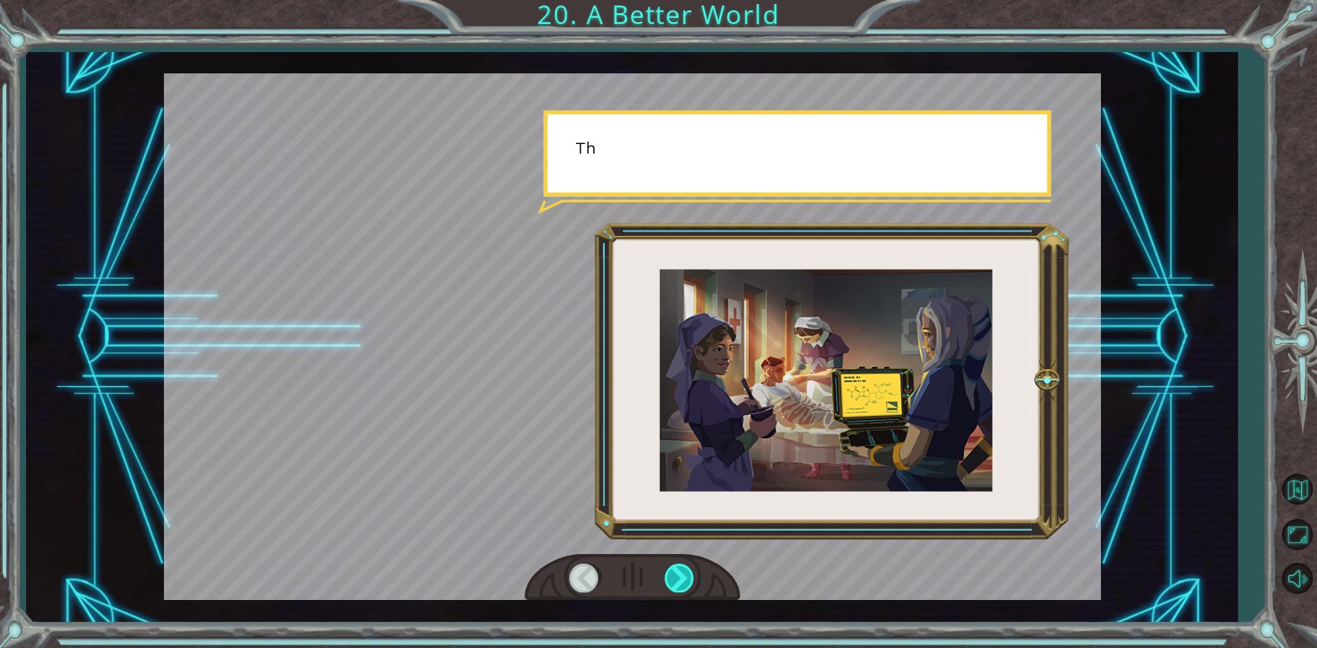
click at [673, 571] on div at bounding box center [679, 578] width 31 height 28
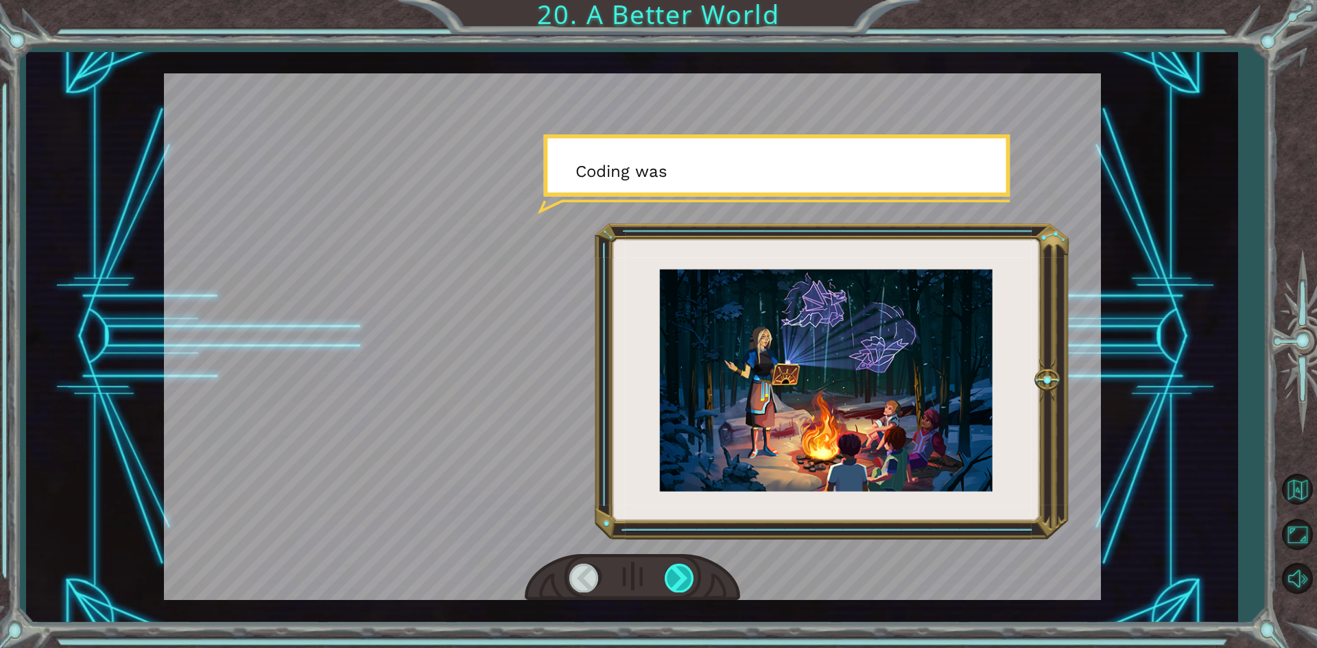
click at [673, 571] on div at bounding box center [679, 578] width 31 height 28
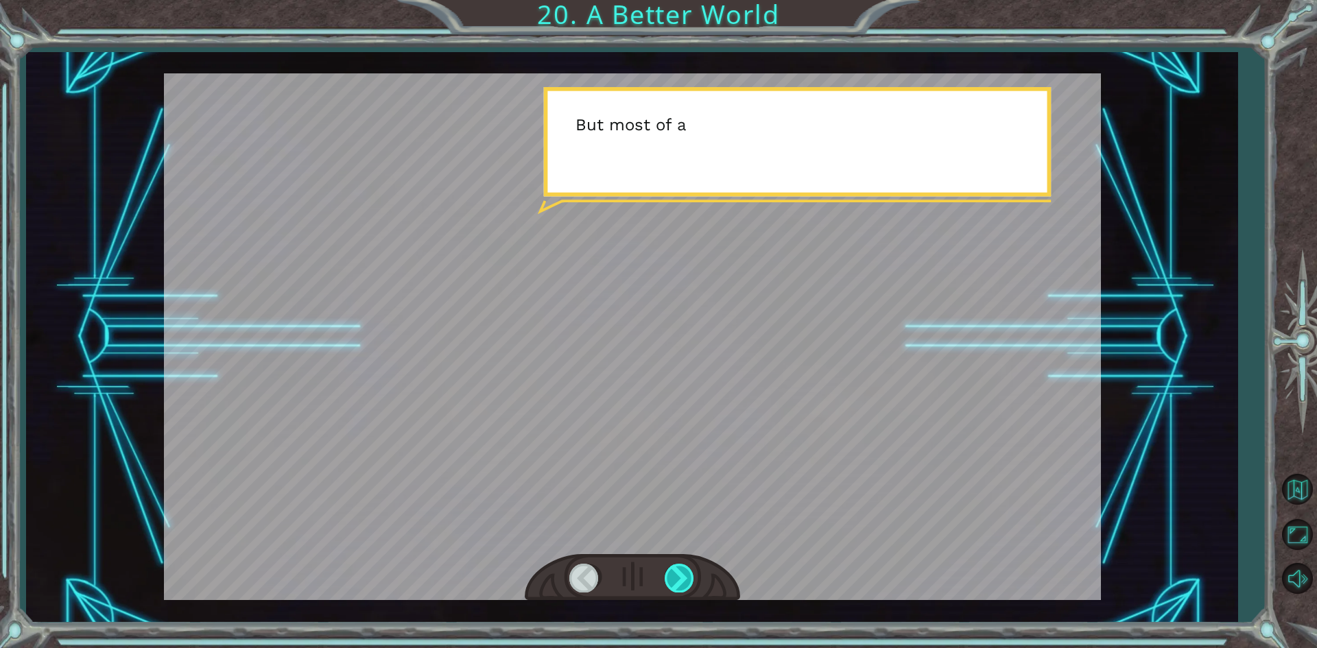
click at [673, 571] on div at bounding box center [679, 578] width 31 height 28
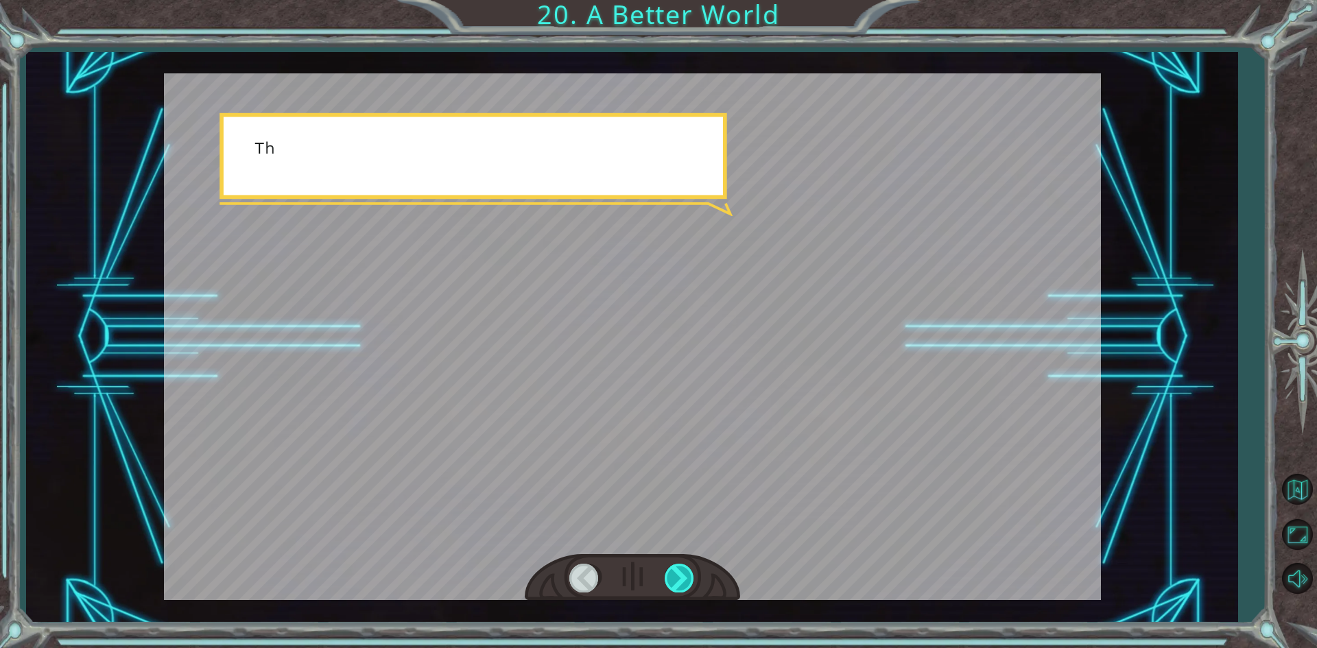
click at [673, 571] on div at bounding box center [679, 578] width 31 height 28
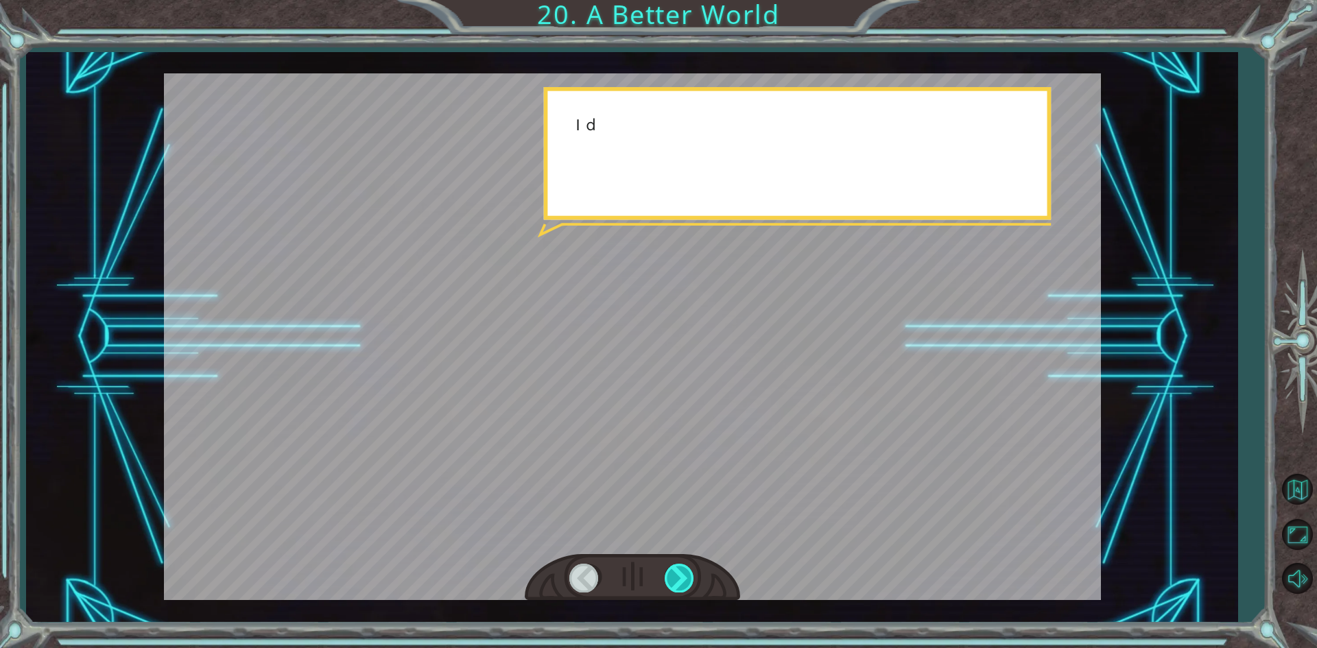
click at [673, 571] on div at bounding box center [679, 578] width 31 height 28
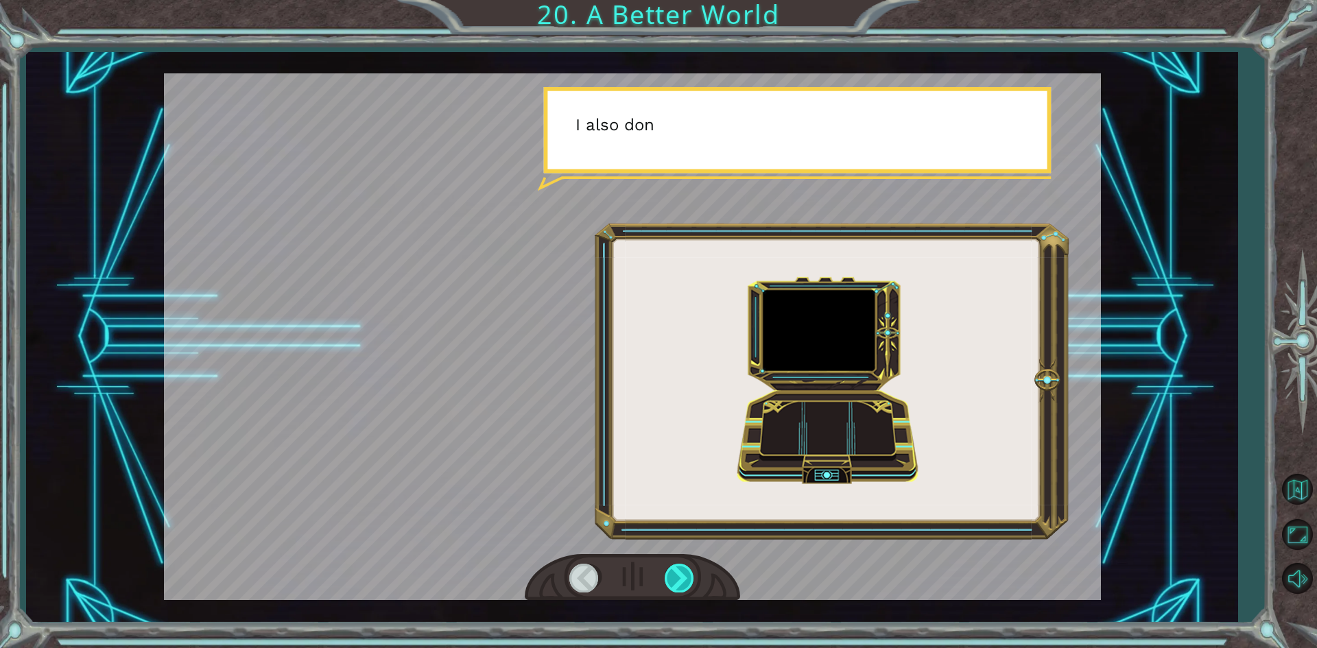
click at [673, 571] on div at bounding box center [679, 578] width 31 height 28
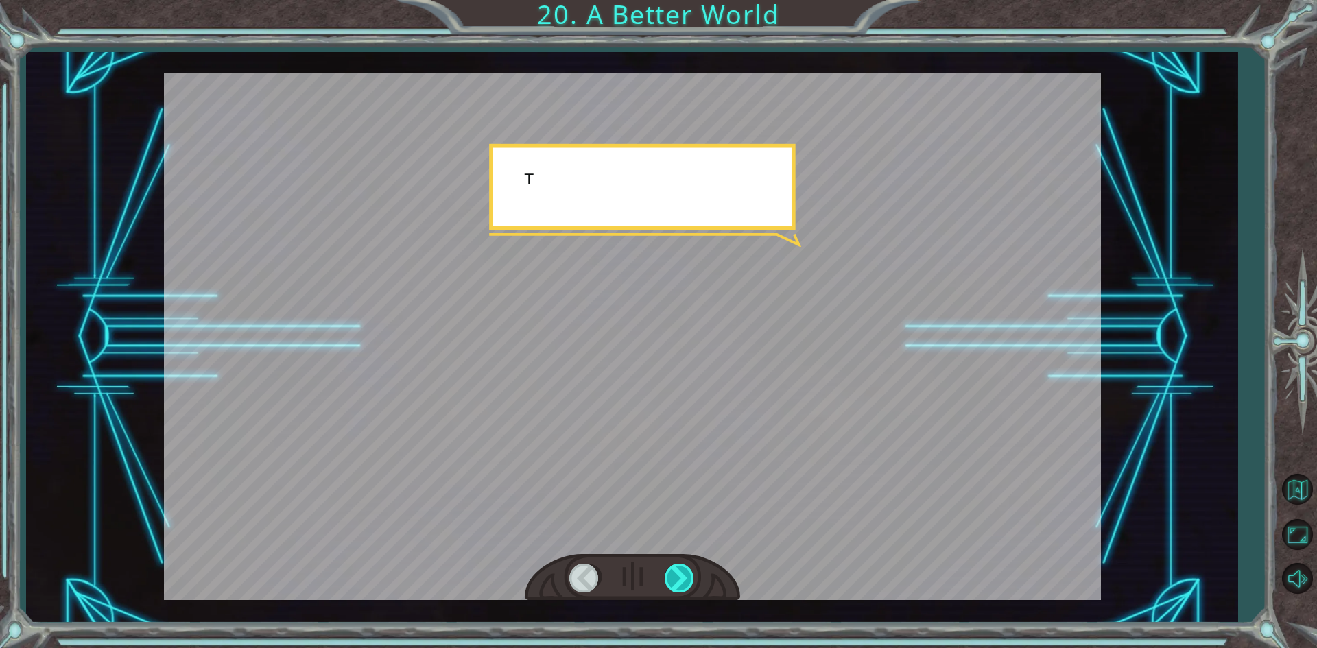
click at [673, 571] on div at bounding box center [679, 578] width 31 height 28
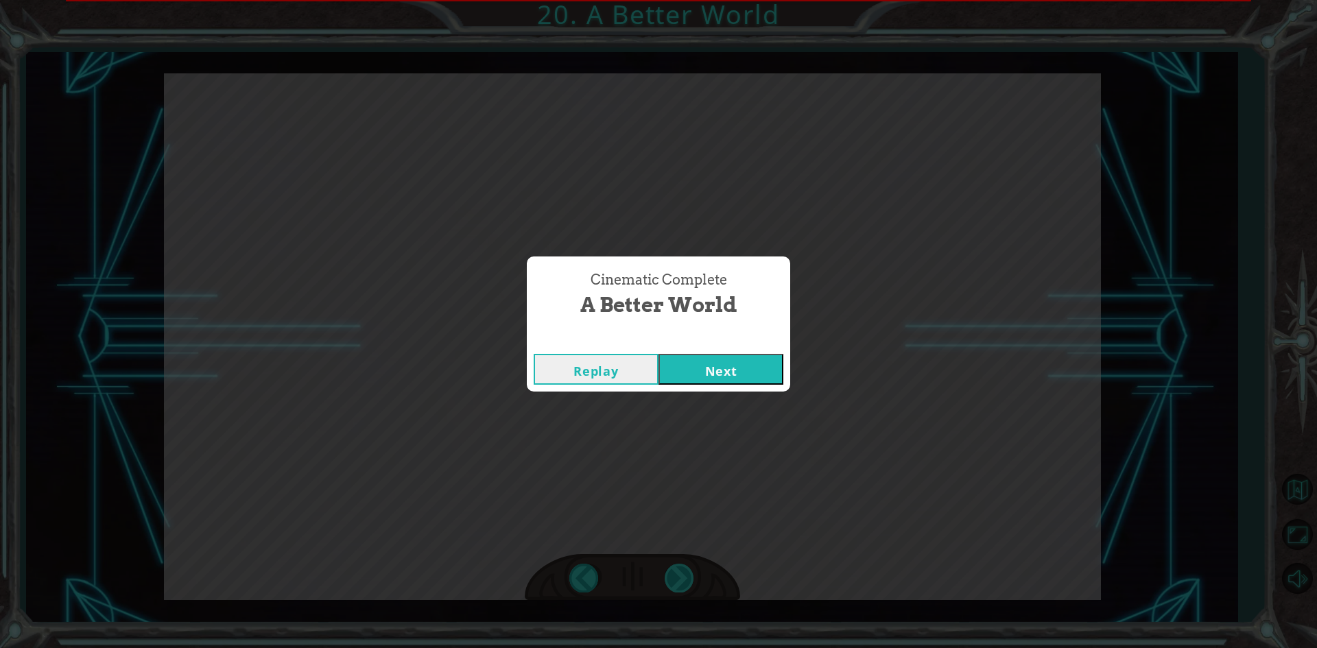
click at [673, 571] on div "Cinematic Complete A Better World Replay Next" at bounding box center [658, 324] width 1317 height 648
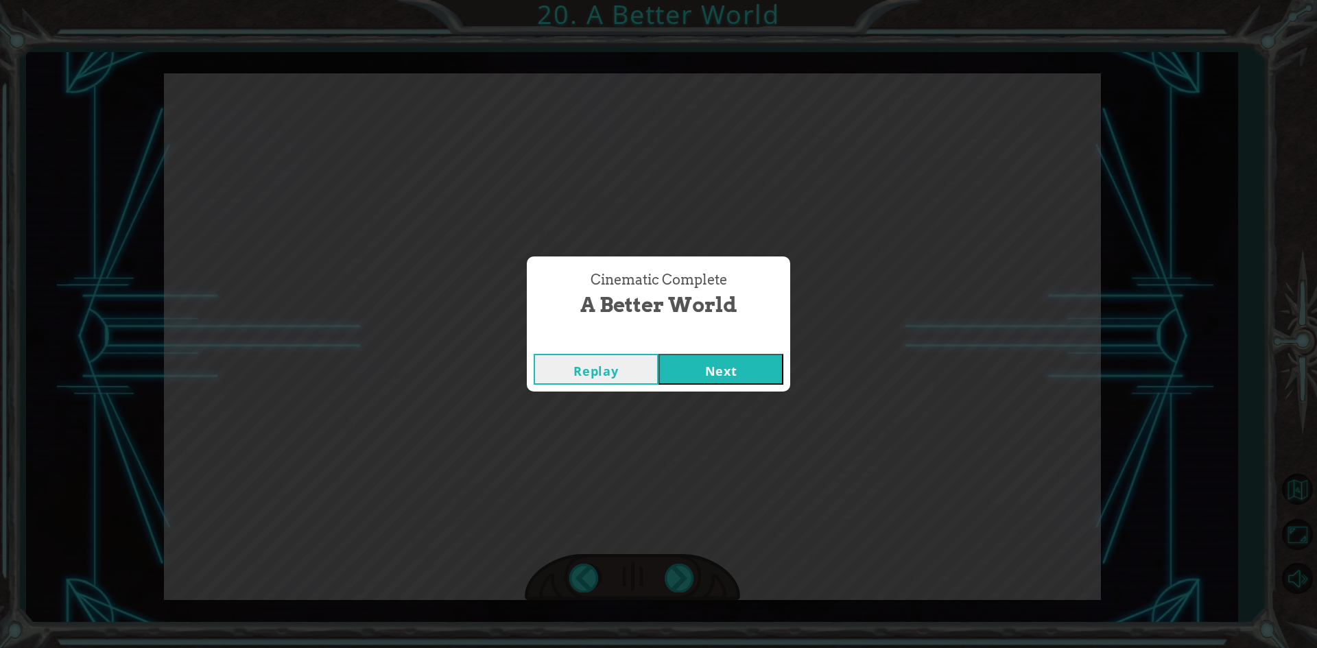
click at [678, 573] on div "Cinematic Complete A Better World Replay Next" at bounding box center [658, 324] width 1317 height 648
click at [679, 368] on button "Next" at bounding box center [720, 369] width 125 height 31
